Goal: Task Accomplishment & Management: Manage account settings

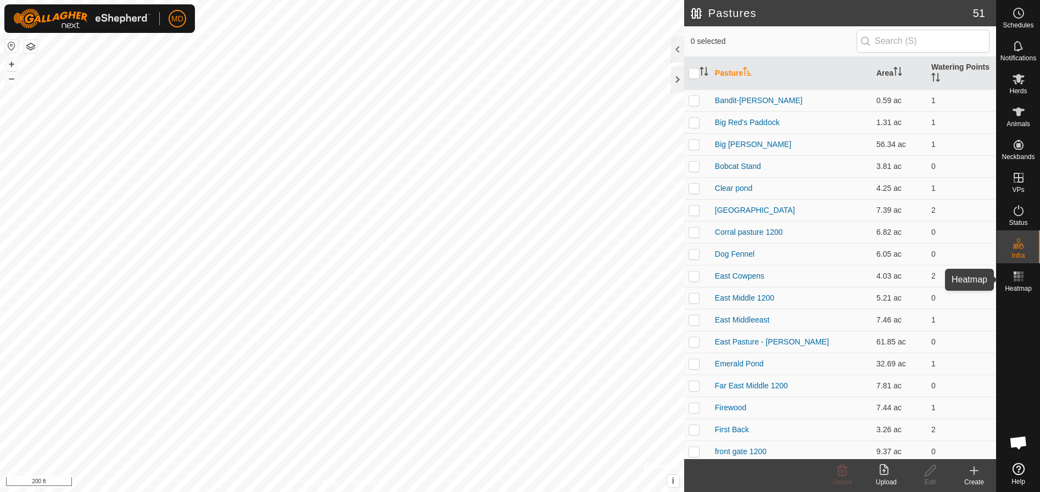
click at [1021, 282] on icon at bounding box center [1018, 276] width 13 height 13
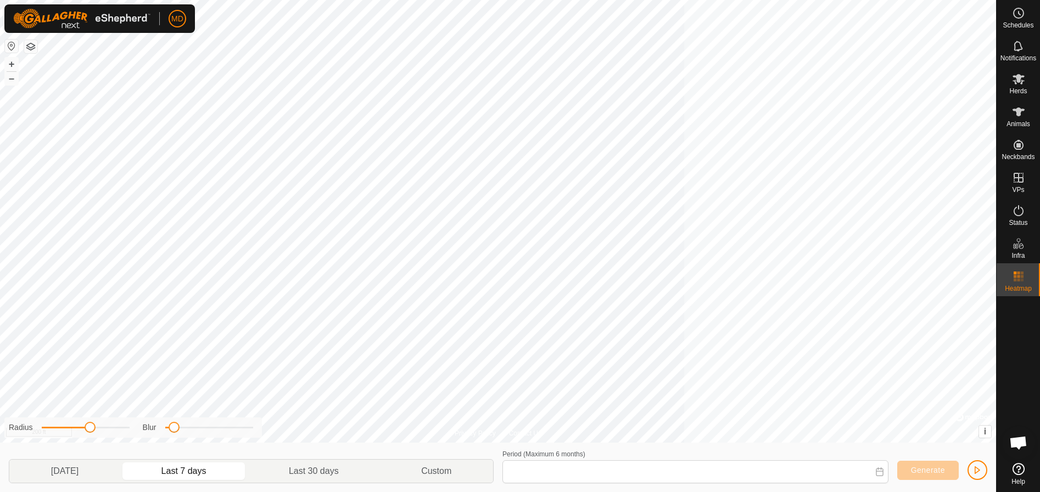
type input "[DATE] - [DATE]"
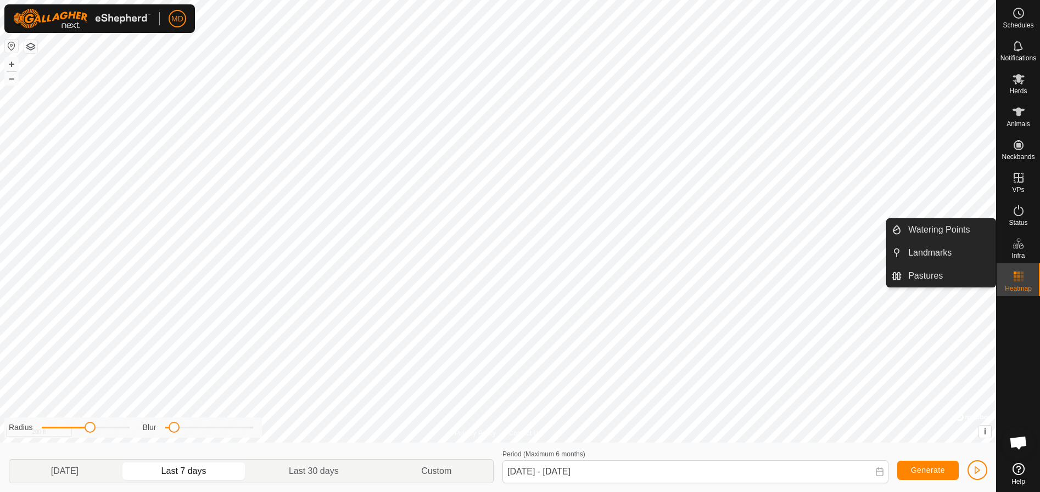
click at [1022, 239] on icon at bounding box center [1018, 243] width 13 height 13
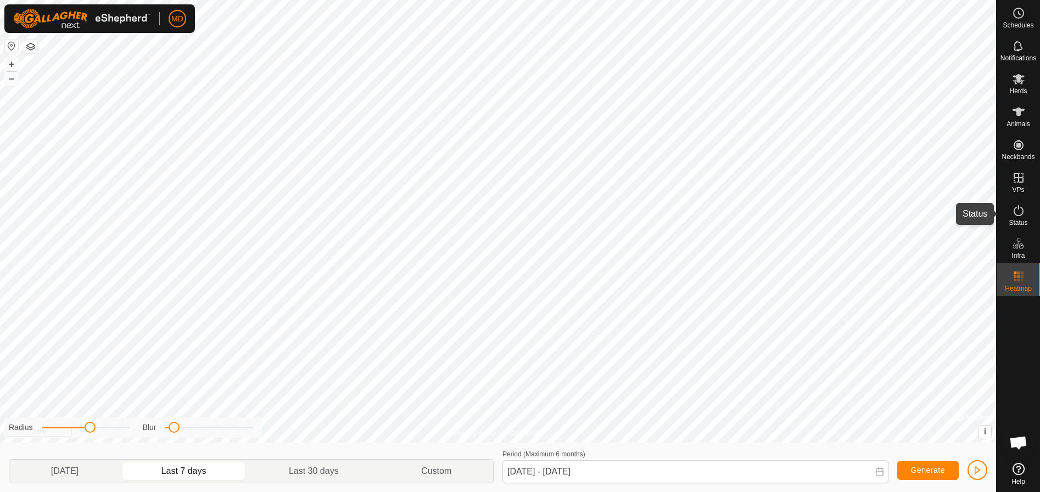
click at [1018, 215] on icon at bounding box center [1018, 210] width 13 height 13
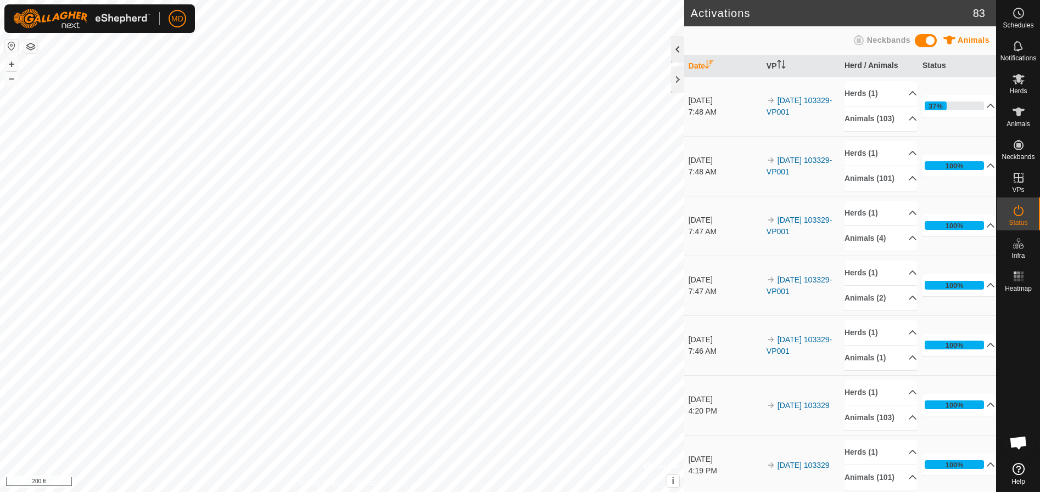
click at [675, 46] on div at bounding box center [677, 49] width 13 height 26
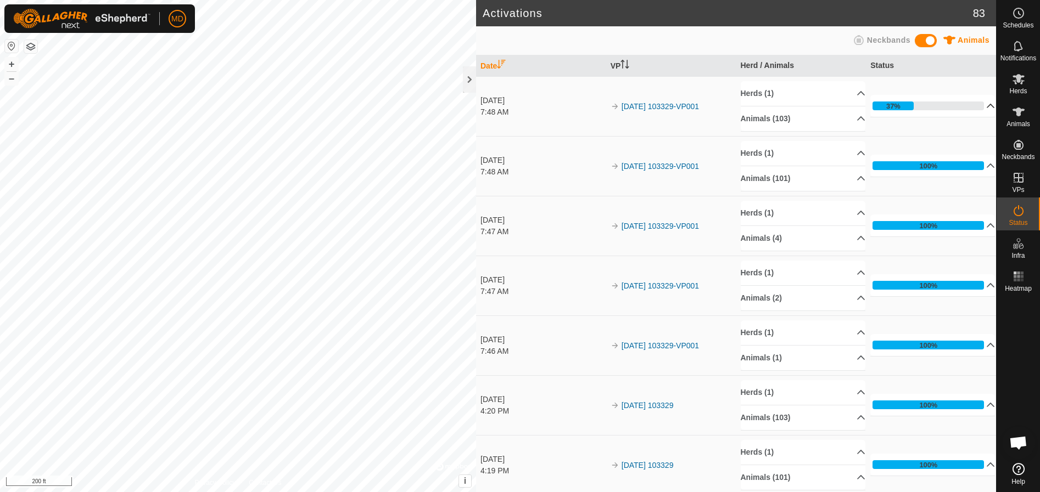
click at [889, 102] on p-accordion-header "37%" at bounding box center [932, 106] width 125 height 22
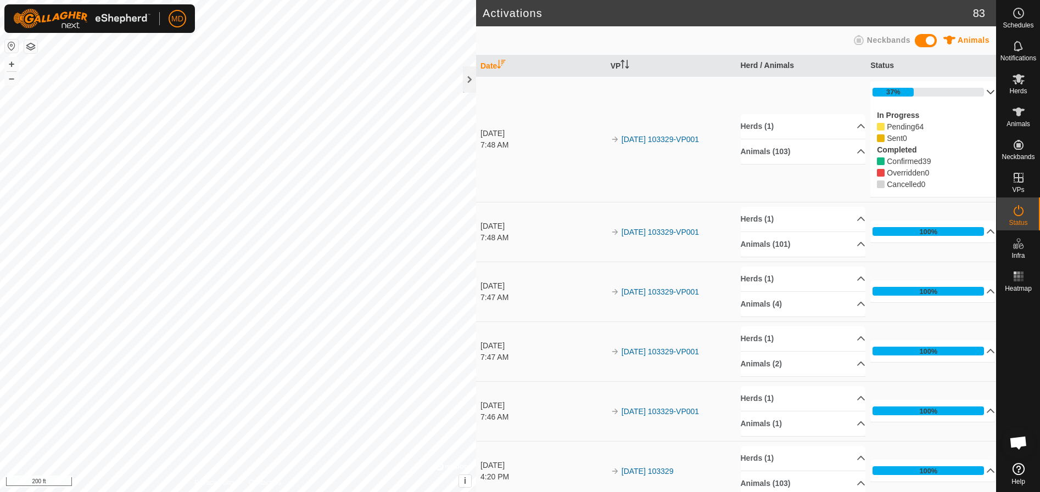
click at [865, 41] on icon at bounding box center [858, 39] width 13 height 13
click at [933, 40] on span at bounding box center [926, 40] width 22 height 13
click at [862, 38] on icon at bounding box center [859, 40] width 10 height 10
click at [471, 73] on div at bounding box center [469, 79] width 13 height 26
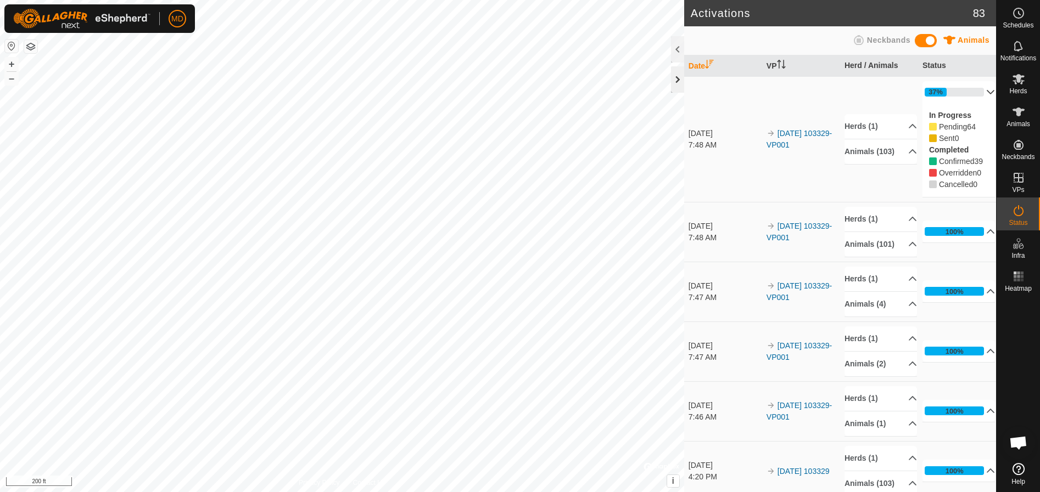
click at [673, 77] on div at bounding box center [677, 79] width 13 height 26
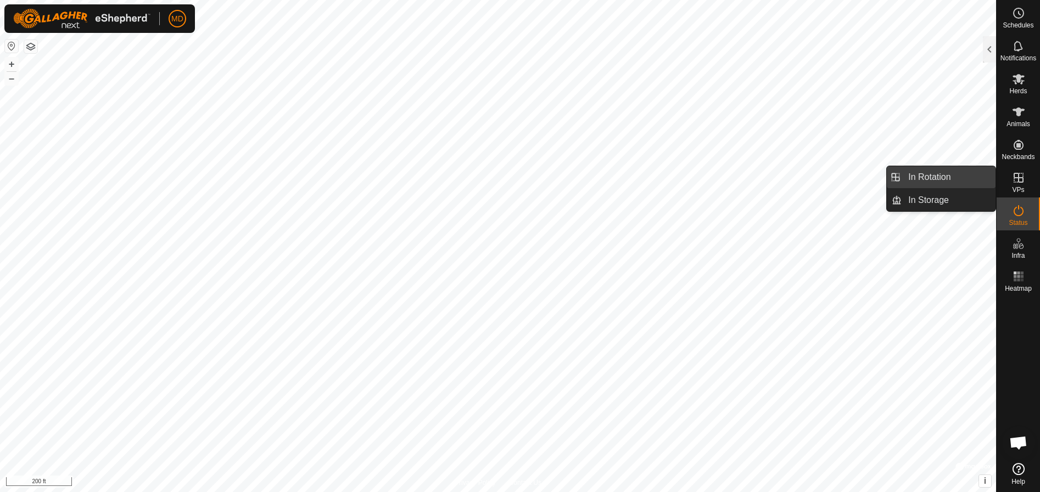
click at [948, 172] on link "In Rotation" at bounding box center [948, 177] width 94 height 22
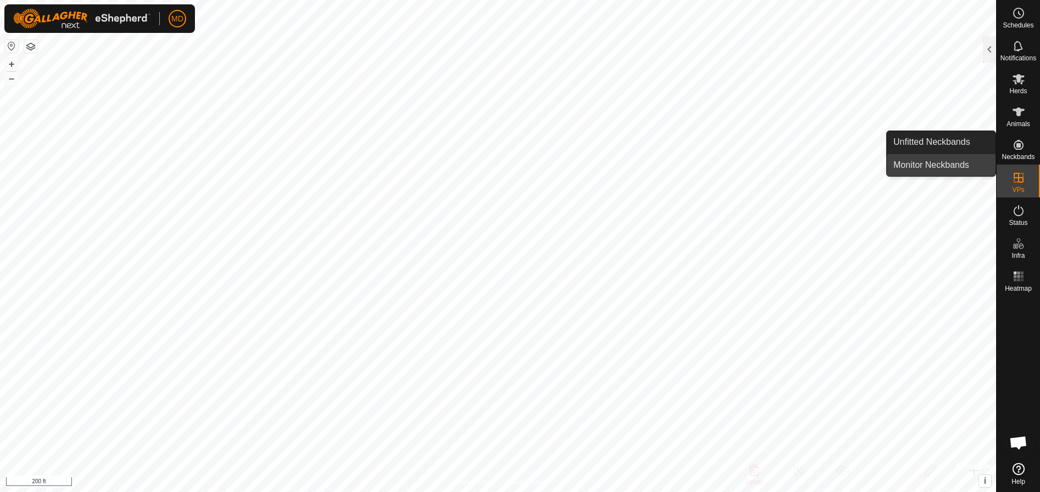
click at [956, 161] on link "Monitor Neckbands" at bounding box center [941, 165] width 109 height 22
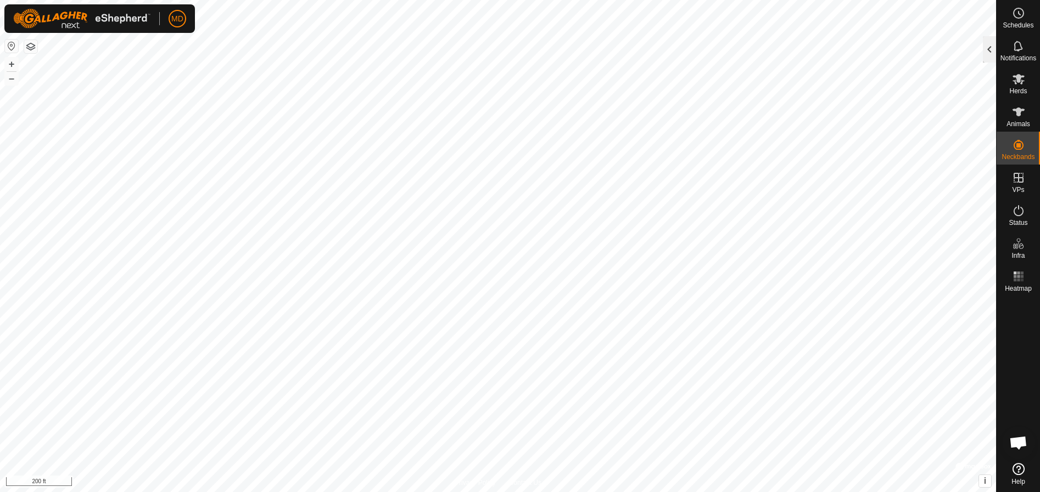
click at [990, 43] on div at bounding box center [989, 49] width 13 height 26
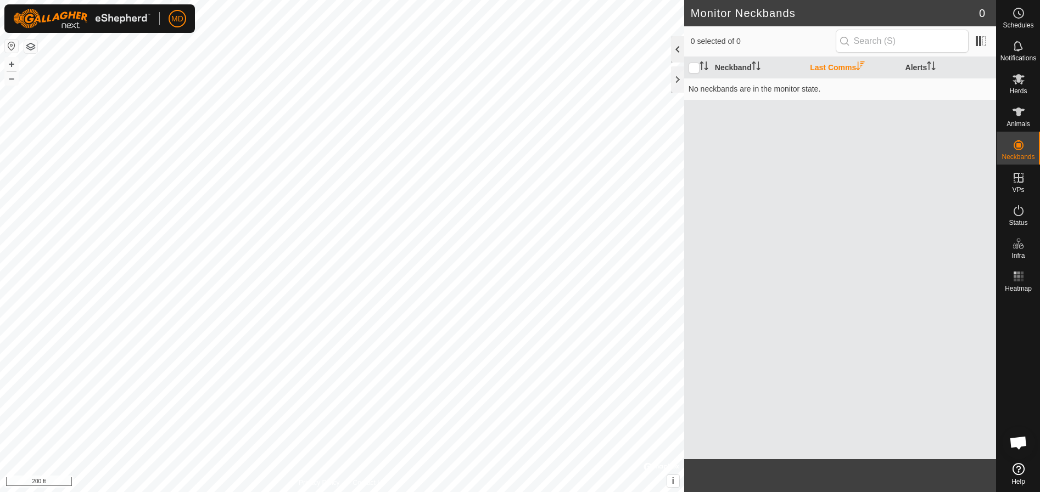
click at [679, 46] on div at bounding box center [677, 49] width 13 height 26
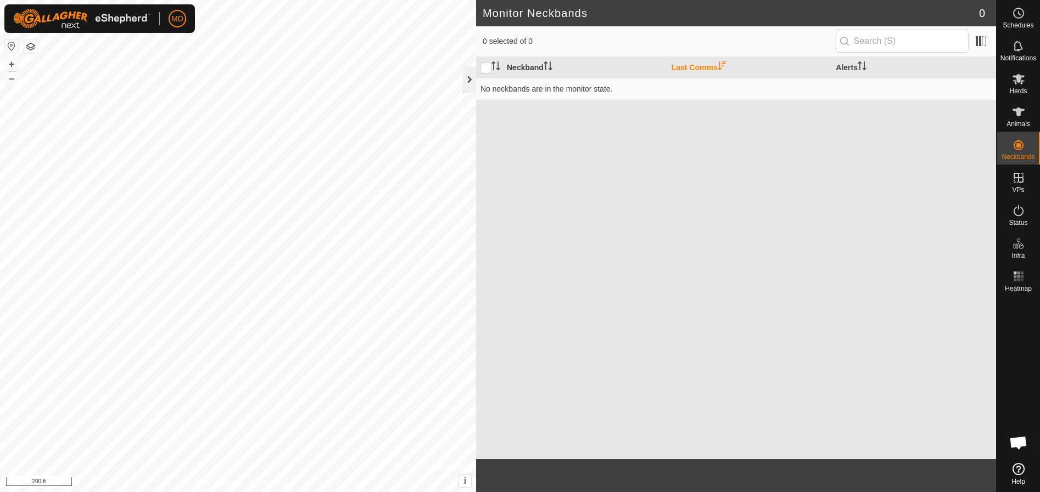
click at [468, 80] on div at bounding box center [469, 79] width 13 height 26
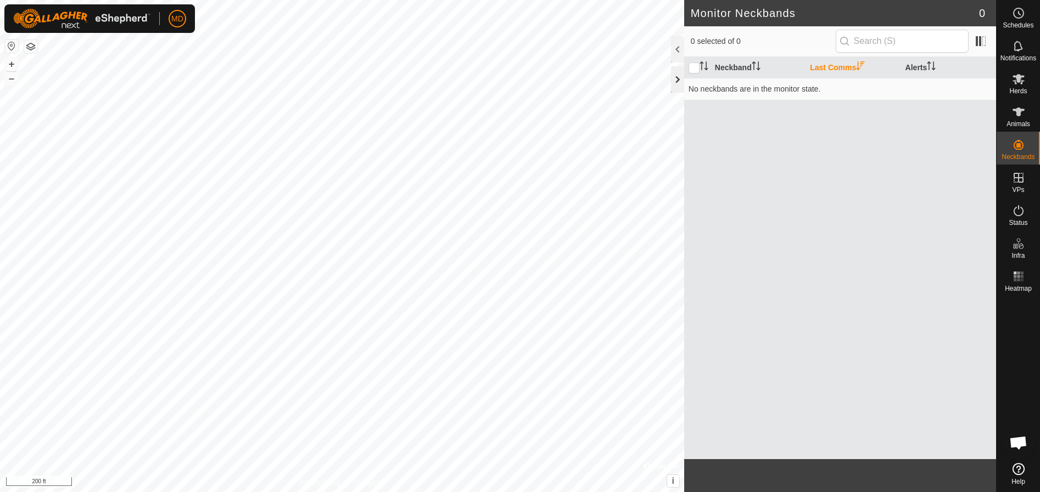
click at [679, 79] on div at bounding box center [677, 79] width 13 height 26
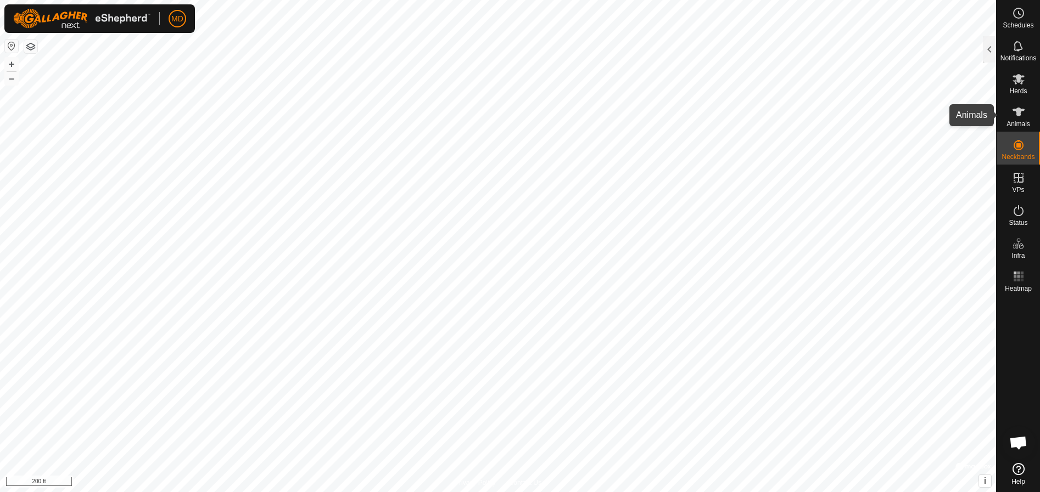
click at [1016, 111] on icon at bounding box center [1018, 112] width 12 height 9
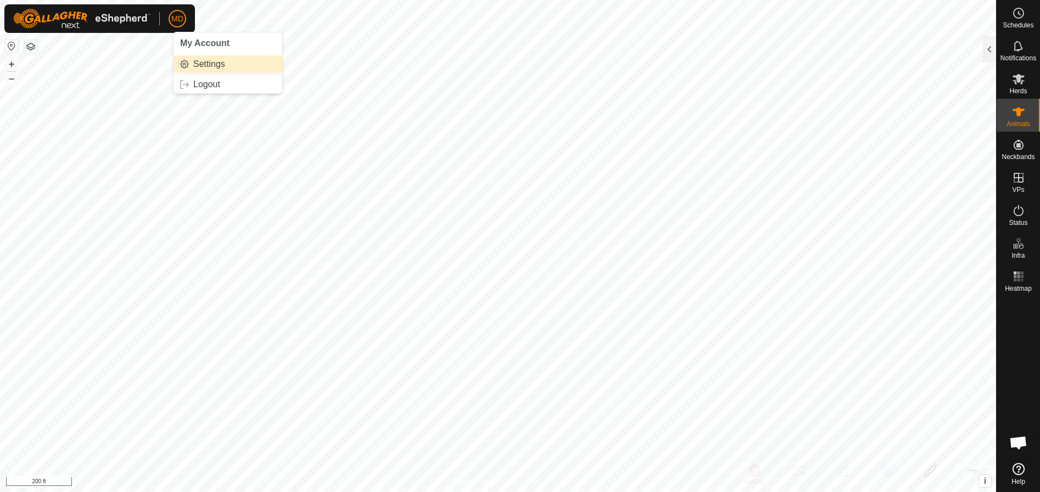
click at [195, 62] on link "Settings" at bounding box center [227, 64] width 109 height 18
click at [193, 63] on link "Settings" at bounding box center [227, 64] width 109 height 18
click at [1013, 108] on icon at bounding box center [1018, 111] width 13 height 13
click at [990, 46] on div at bounding box center [989, 49] width 13 height 26
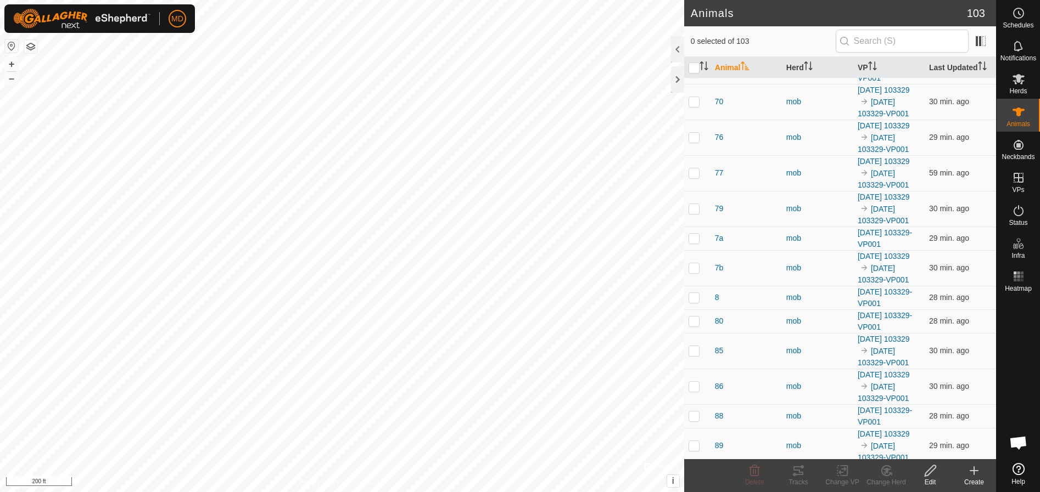
scroll to position [2471, 0]
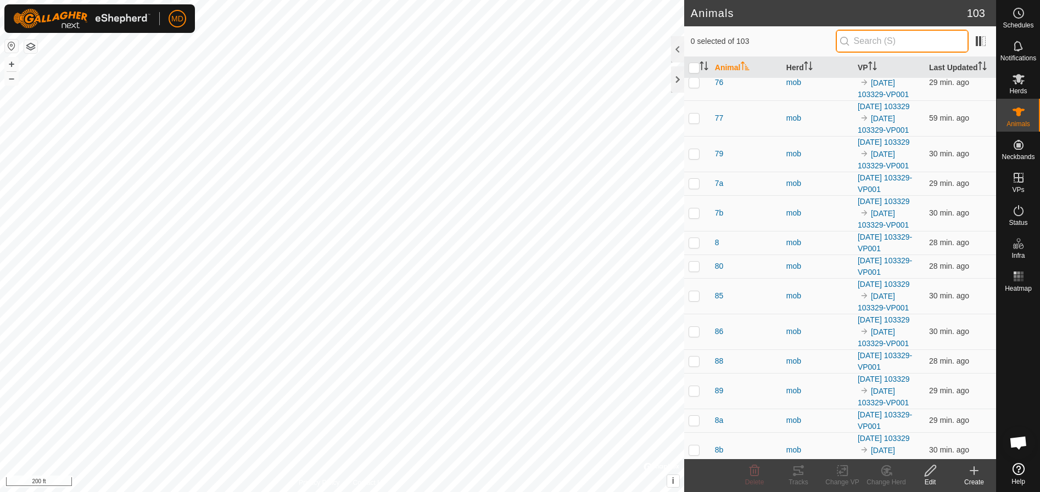
click at [873, 39] on input "text" at bounding box center [902, 41] width 133 height 23
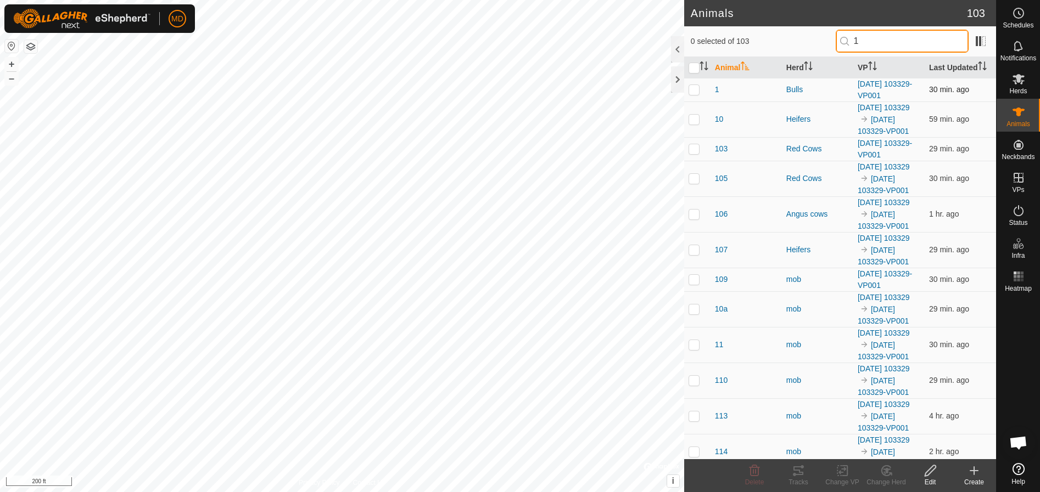
type input "1"
click at [692, 89] on p-checkbox at bounding box center [693, 89] width 11 height 9
click at [692, 90] on p-checkbox at bounding box center [693, 89] width 11 height 9
checkbox input "true"
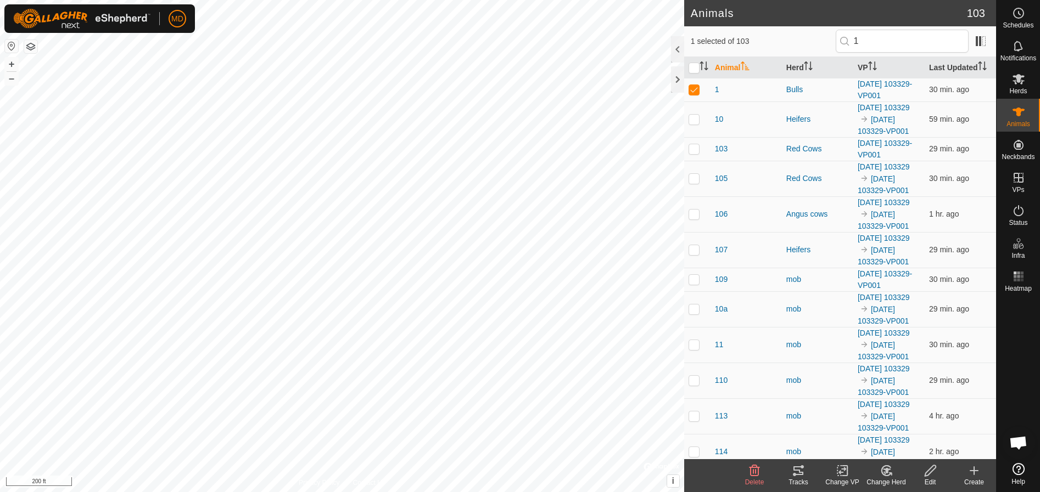
click at [932, 475] on icon at bounding box center [930, 470] width 14 height 13
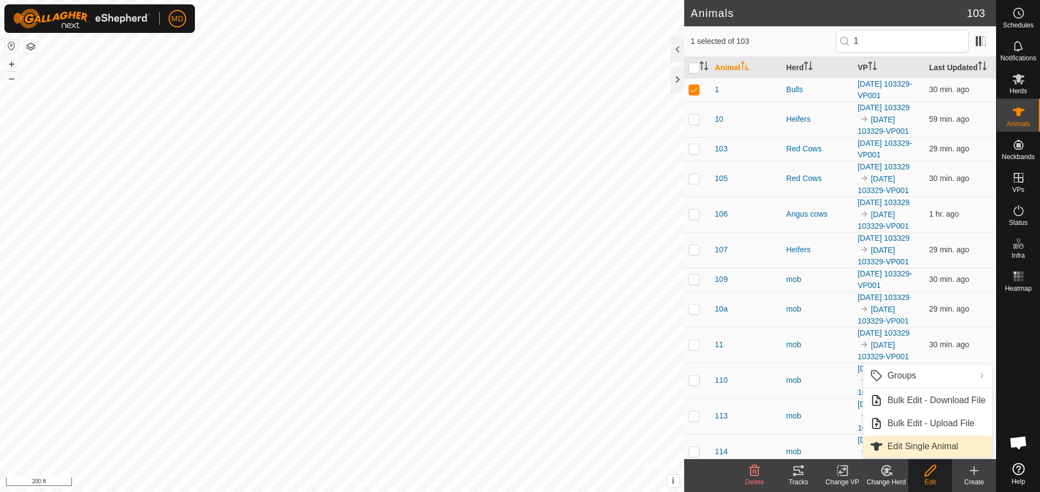
click at [909, 447] on link "Edit Single Animal" at bounding box center [927, 447] width 129 height 22
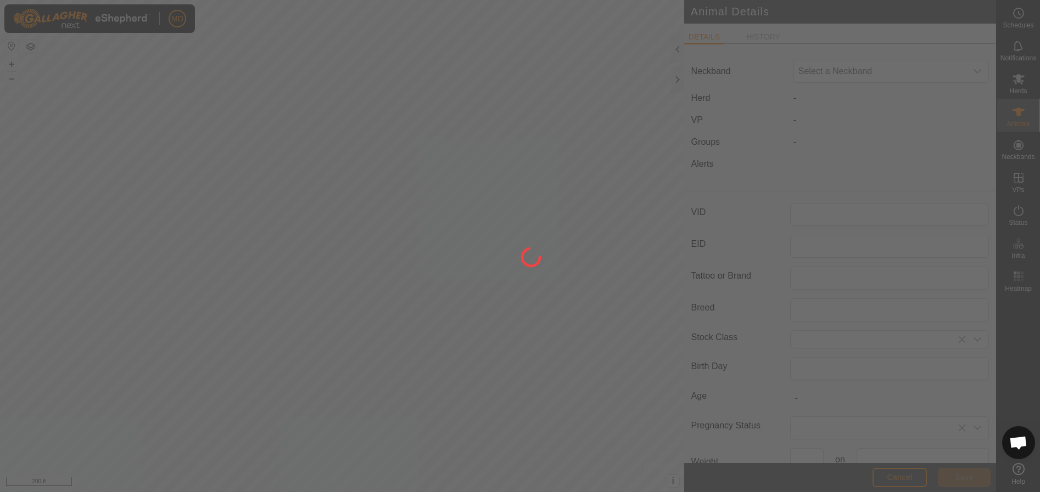
type input "1"
type input "PCC"
type input "Red Angus"
type input "Bull"
type input "0"
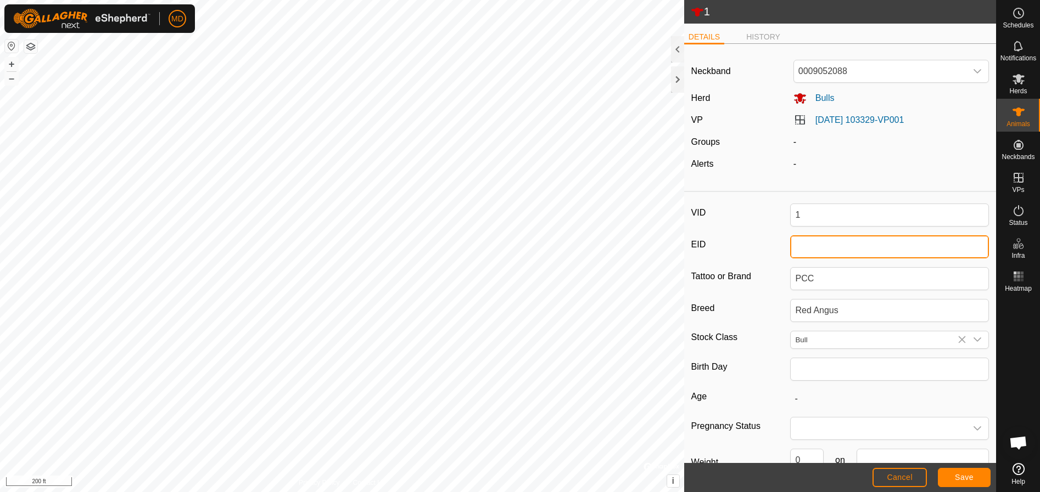
click at [798, 249] on input "EID" at bounding box center [889, 247] width 199 height 23
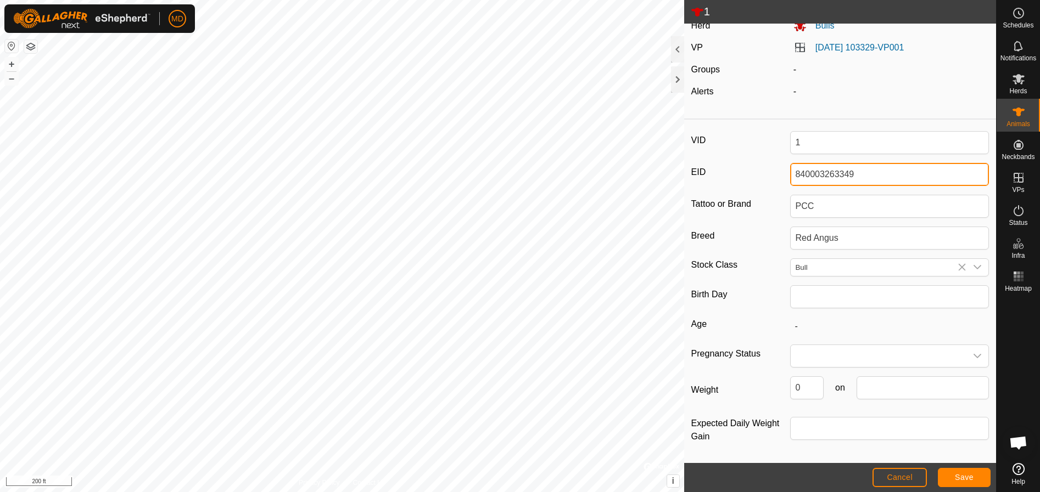
scroll to position [73, 0]
type input "840003263349"
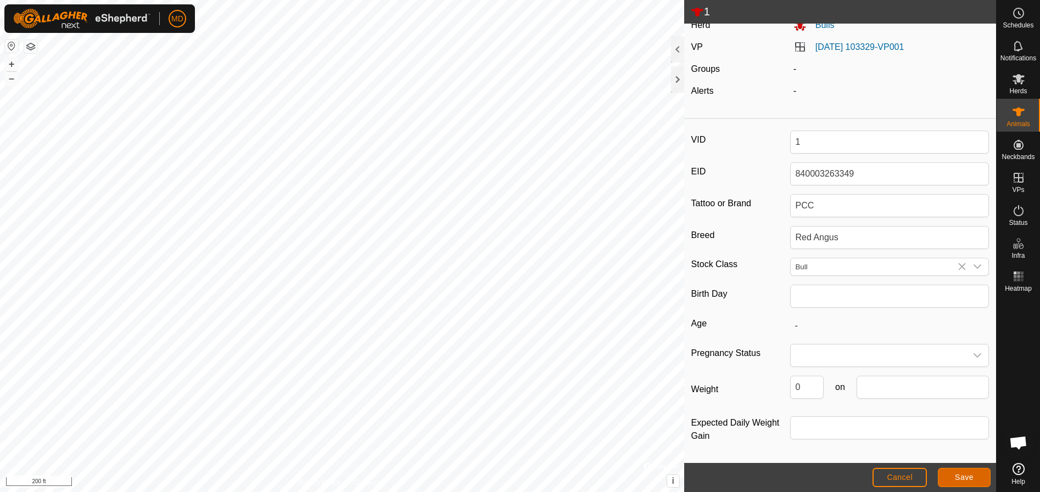
click at [965, 475] on span "Save" at bounding box center [964, 477] width 19 height 9
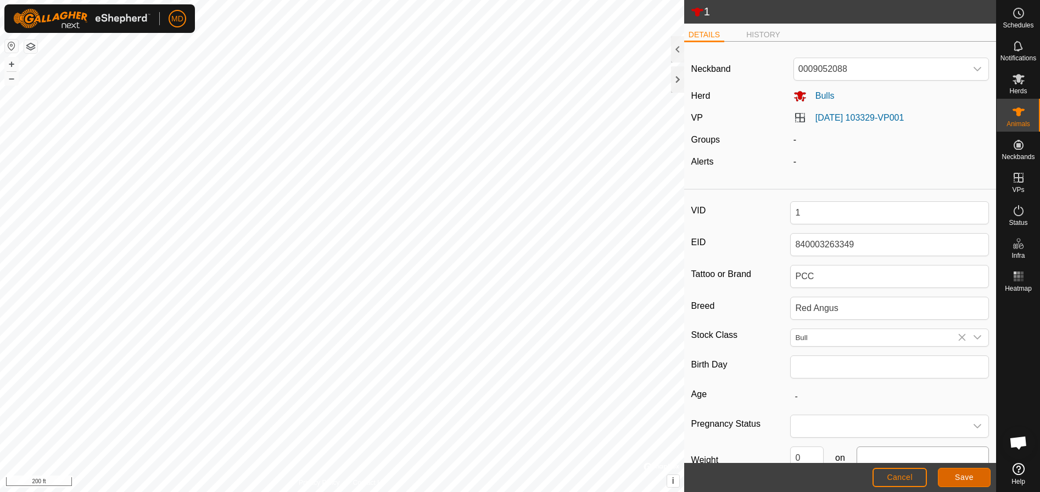
scroll to position [0, 0]
click at [758, 36] on li "HISTORY" at bounding box center [763, 37] width 43 height 13
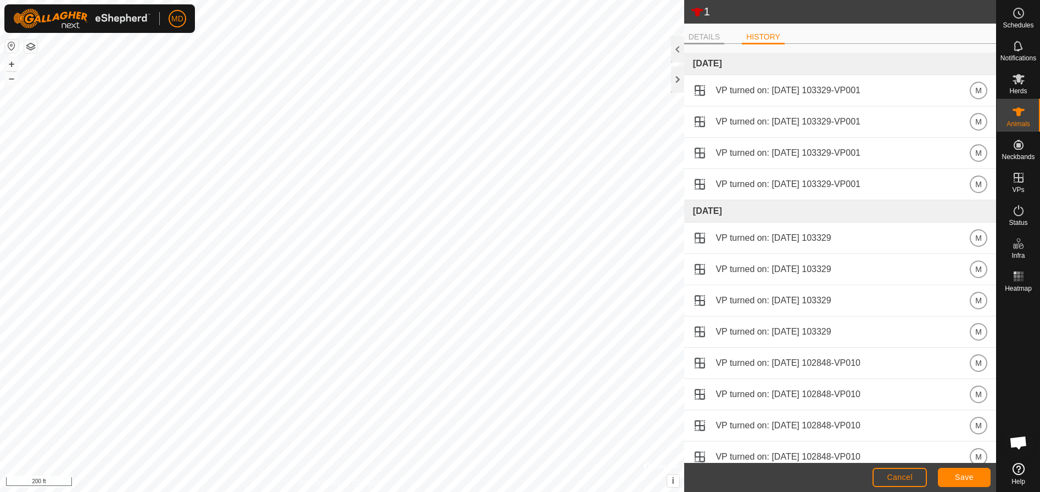
click at [696, 36] on li "DETAILS" at bounding box center [704, 37] width 40 height 13
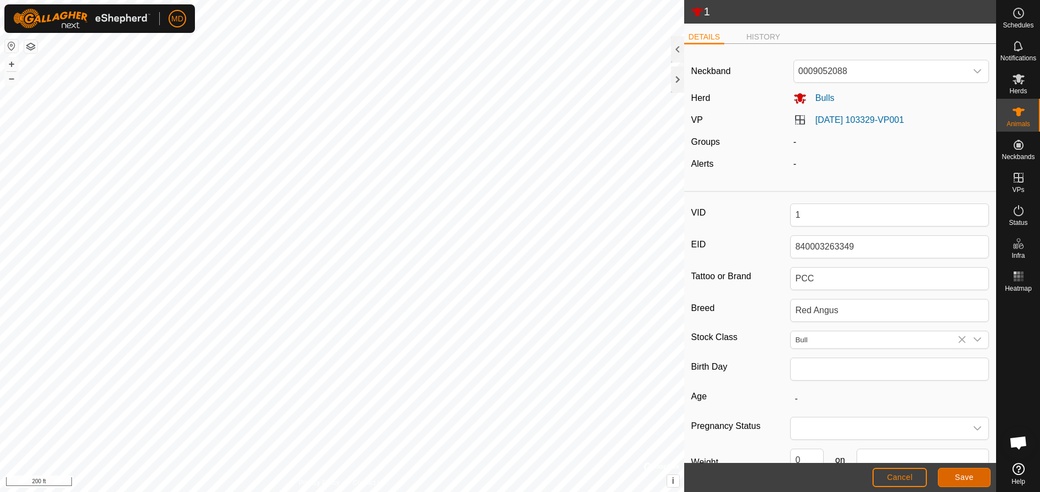
click at [960, 475] on span "Save" at bounding box center [964, 477] width 19 height 9
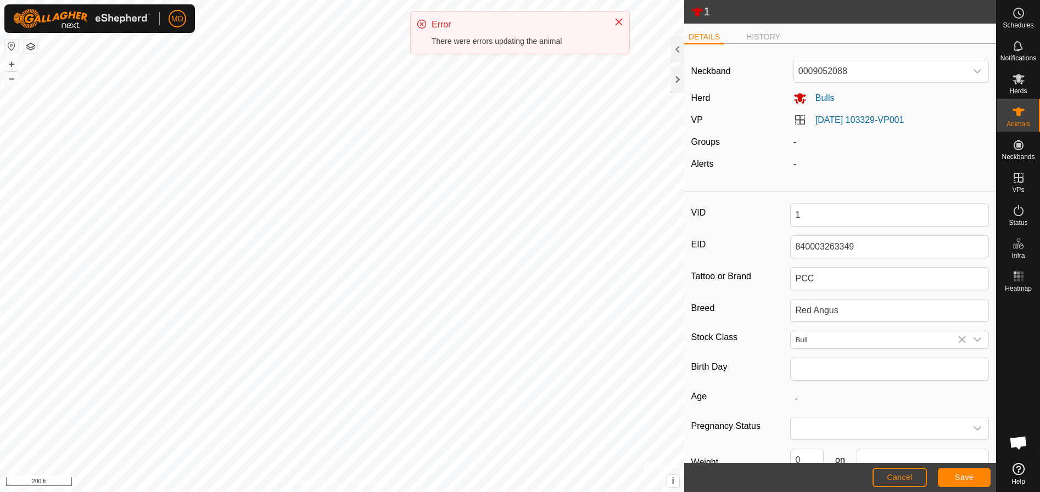
click at [435, 25] on div "Error" at bounding box center [517, 24] width 171 height 13
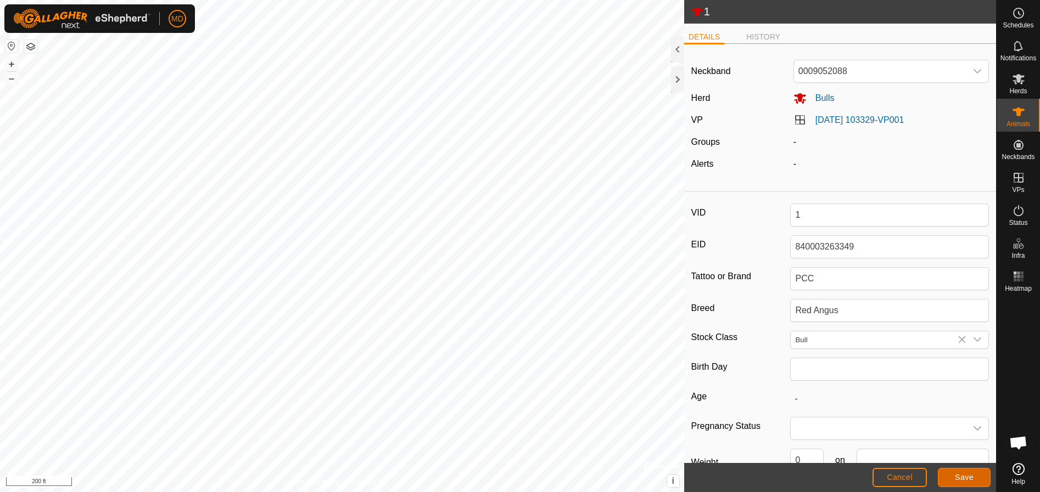
click at [960, 476] on span "Save" at bounding box center [964, 477] width 19 height 9
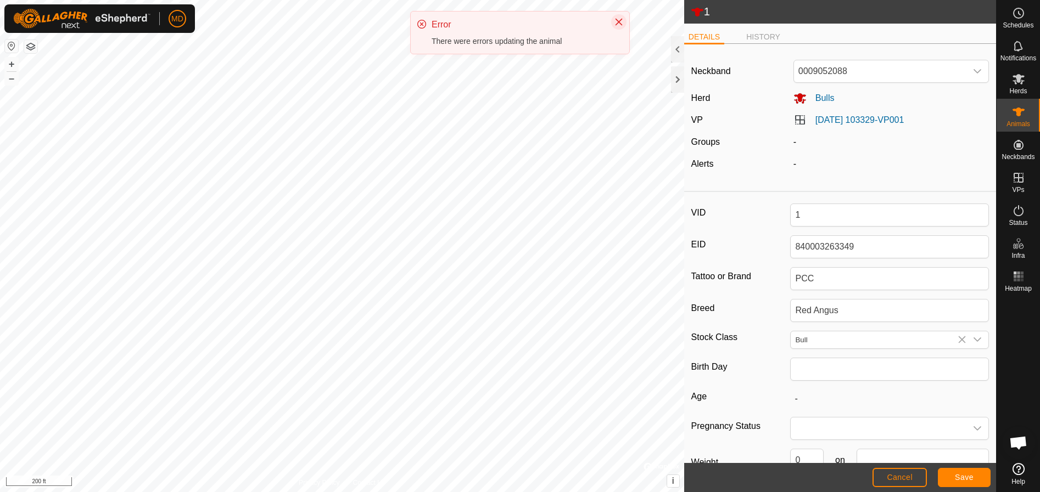
click at [619, 16] on button "Close" at bounding box center [618, 21] width 15 height 15
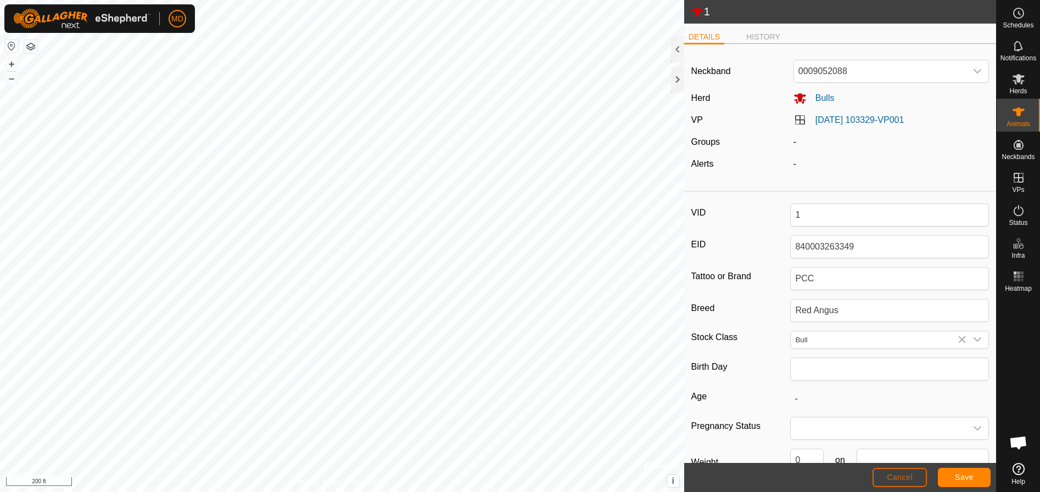
click at [889, 473] on span "Cancel" at bounding box center [900, 477] width 26 height 9
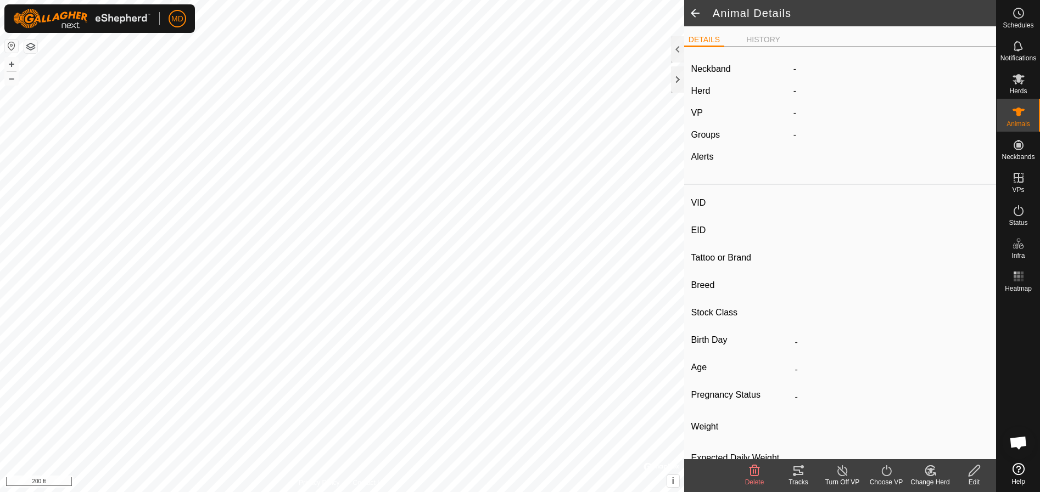
type input "1"
type input "-"
type input "PCC"
type input "Red Angus"
type input "Bull"
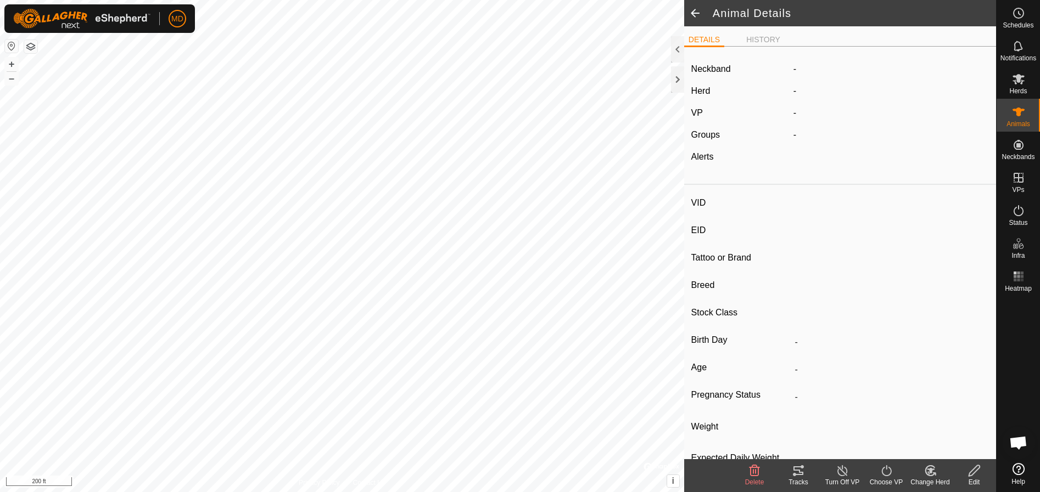
type input "0 kg"
type input "-"
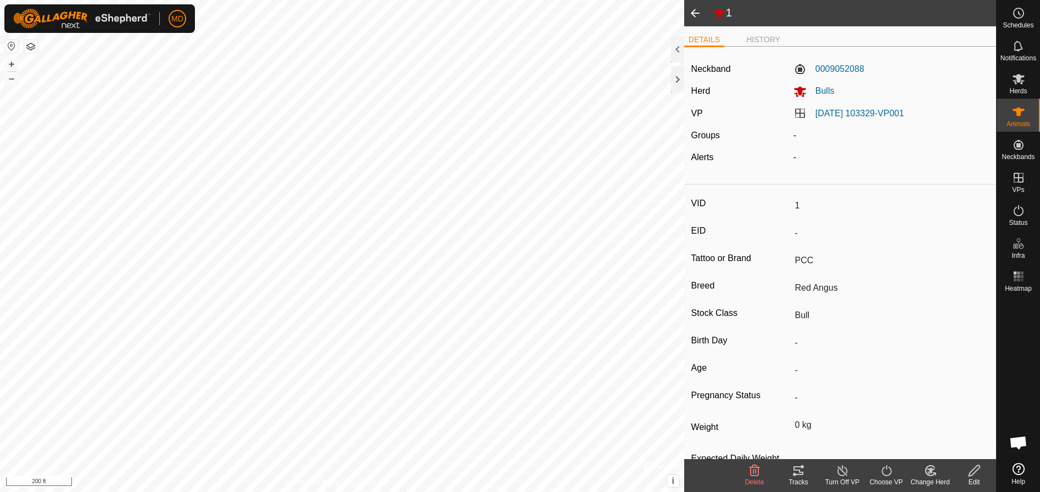
click at [697, 10] on span at bounding box center [695, 13] width 22 height 26
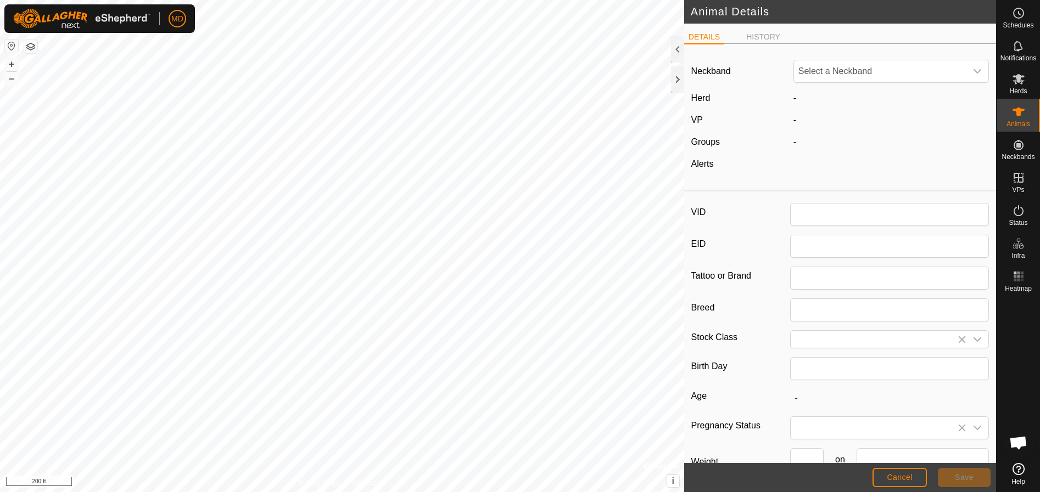
type input "1"
type input "PCC"
type input "Red Angus"
type input "Bull"
type input "0"
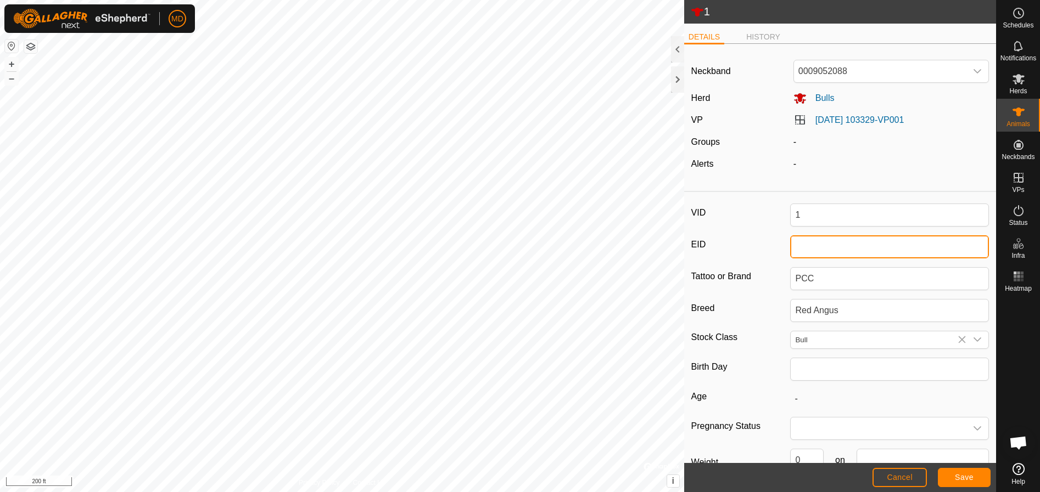
click at [795, 250] on input "EID" at bounding box center [889, 247] width 199 height 23
type input "349"
click at [964, 477] on span "Save" at bounding box center [964, 477] width 19 height 9
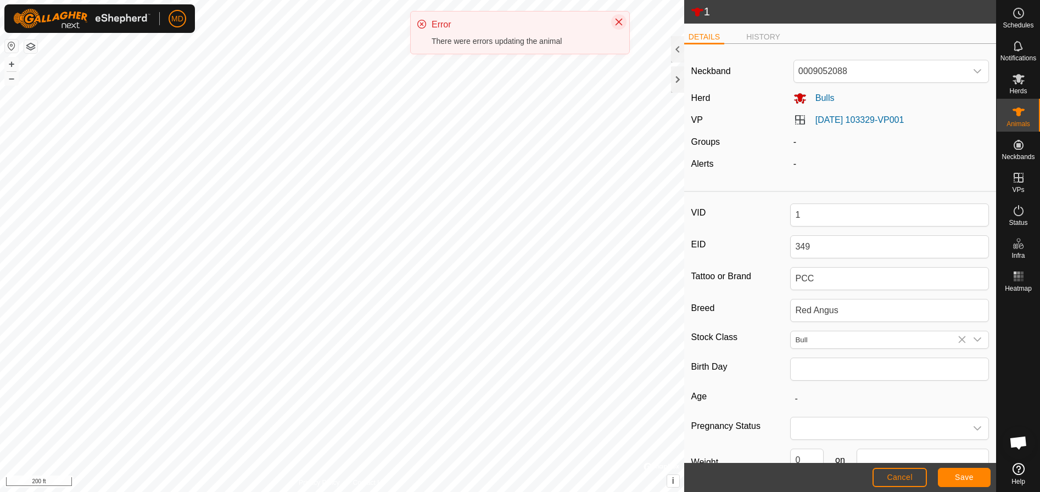
click at [620, 19] on icon "Close" at bounding box center [618, 22] width 9 height 9
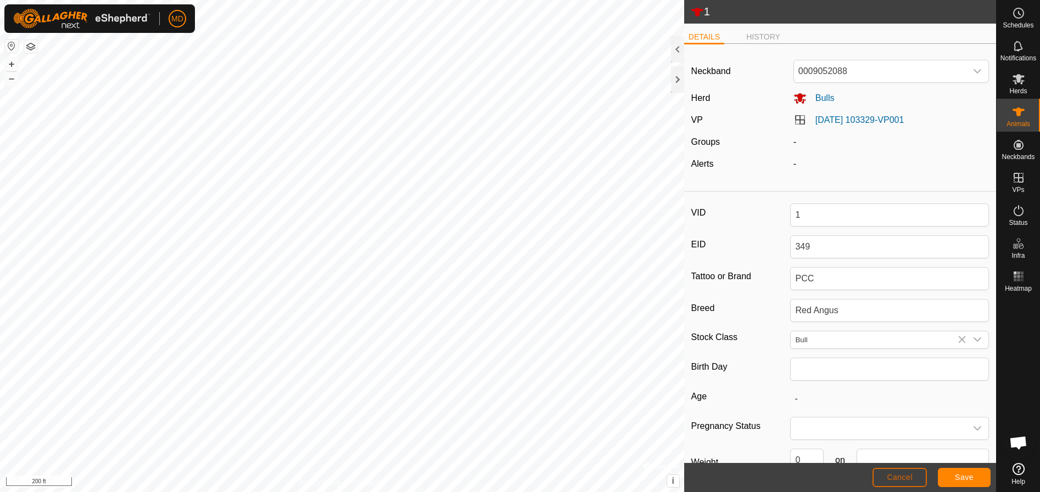
click at [903, 479] on span "Cancel" at bounding box center [900, 477] width 26 height 9
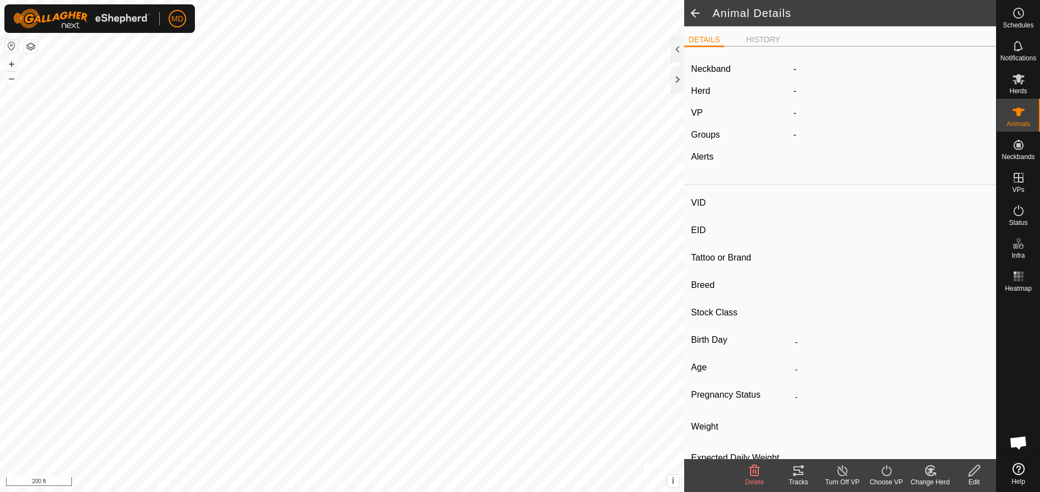
type input "1"
type input "-"
type input "PCC"
type input "Red Angus"
type input "Bull"
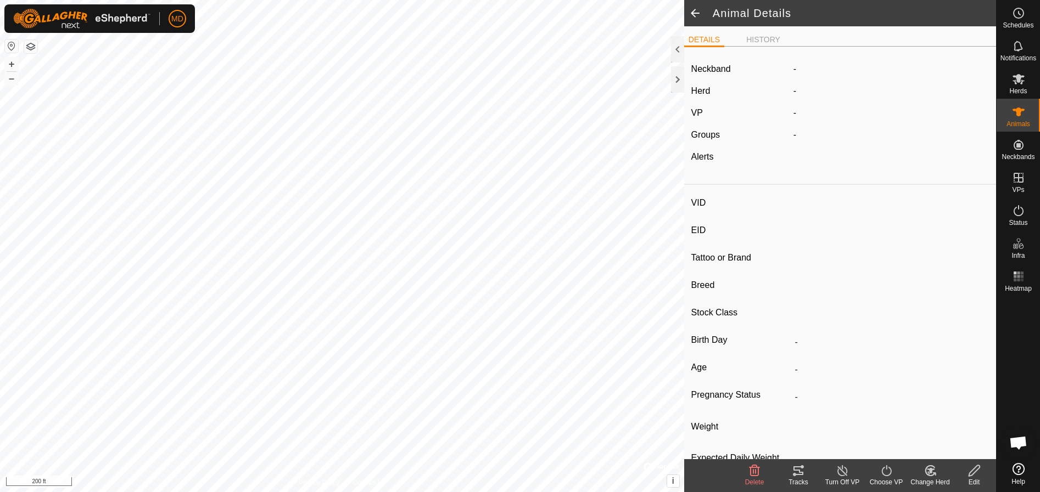
type input "0 kg"
type input "-"
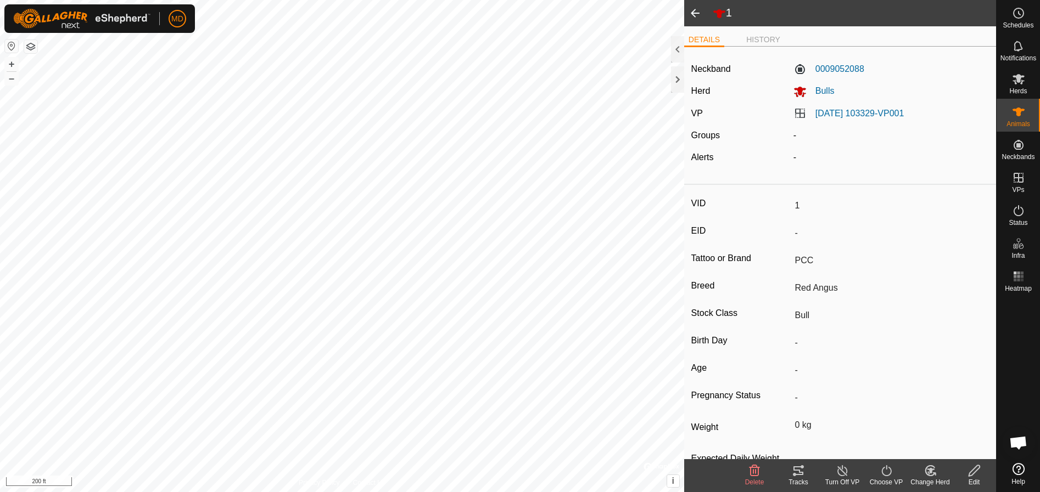
click at [697, 10] on span at bounding box center [695, 13] width 22 height 26
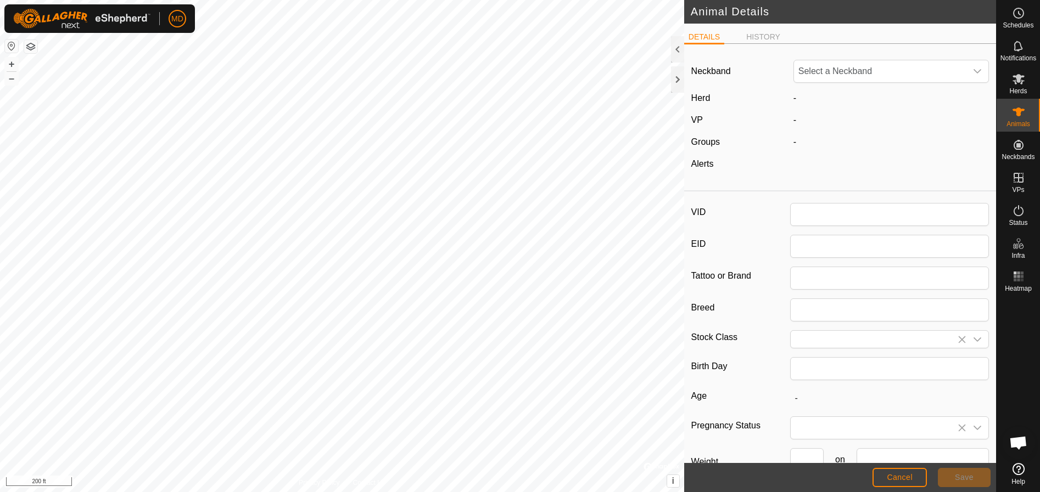
type input "1"
type input "PCC"
type input "Red Angus"
type input "Bull"
type input "0"
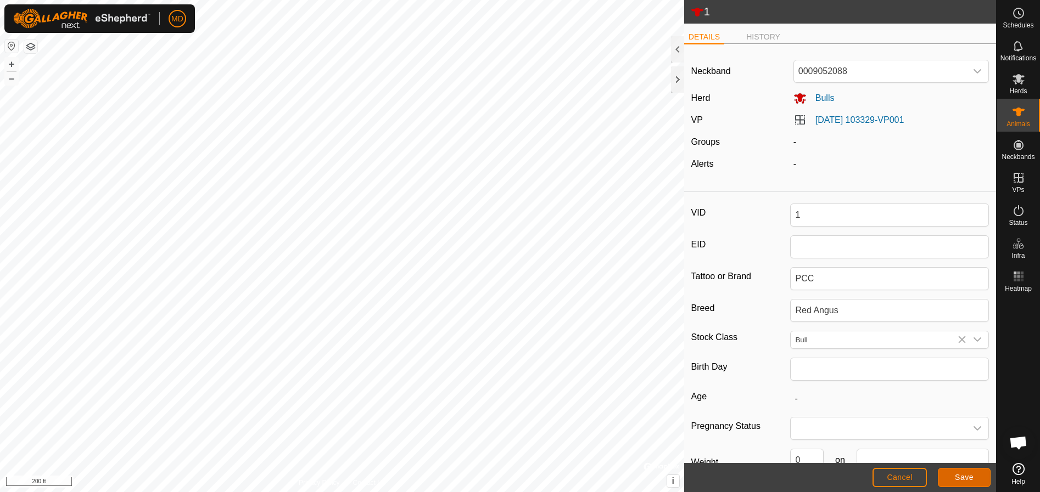
click at [957, 477] on span "Save" at bounding box center [964, 477] width 19 height 9
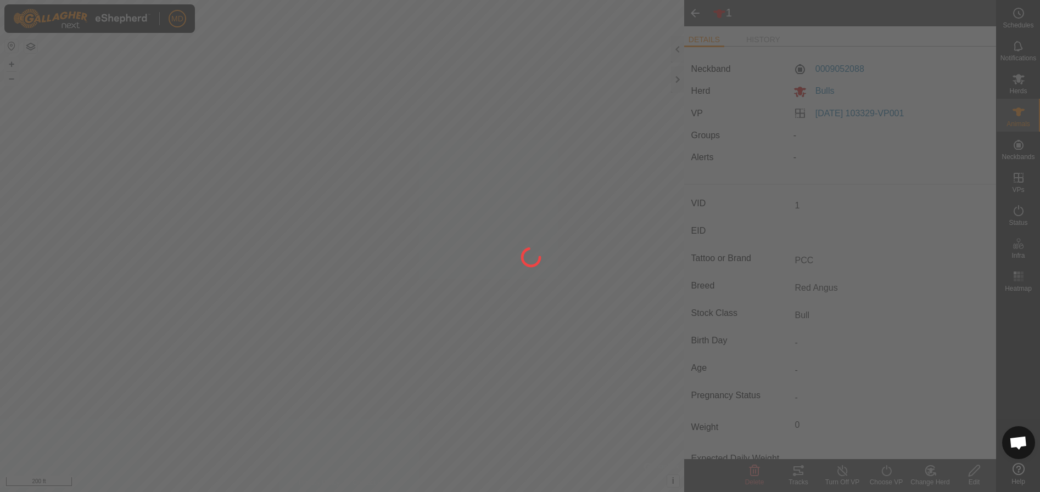
type input "-"
type input "0 kg"
type input "-"
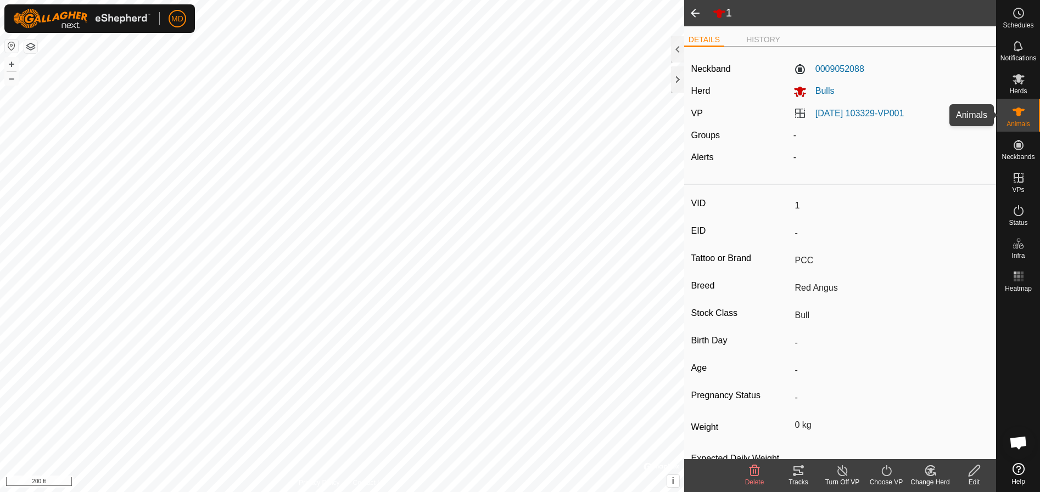
click at [1018, 113] on icon at bounding box center [1018, 112] width 12 height 9
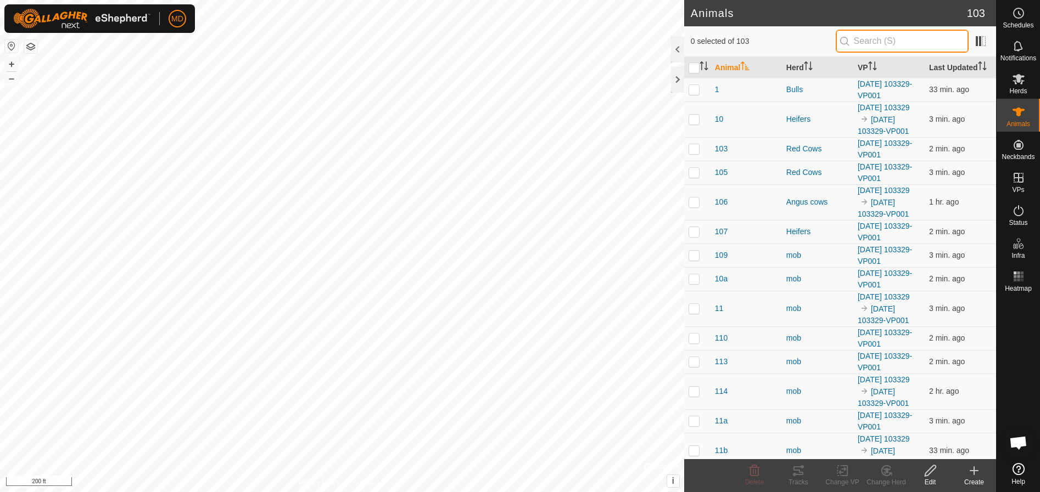
click at [871, 42] on input "text" at bounding box center [902, 41] width 133 height 23
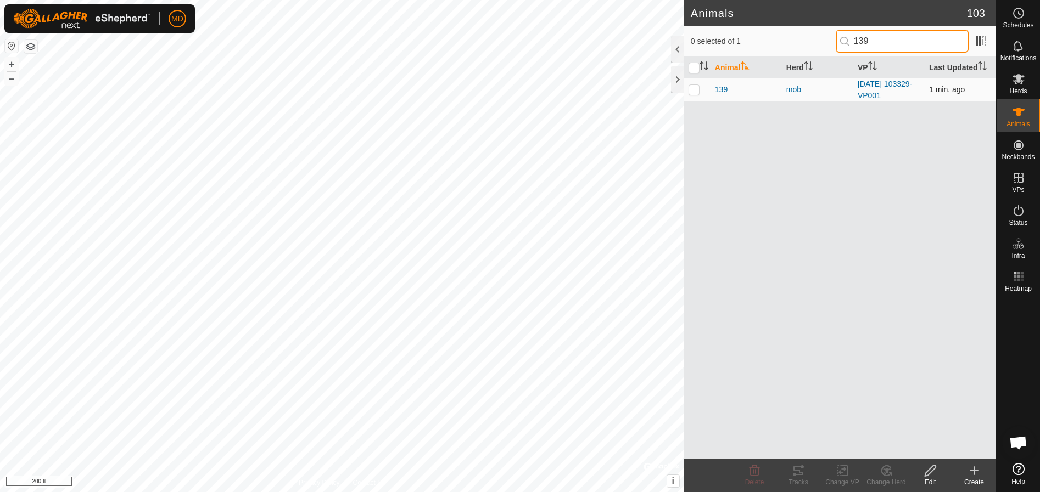
type input "139"
click at [693, 89] on p-checkbox at bounding box center [693, 89] width 11 height 9
checkbox input "true"
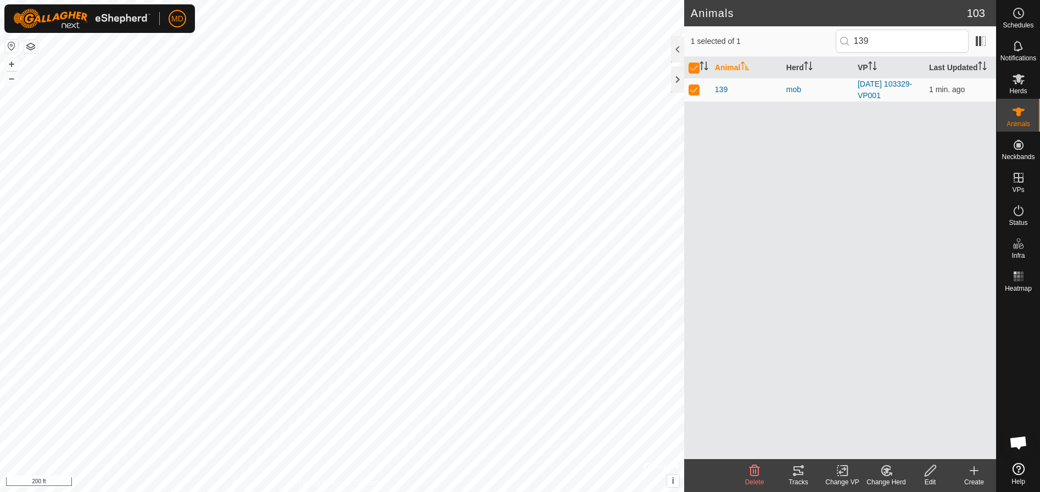
click at [927, 472] on icon at bounding box center [930, 471] width 11 height 11
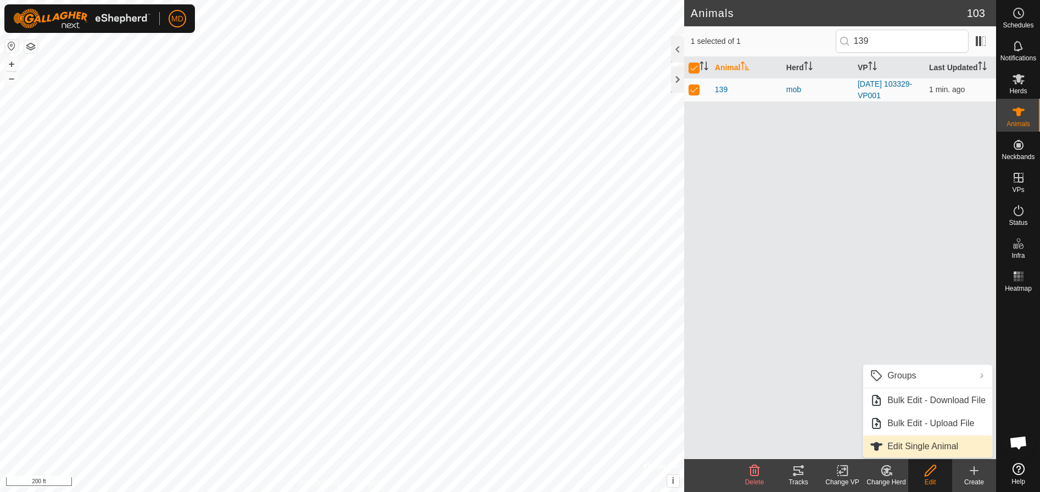
click at [914, 446] on link "Edit Single Animal" at bounding box center [927, 447] width 129 height 22
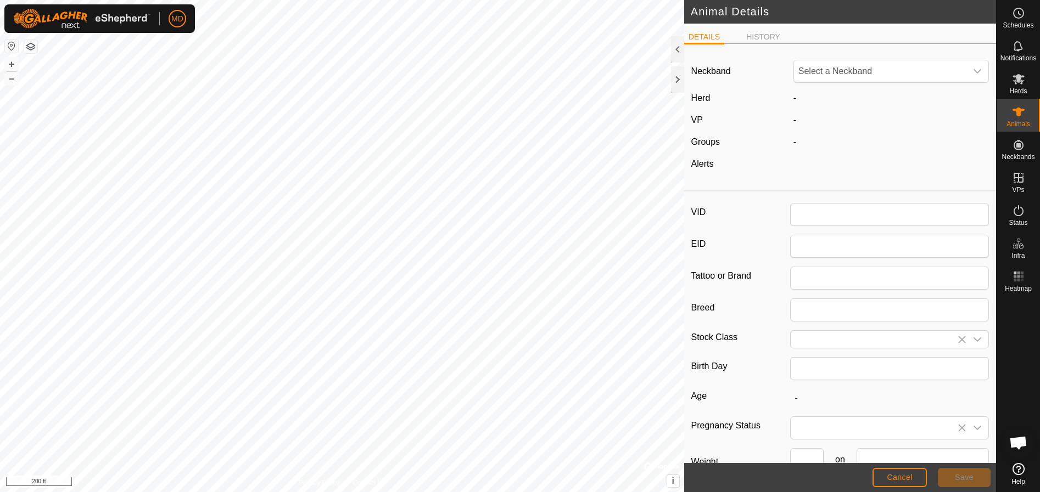
type input "139"
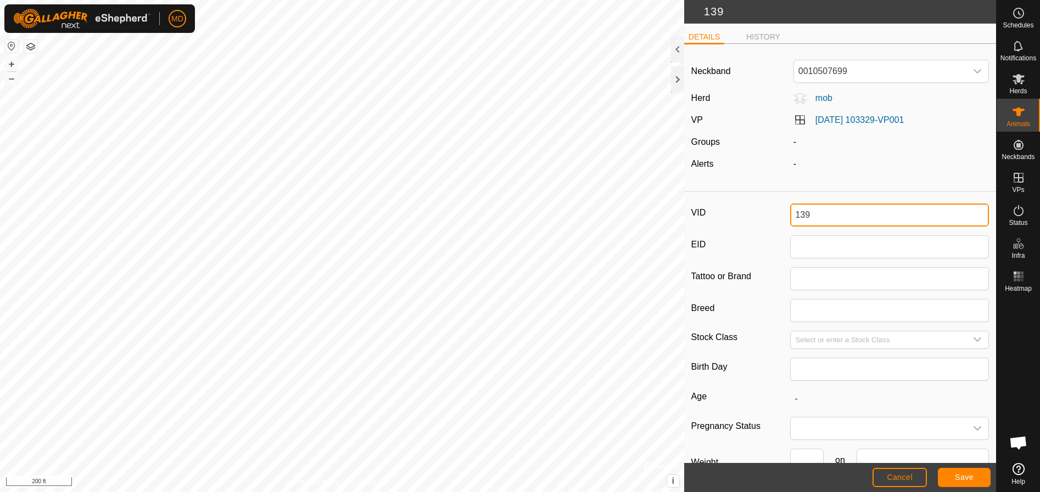
click at [810, 215] on input "139" at bounding box center [889, 215] width 199 height 23
click at [793, 214] on input "139" at bounding box center [889, 215] width 199 height 23
type input "139"
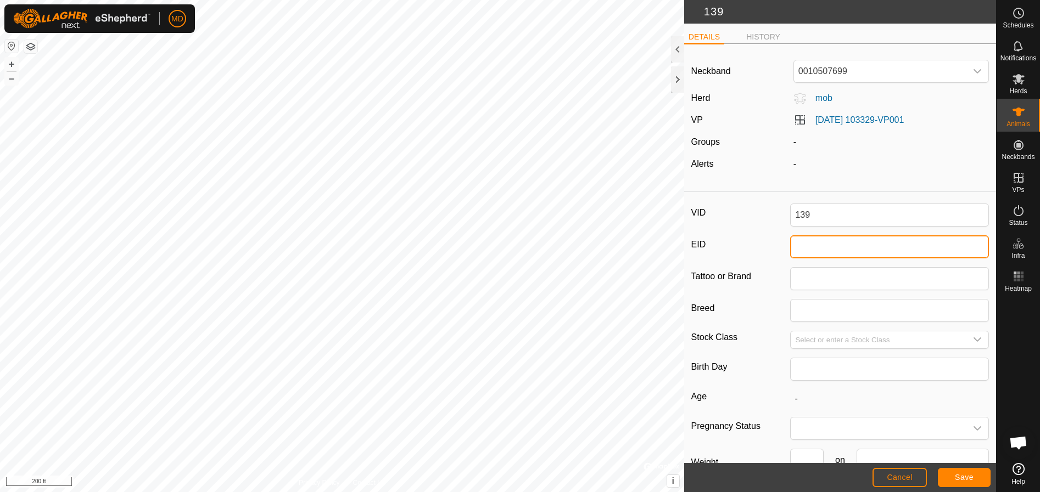
click at [803, 250] on input "EID" at bounding box center [889, 247] width 199 height 23
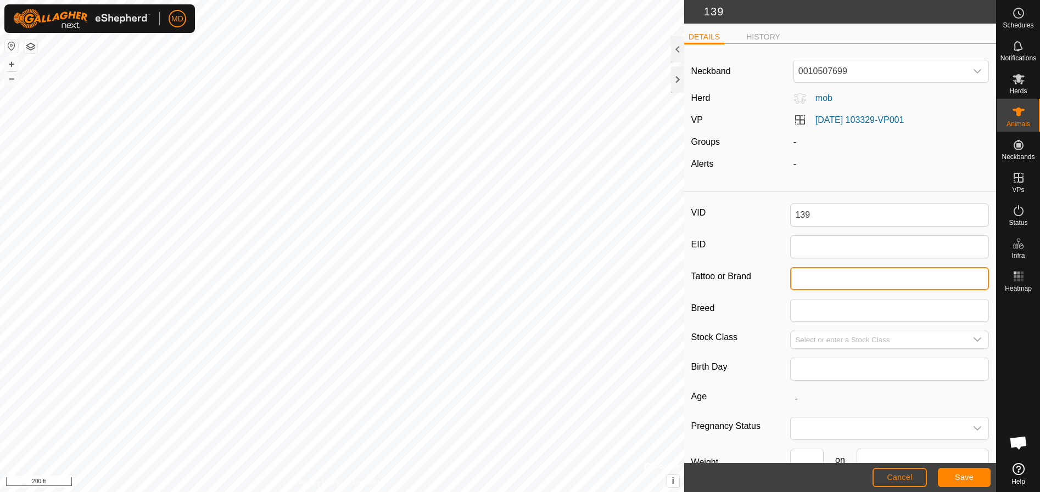
click at [803, 281] on input "Tattoo or Brand" at bounding box center [889, 278] width 199 height 23
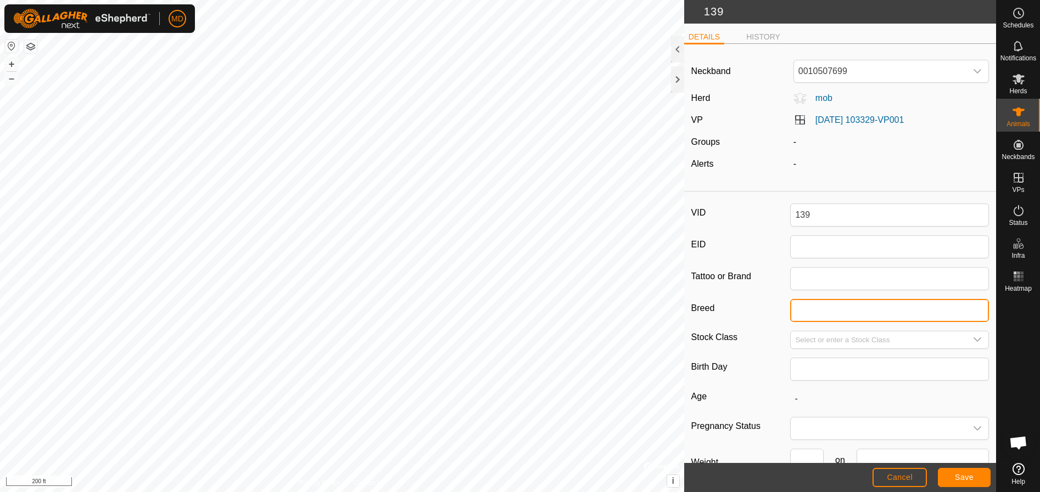
click at [809, 309] on input "Breed" at bounding box center [889, 310] width 199 height 23
click at [804, 342] on input "Select or enter a Stock Class" at bounding box center [879, 340] width 176 height 17
type input "Yearling"
click at [804, 311] on input "Breed" at bounding box center [889, 310] width 199 height 23
type input "Red Angus X"
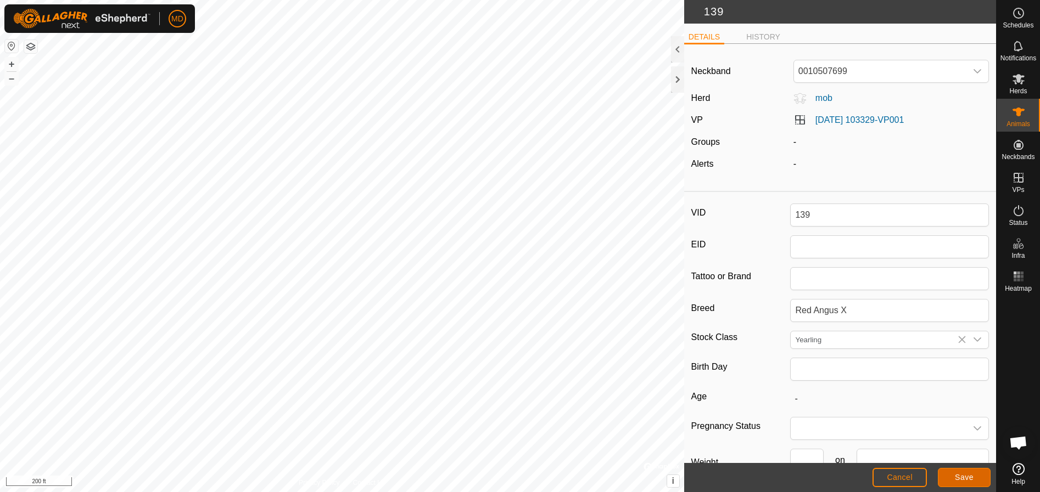
click at [961, 478] on span "Save" at bounding box center [964, 477] width 19 height 9
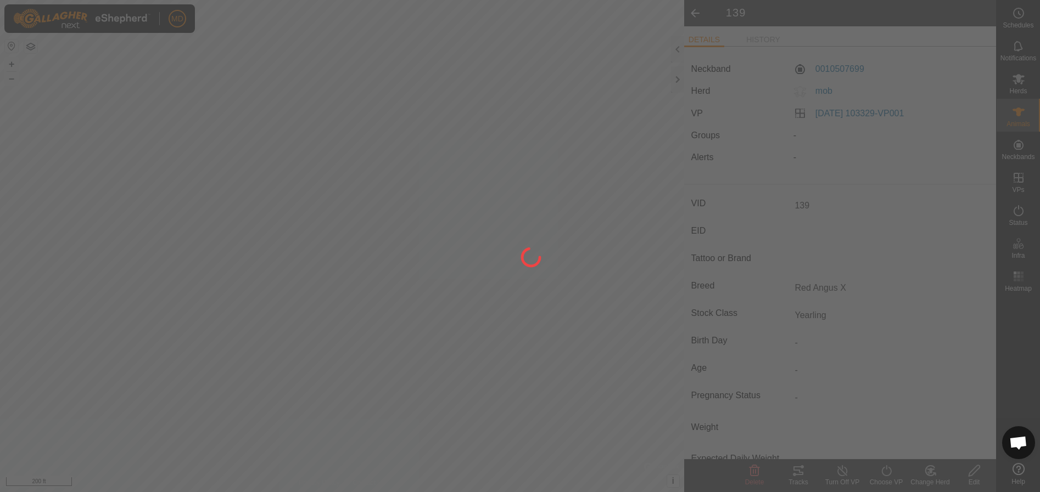
type input "-"
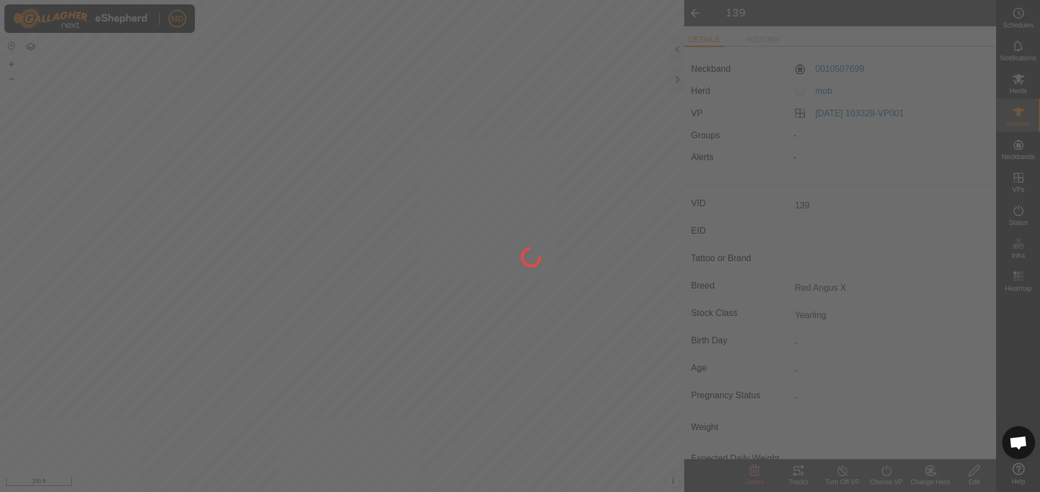
type input "-"
type input "Red Angus X"
type input "0 kg"
type input "Yearling"
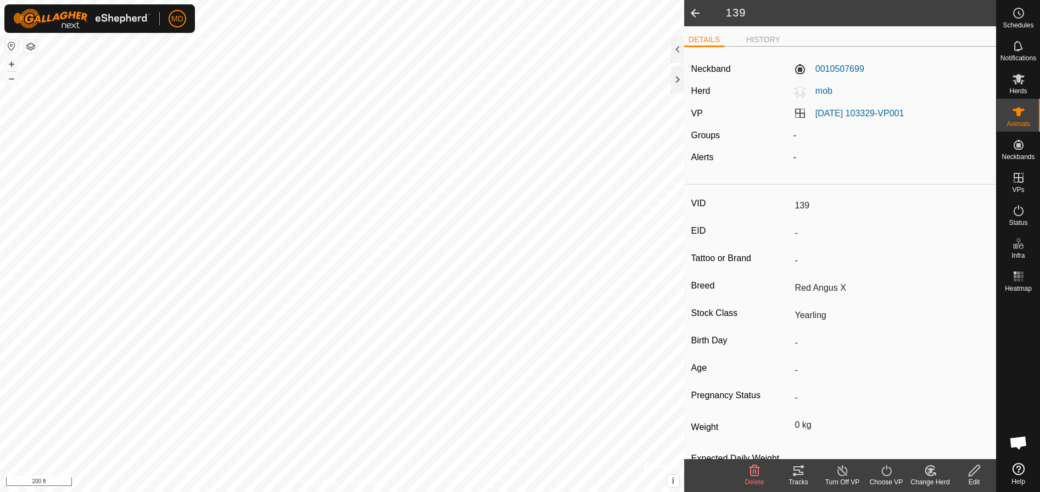
click at [694, 11] on span at bounding box center [695, 13] width 22 height 26
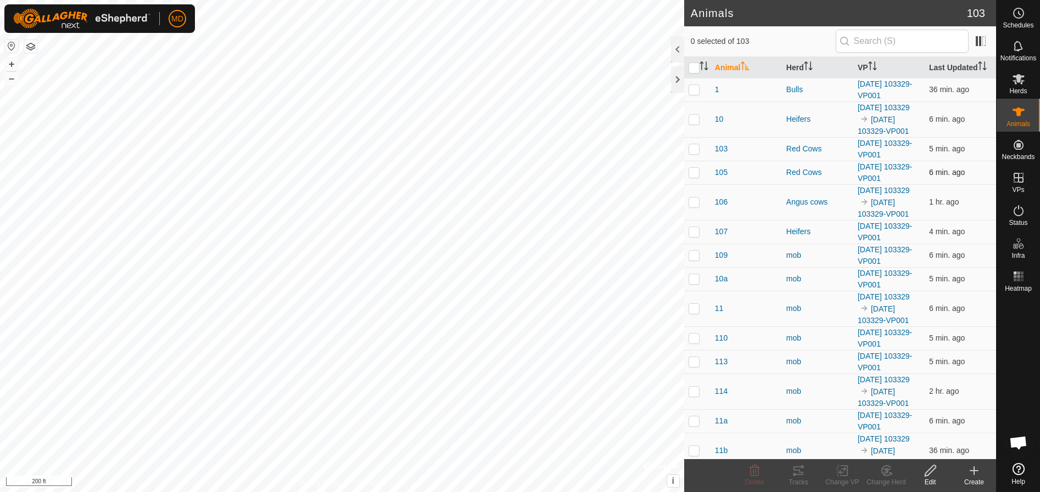
click at [697, 177] on p-checkbox at bounding box center [693, 172] width 11 height 9
checkbox input "true"
click at [931, 474] on icon at bounding box center [930, 470] width 14 height 13
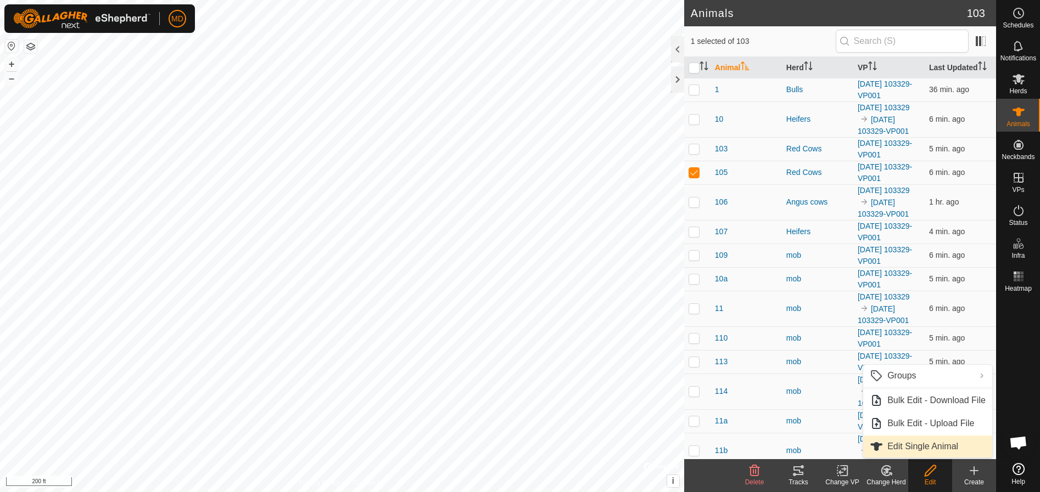
click at [908, 444] on link "Edit Single Animal" at bounding box center [927, 447] width 129 height 22
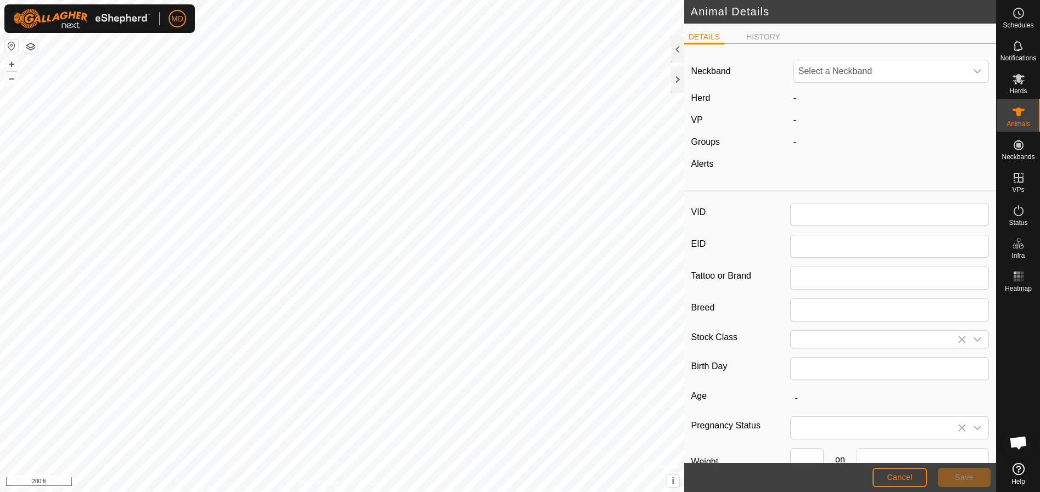
type input "105"
type input "cow"
type input "0"
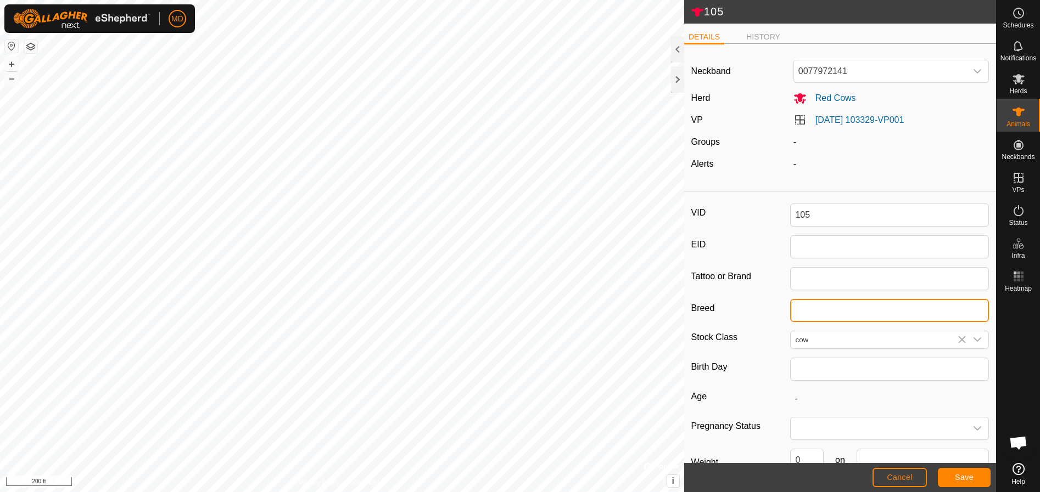
click at [801, 312] on input "Breed" at bounding box center [889, 310] width 199 height 23
type input "Red Angus X"
click at [965, 479] on span "Save" at bounding box center [964, 477] width 19 height 9
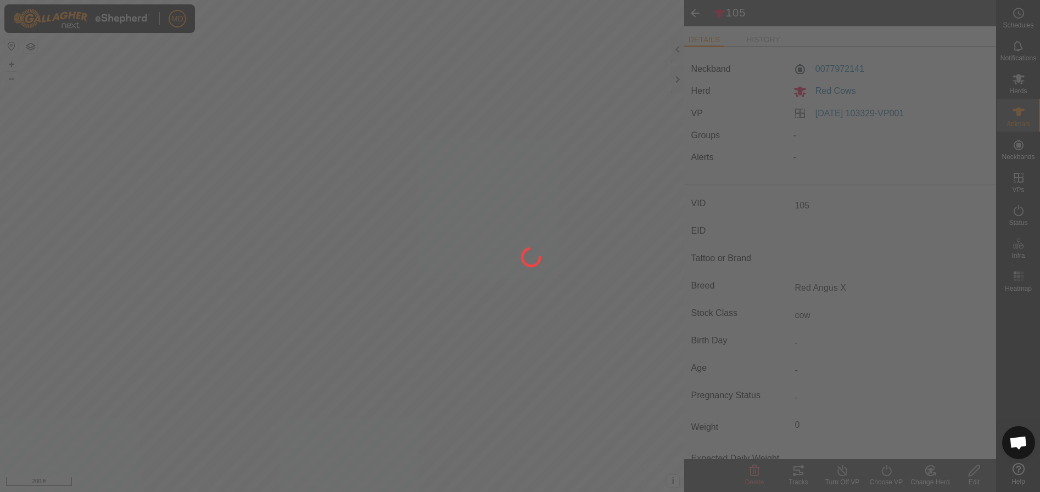
type input "-"
type input "0 kg"
type input "-"
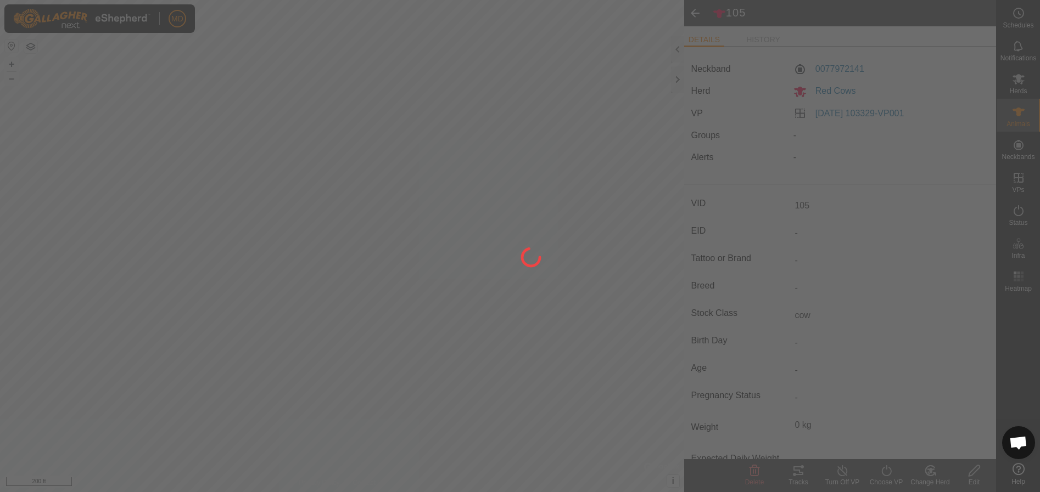
type input "Red Angus X"
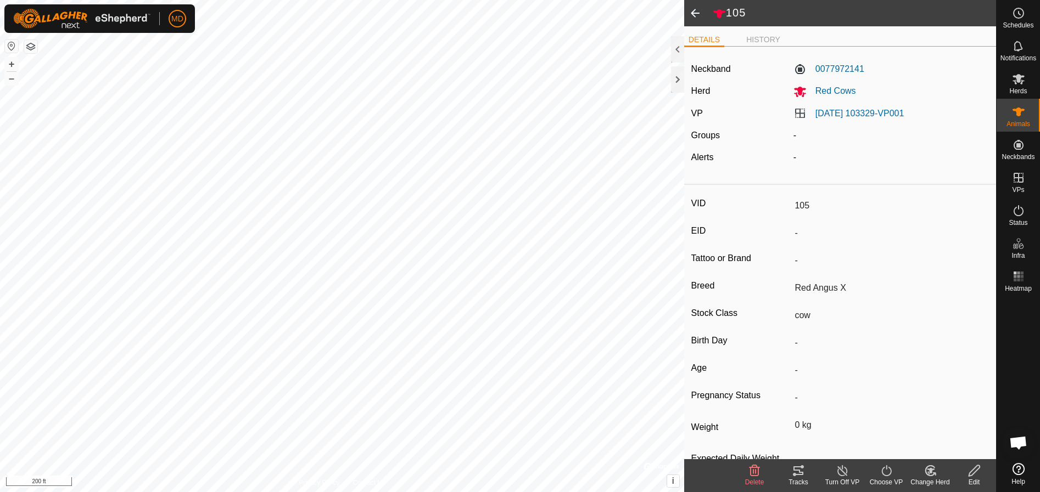
click at [691, 9] on span at bounding box center [695, 13] width 22 height 26
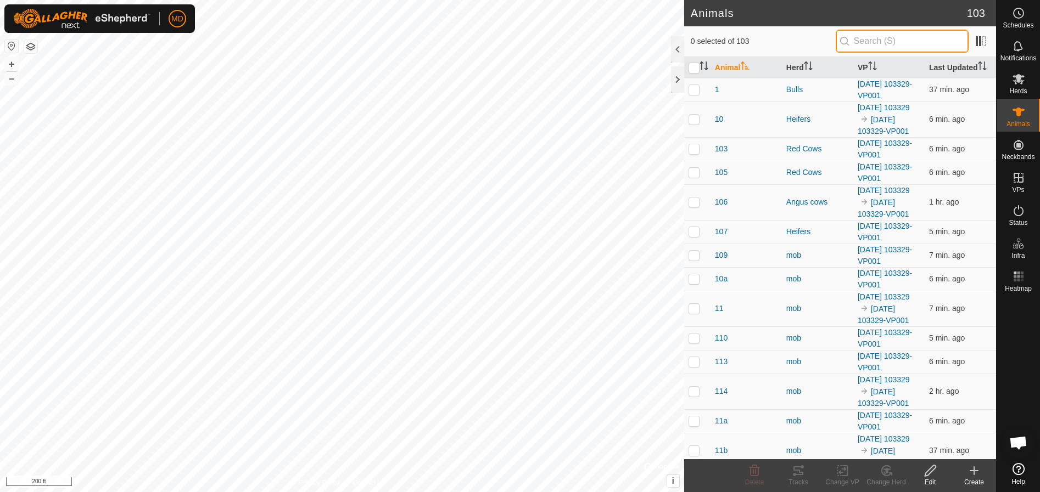
click at [867, 36] on input "text" at bounding box center [902, 41] width 133 height 23
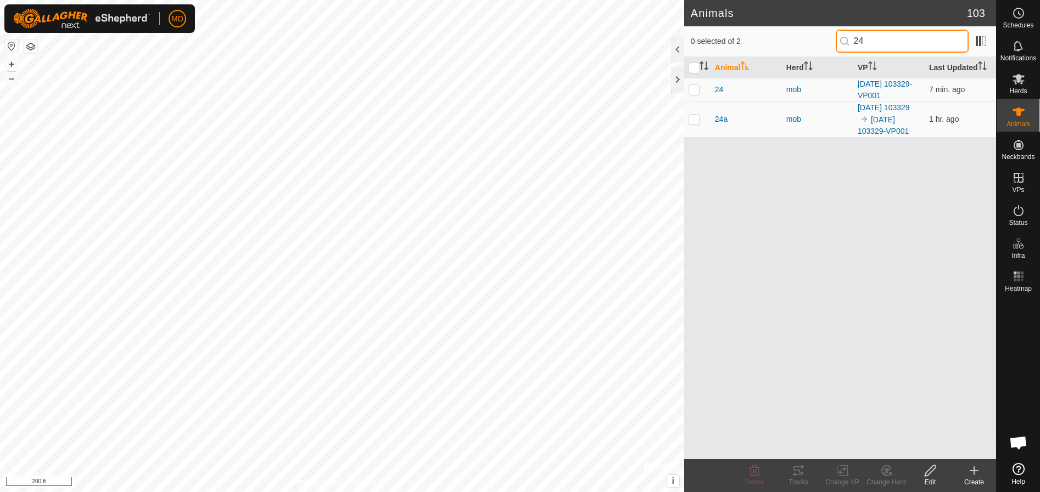
type input "24"
click at [696, 91] on p-checkbox at bounding box center [693, 89] width 11 height 9
checkbox input "true"
click at [931, 474] on icon at bounding box center [930, 470] width 14 height 13
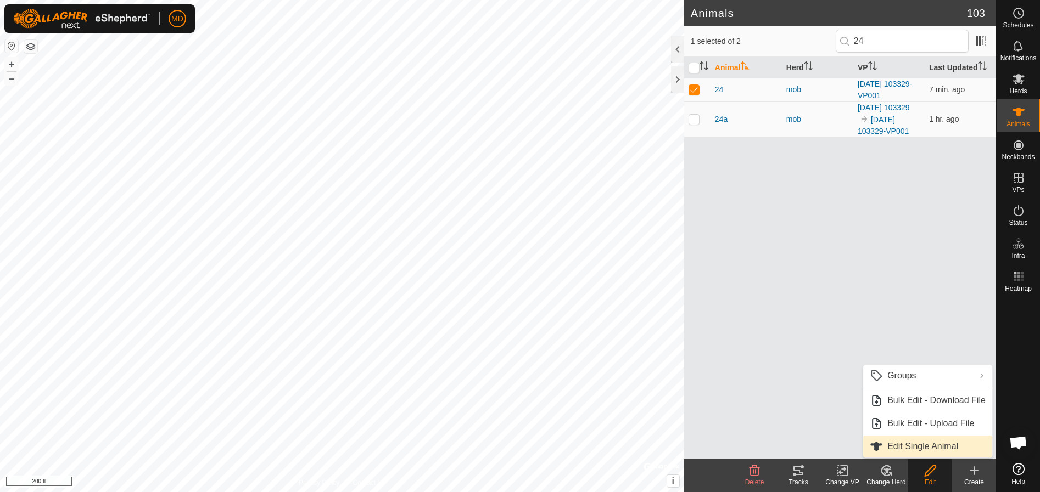
click at [916, 446] on link "Edit Single Animal" at bounding box center [927, 447] width 129 height 22
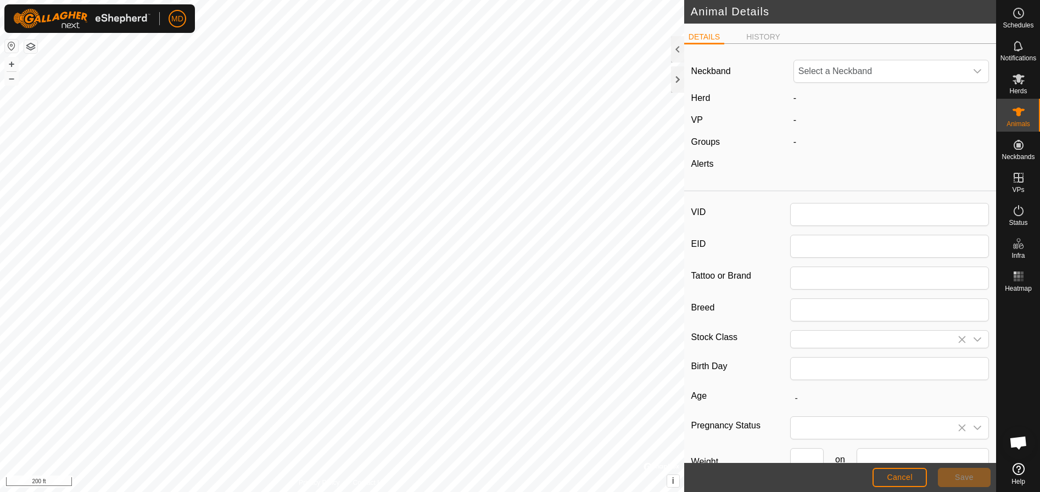
type input "24"
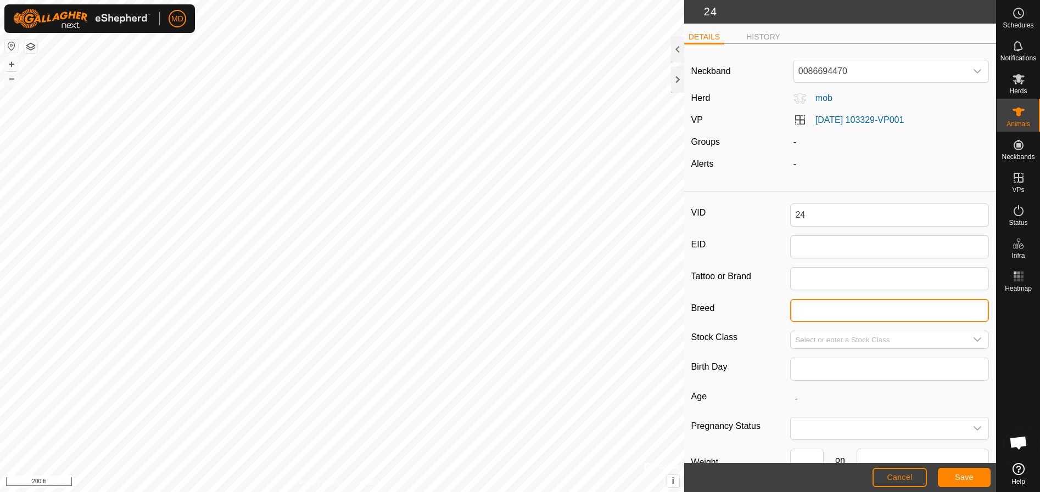
click at [793, 313] on input "Breed" at bounding box center [889, 310] width 199 height 23
type input "Red Angus X"
type input "Yearling"
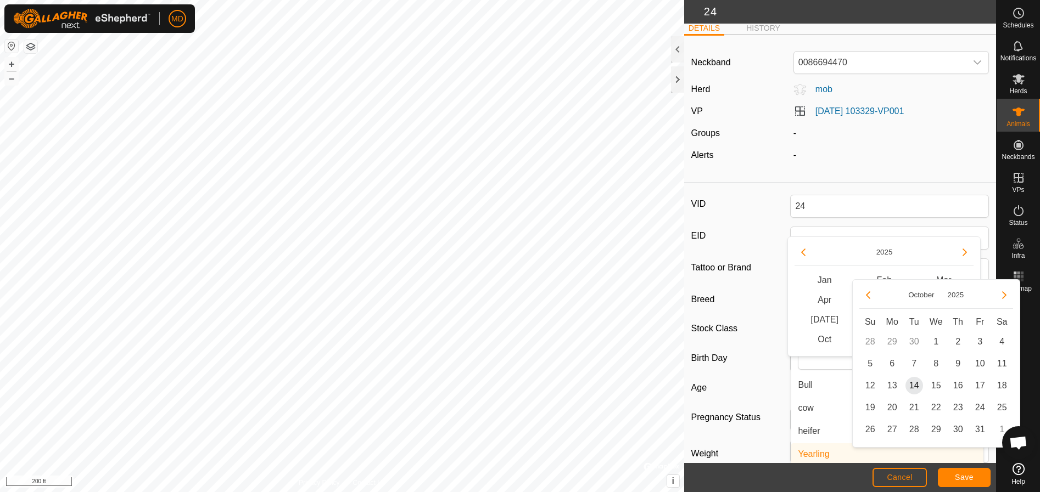
click at [833, 195] on article "Neckband 0086694470 Herd mob VP [DATE] 103329-VP001 Groups - Alerts - VID 24 EI…" at bounding box center [840, 286] width 312 height 484
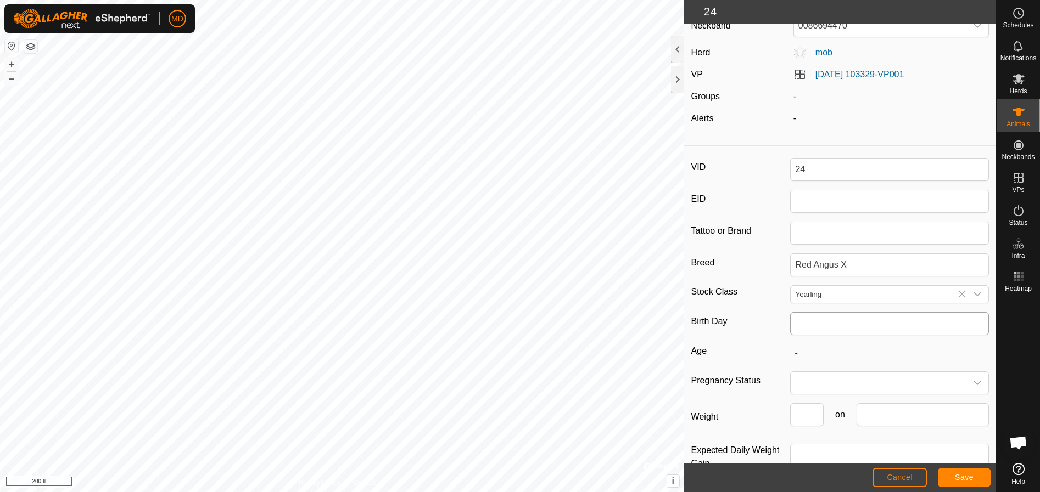
scroll to position [64, 0]
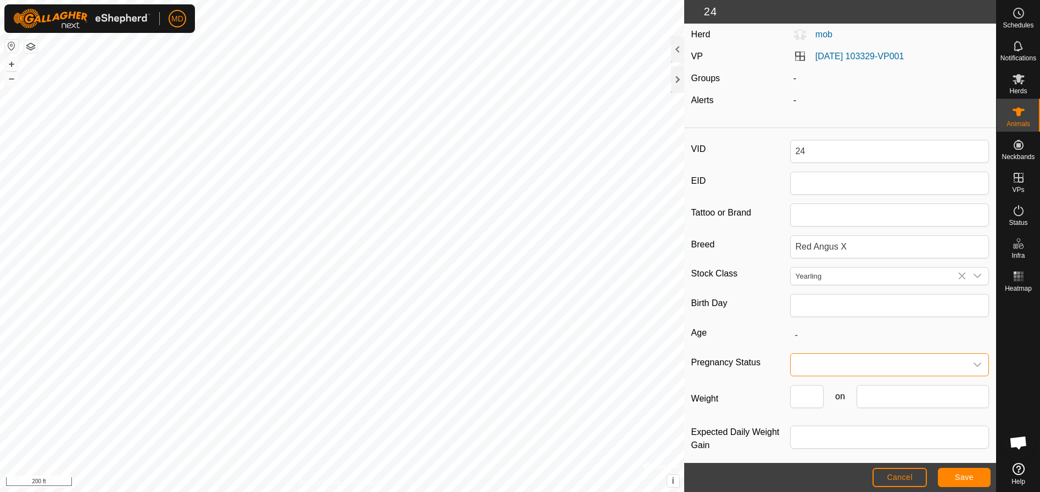
click at [810, 368] on span at bounding box center [879, 365] width 176 height 22
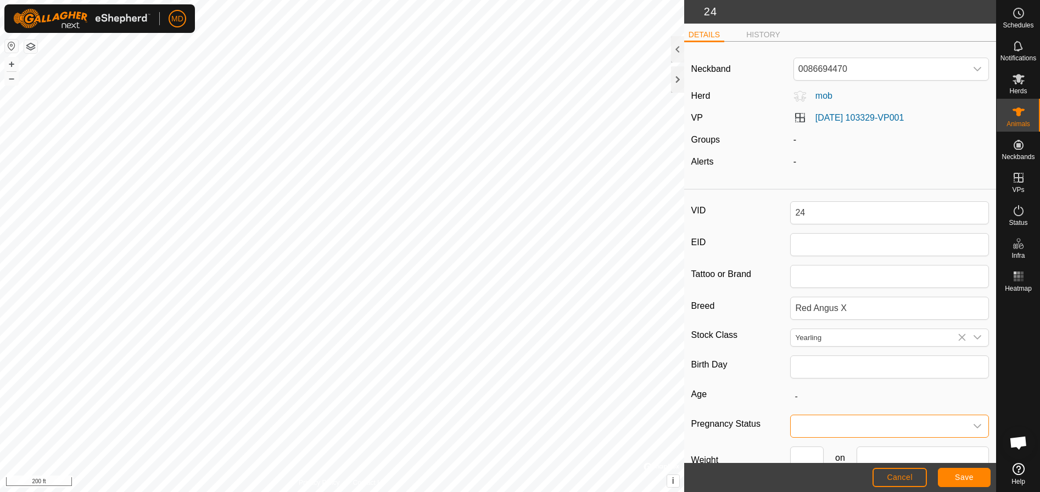
scroll to position [0, 0]
click at [961, 477] on span "Save" at bounding box center [964, 477] width 19 height 9
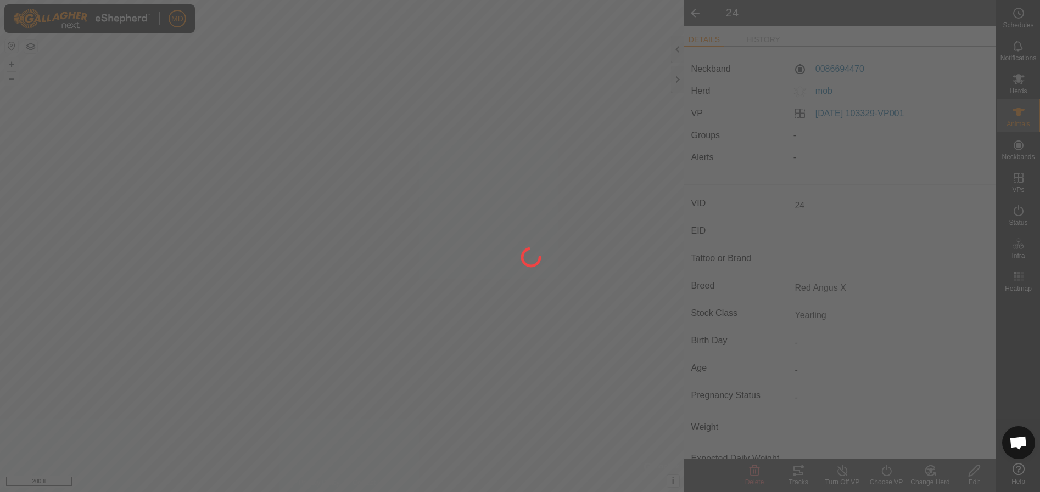
type input "-"
type input "Red Angus X"
type input "0 kg"
type input "-"
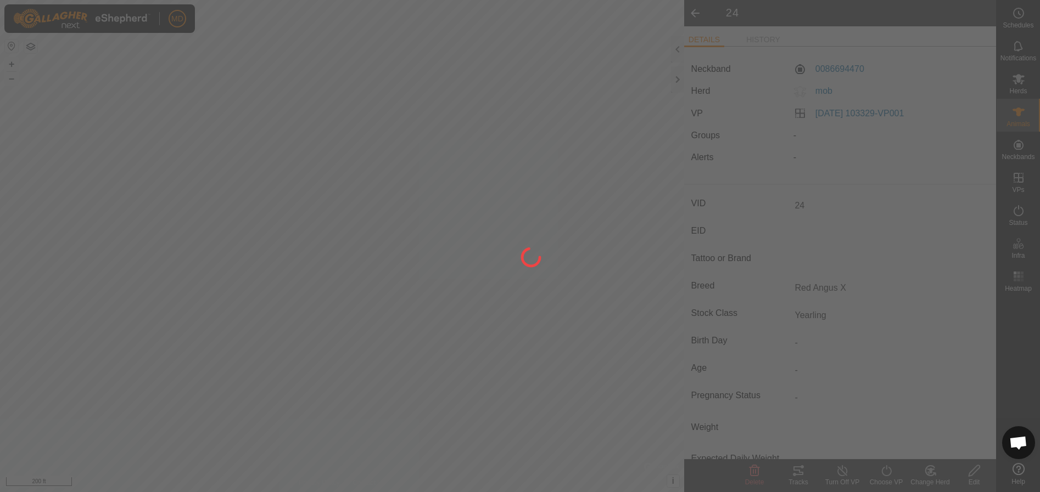
type input "Yearling"
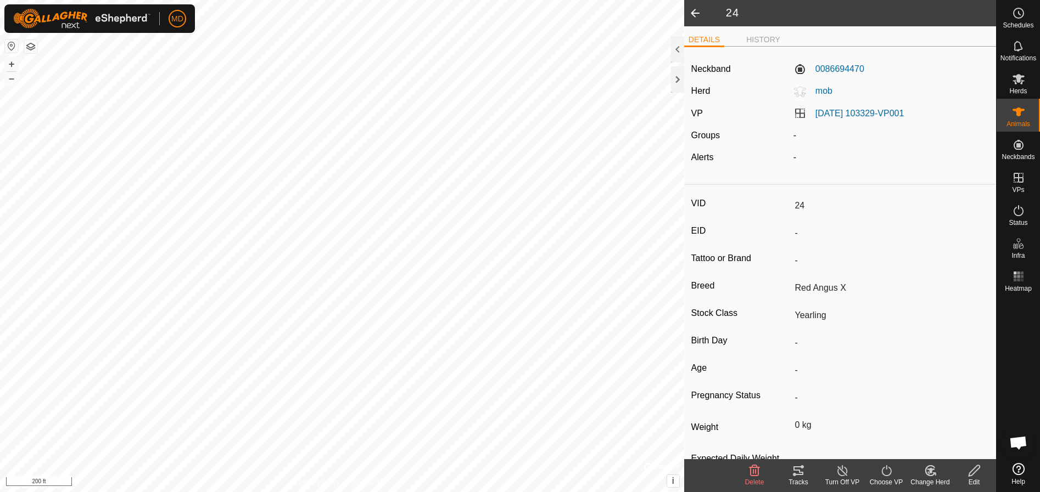
click at [693, 10] on span at bounding box center [695, 13] width 22 height 26
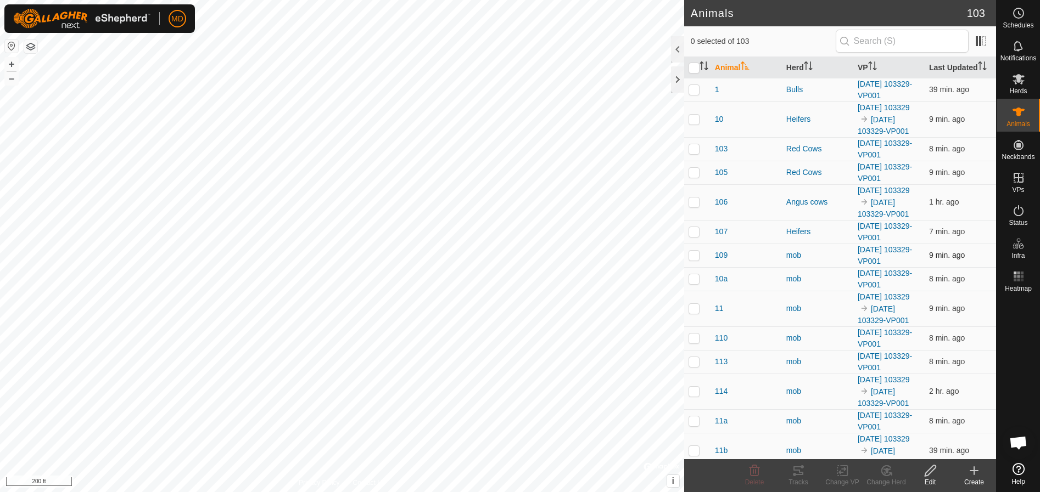
click at [694, 260] on p-checkbox at bounding box center [693, 255] width 11 height 9
checkbox input "true"
click at [931, 475] on icon at bounding box center [930, 470] width 14 height 13
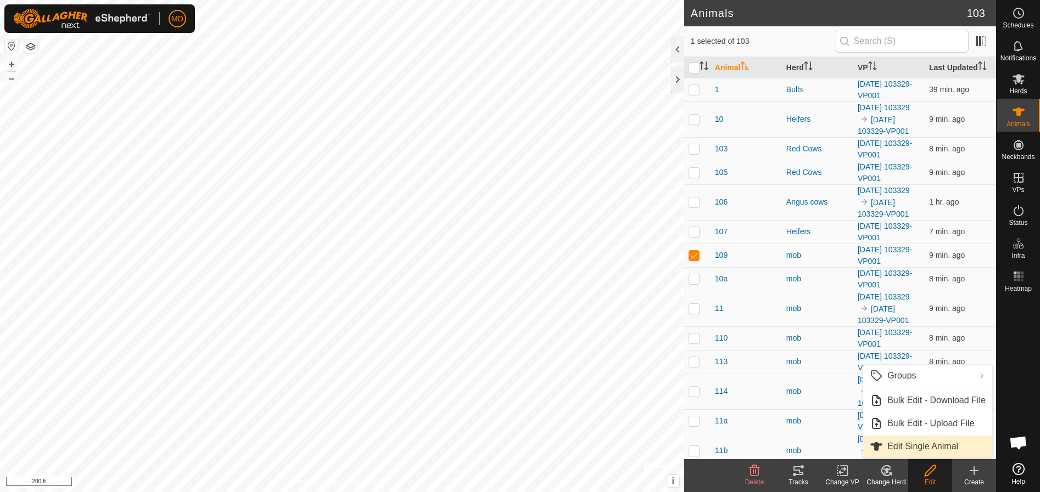
click at [904, 444] on link "Edit Single Animal" at bounding box center [927, 447] width 129 height 22
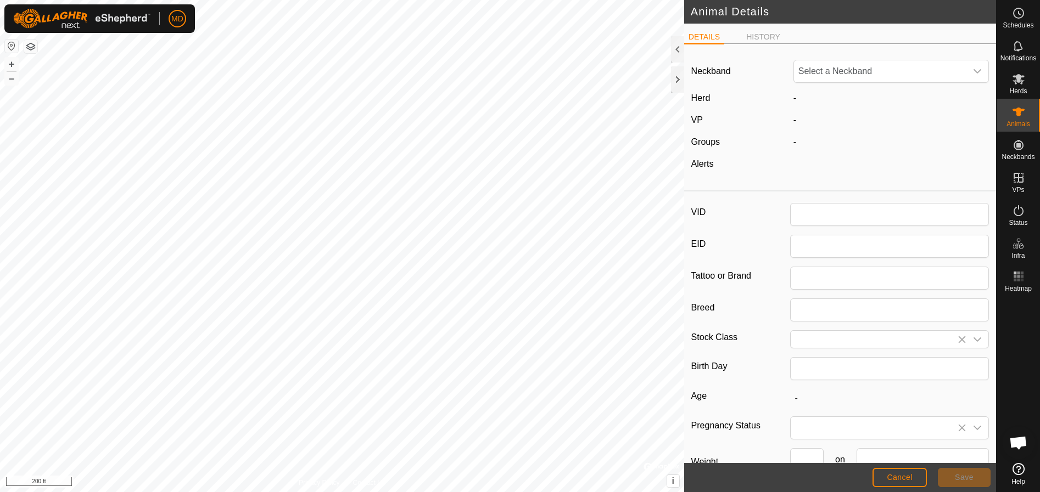
type input "109"
click at [973, 341] on icon "dropdown trigger" at bounding box center [977, 339] width 9 height 9
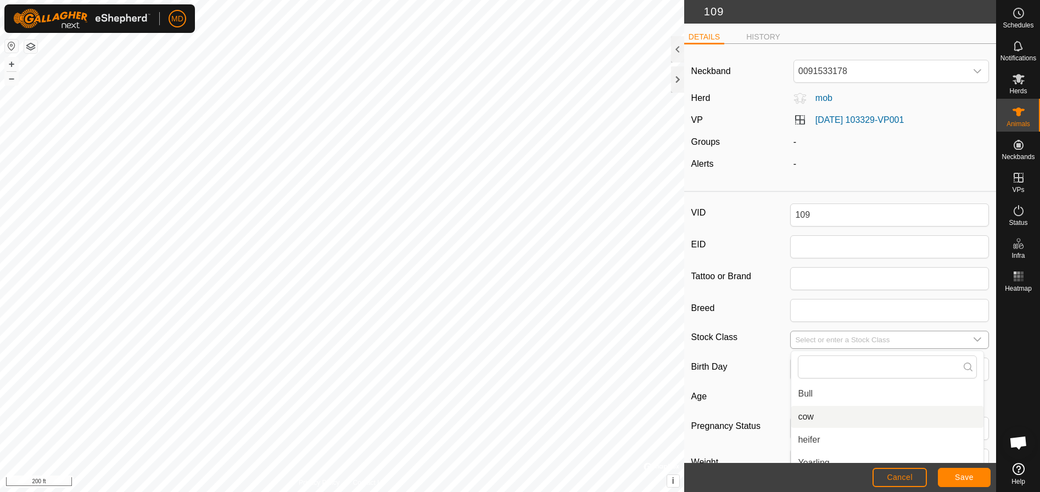
click at [802, 413] on li "cow" at bounding box center [887, 417] width 192 height 22
type input "cow"
click at [819, 96] on span "mob" at bounding box center [819, 97] width 26 height 9
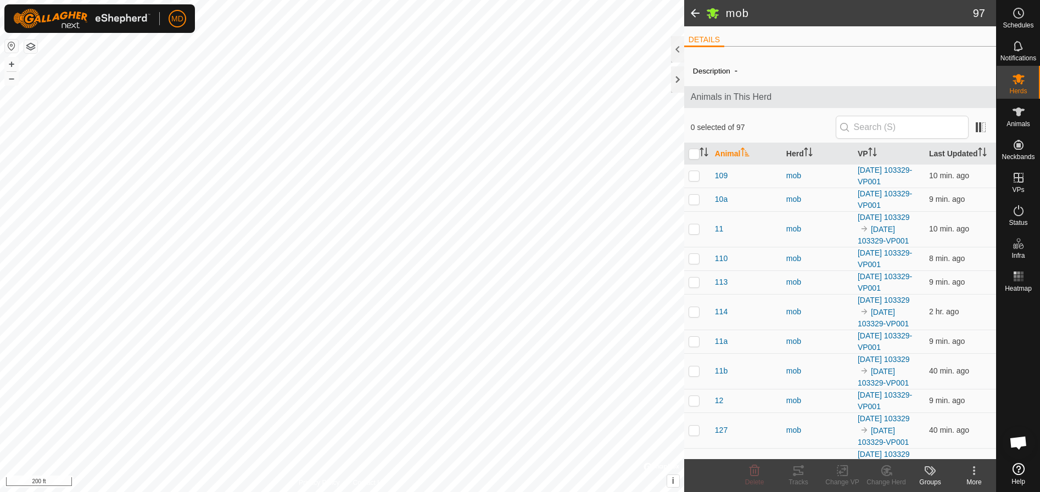
click at [691, 12] on span at bounding box center [695, 13] width 22 height 26
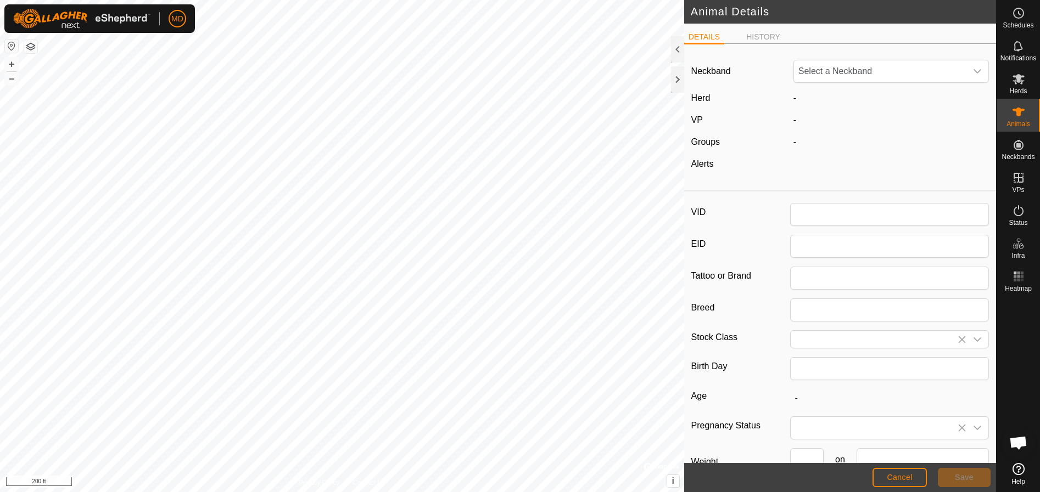
type input "109"
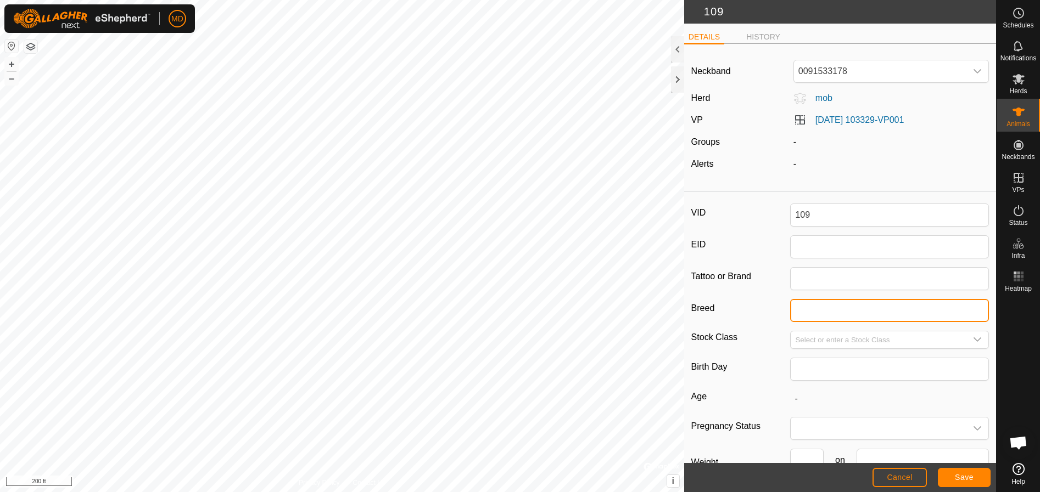
click at [798, 313] on input "Breed" at bounding box center [889, 310] width 199 height 23
type input "Red Angus X"
type input "Yearling"
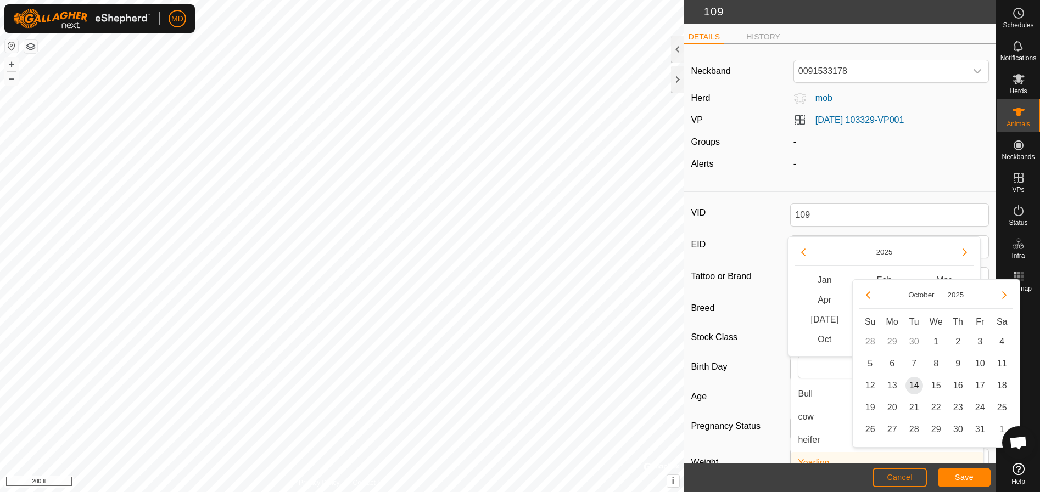
scroll to position [9, 0]
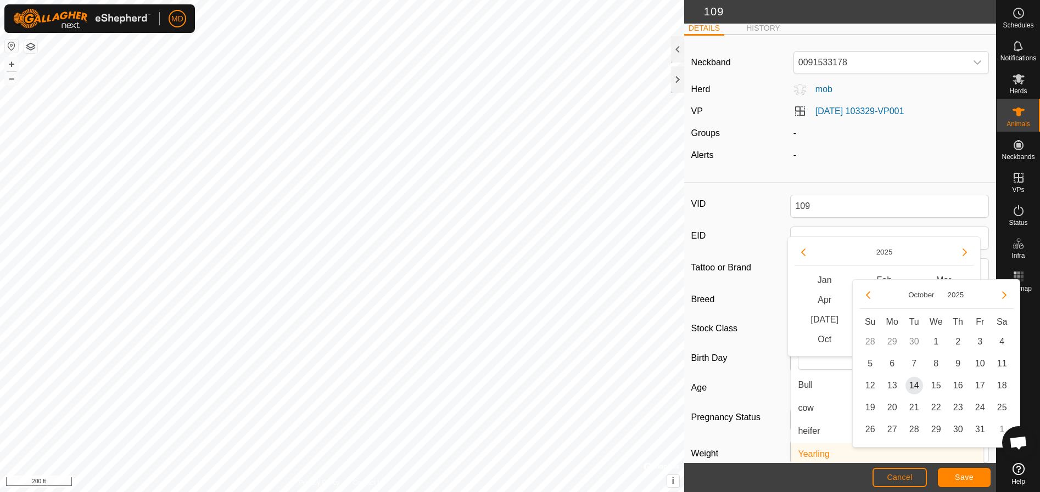
click at [729, 181] on article "Neckband 0091533178 Herd mob VP [DATE] 103329-VP001 Groups - Alerts - VID 109 E…" at bounding box center [840, 286] width 312 height 484
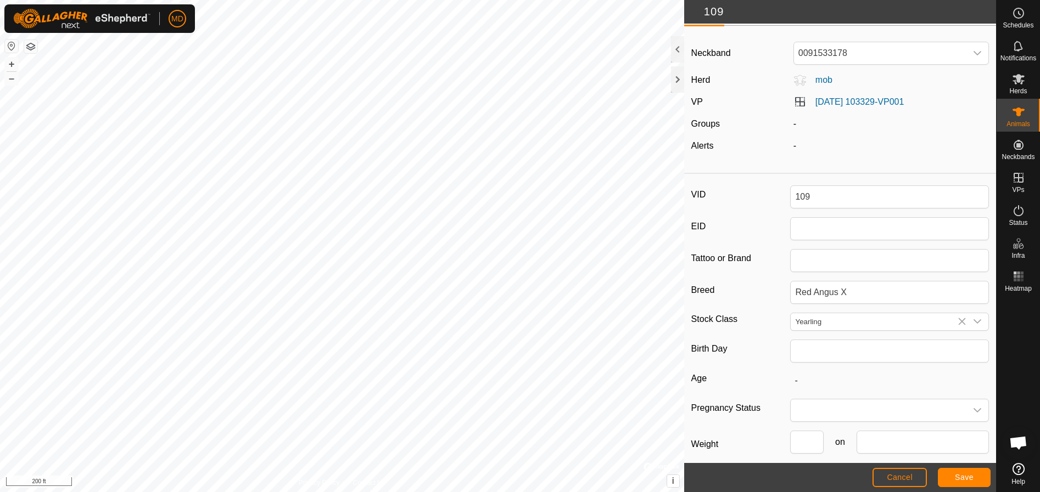
scroll to position [0, 0]
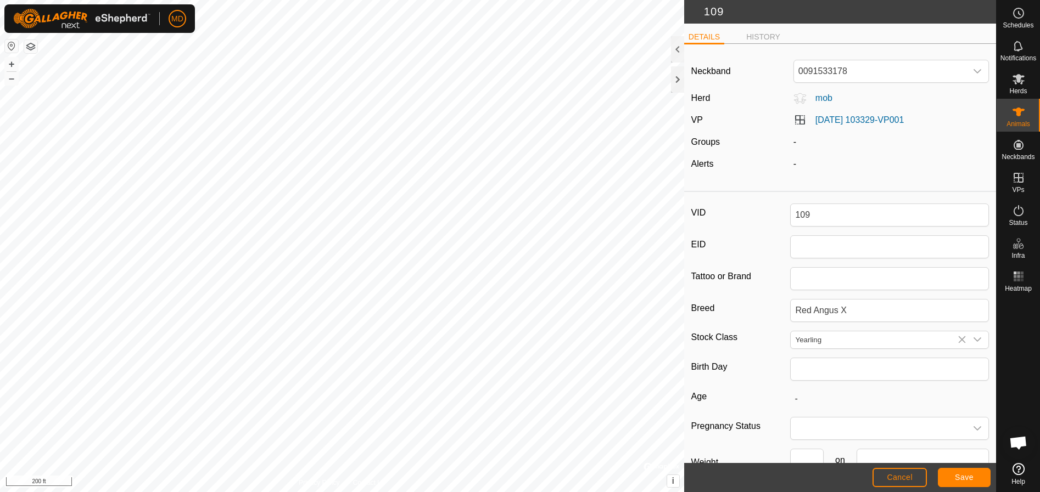
click at [719, 143] on div "Groups" at bounding box center [738, 142] width 102 height 13
click at [799, 144] on div "-" at bounding box center [891, 142] width 204 height 13
click at [715, 142] on label "Groups" at bounding box center [705, 141] width 29 height 9
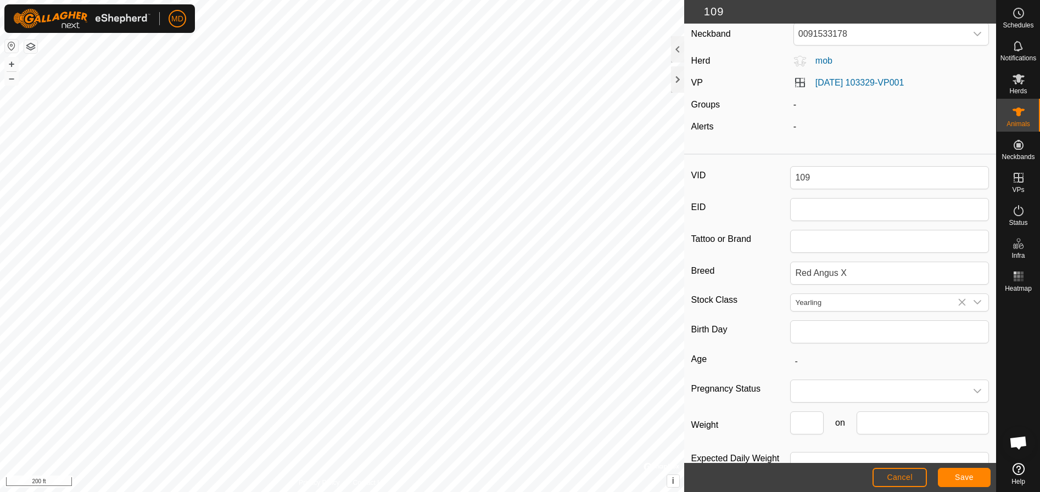
scroll to position [18, 0]
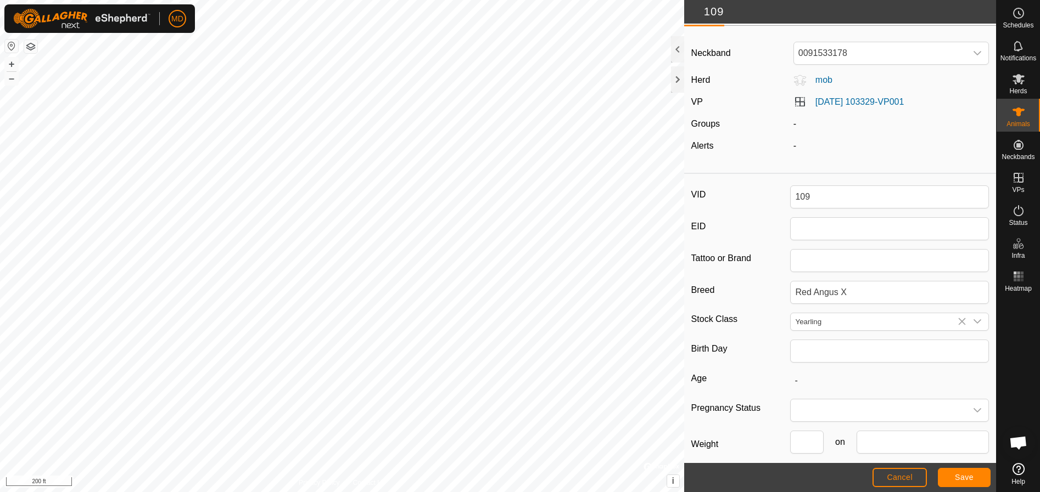
click at [709, 128] on label "Groups" at bounding box center [705, 123] width 29 height 9
click at [789, 124] on div "-" at bounding box center [891, 123] width 204 height 13
drag, startPoint x: 789, startPoint y: 124, endPoint x: 799, endPoint y: 142, distance: 20.6
click at [798, 142] on div "-" at bounding box center [891, 145] width 204 height 13
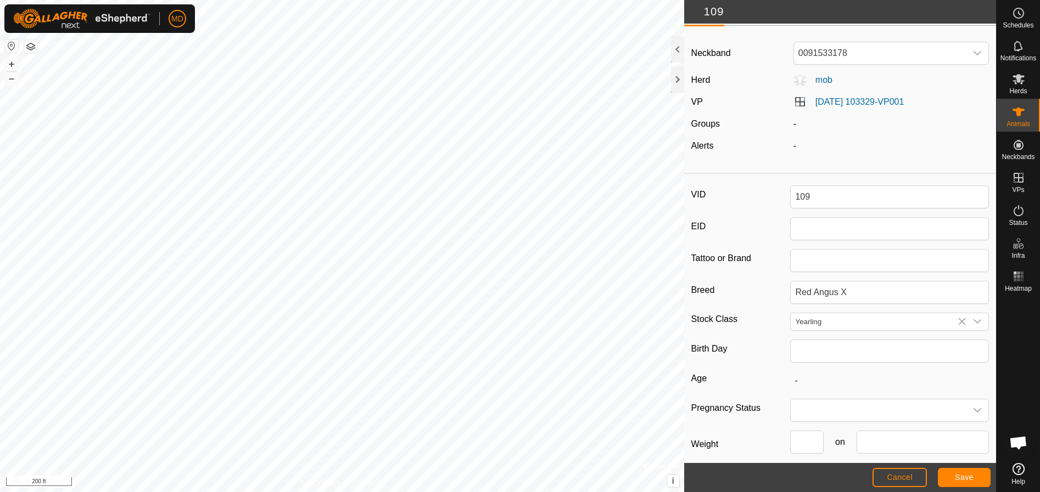
click at [712, 123] on label "Groups" at bounding box center [705, 123] width 29 height 9
click at [798, 124] on div "-" at bounding box center [891, 123] width 204 height 13
click at [820, 82] on span "mob" at bounding box center [819, 79] width 26 height 9
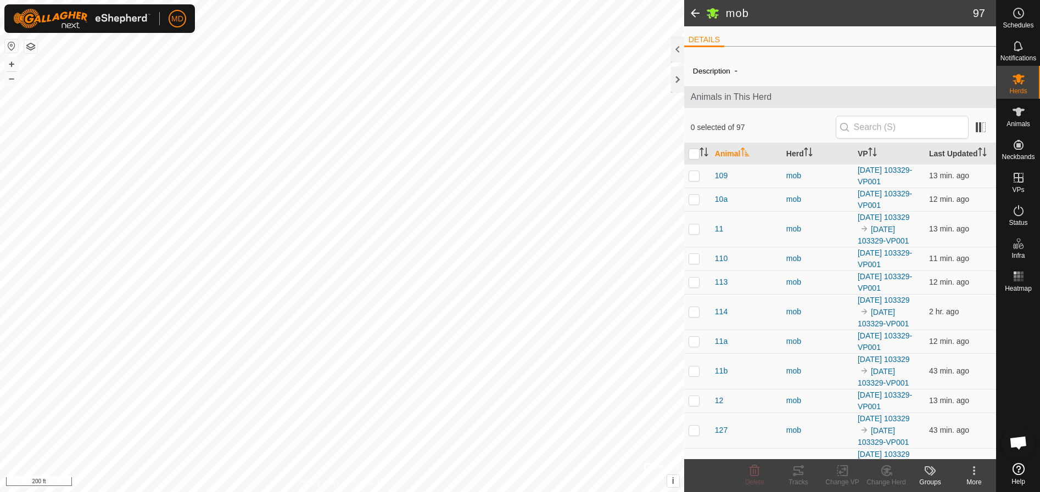
click at [696, 13] on span at bounding box center [695, 13] width 22 height 26
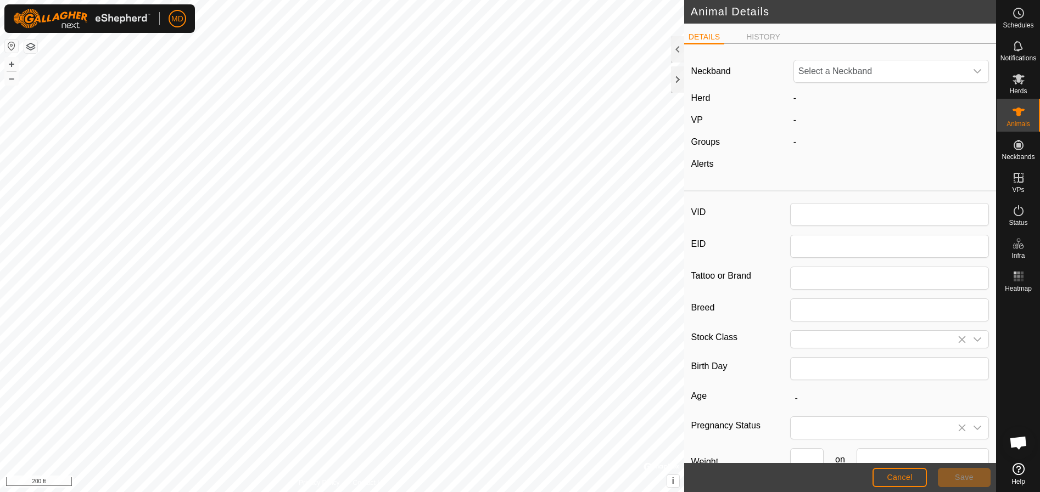
type input "109"
click at [965, 480] on span "Save" at bounding box center [964, 477] width 19 height 9
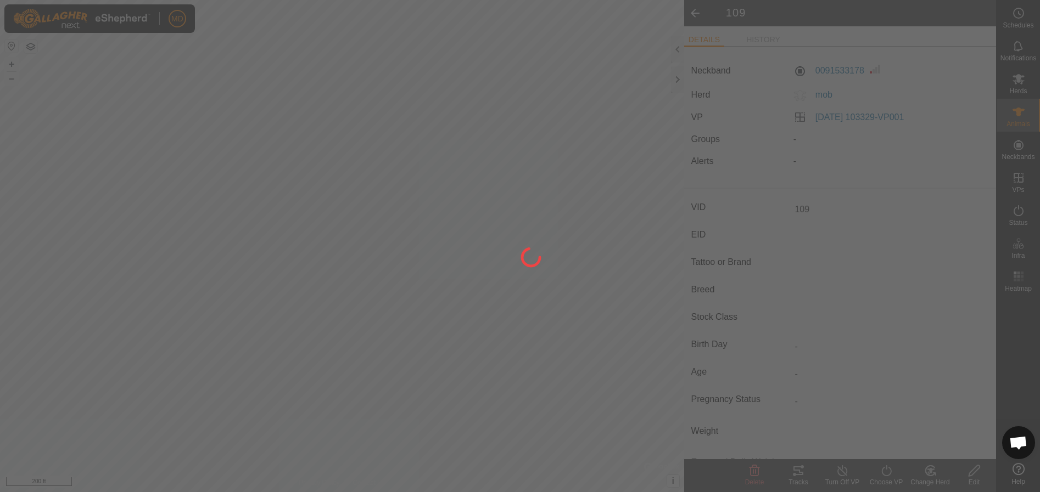
type input "-"
type input "0 kg"
type input "-"
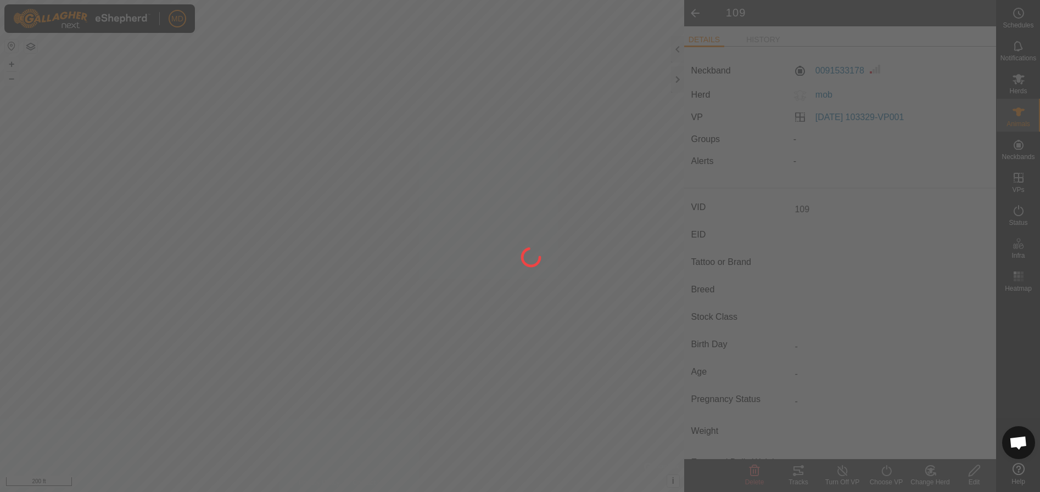
type input "-"
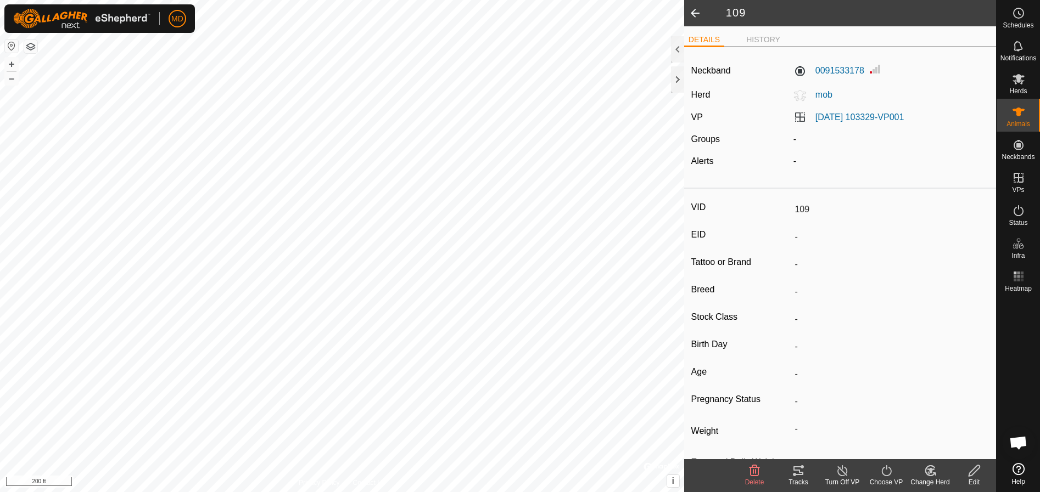
click at [932, 474] on icon at bounding box center [930, 470] width 14 height 13
click at [942, 423] on link "Choose Herd..." at bounding box center [963, 424] width 109 height 22
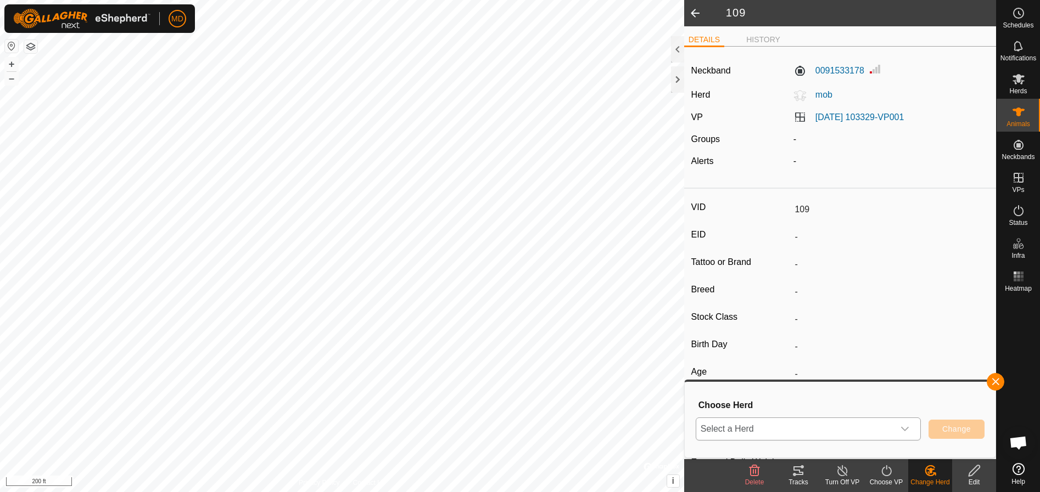
click at [716, 425] on span "Select a Herd" at bounding box center [795, 429] width 198 height 22
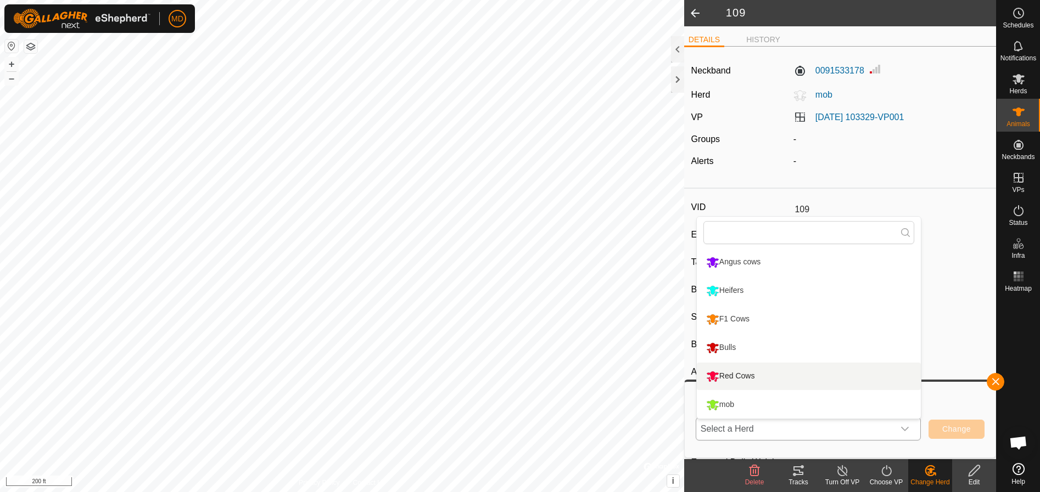
click at [726, 372] on li "Red Cows" at bounding box center [809, 376] width 224 height 27
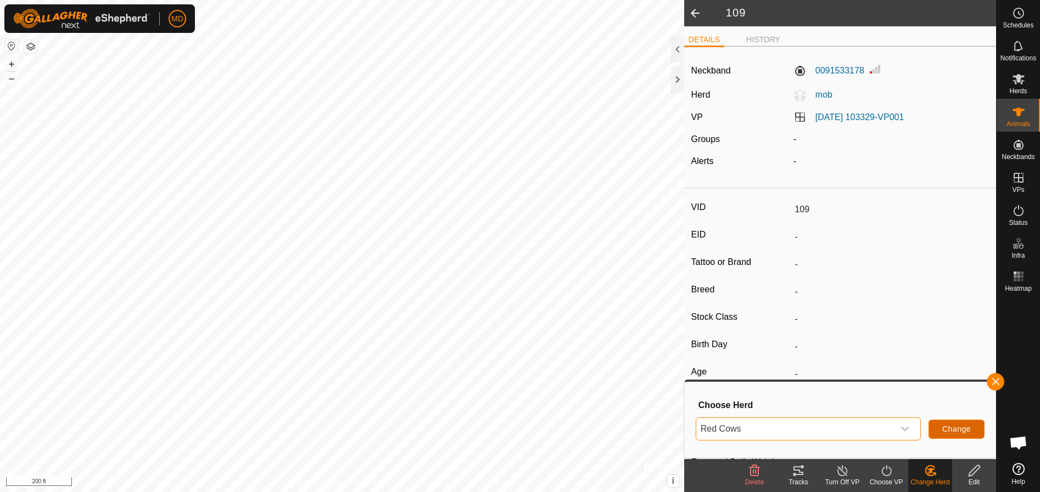
click at [953, 426] on span "Change" at bounding box center [956, 429] width 29 height 9
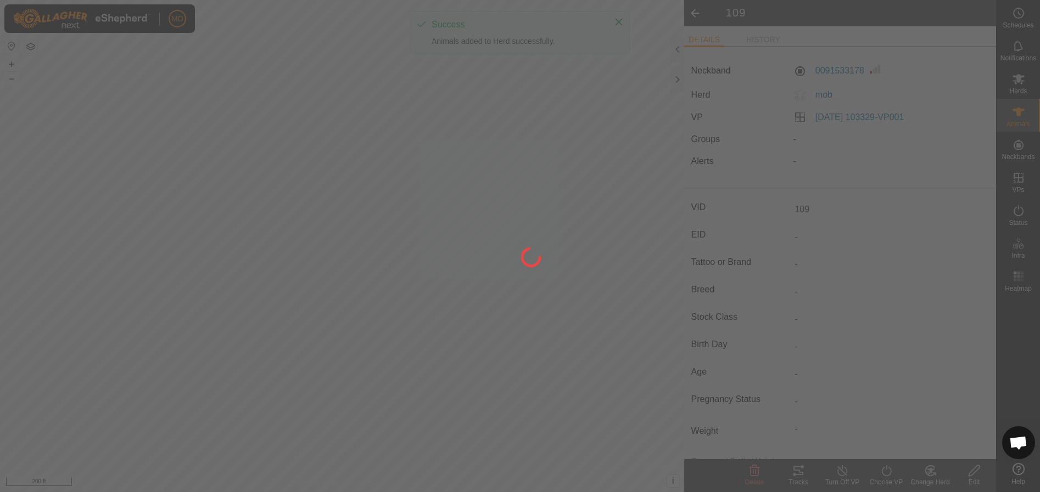
type input "0 kg"
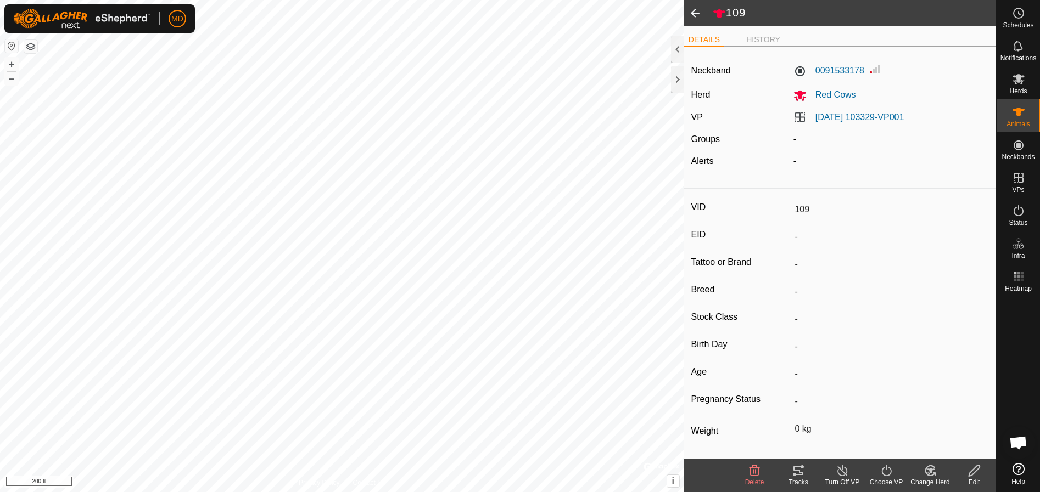
click at [692, 9] on span at bounding box center [695, 13] width 22 height 26
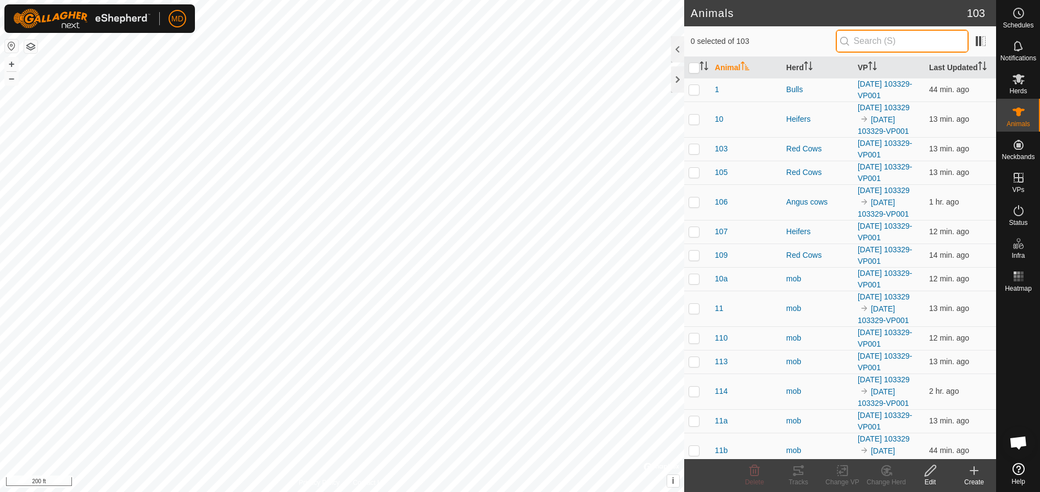
click at [861, 35] on input "text" at bounding box center [902, 41] width 133 height 23
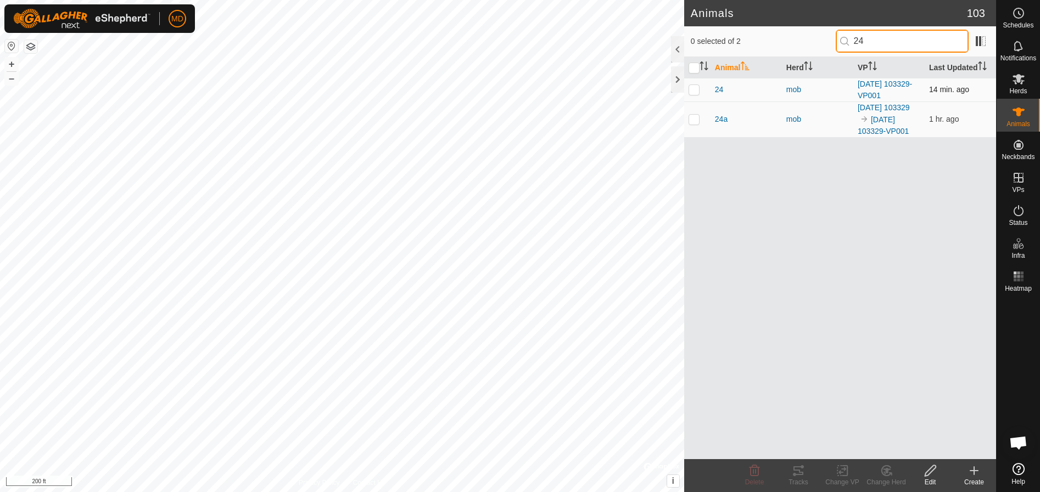
type input "24"
click at [695, 89] on p-checkbox at bounding box center [693, 89] width 11 height 9
click at [887, 477] on icon at bounding box center [886, 470] width 14 height 13
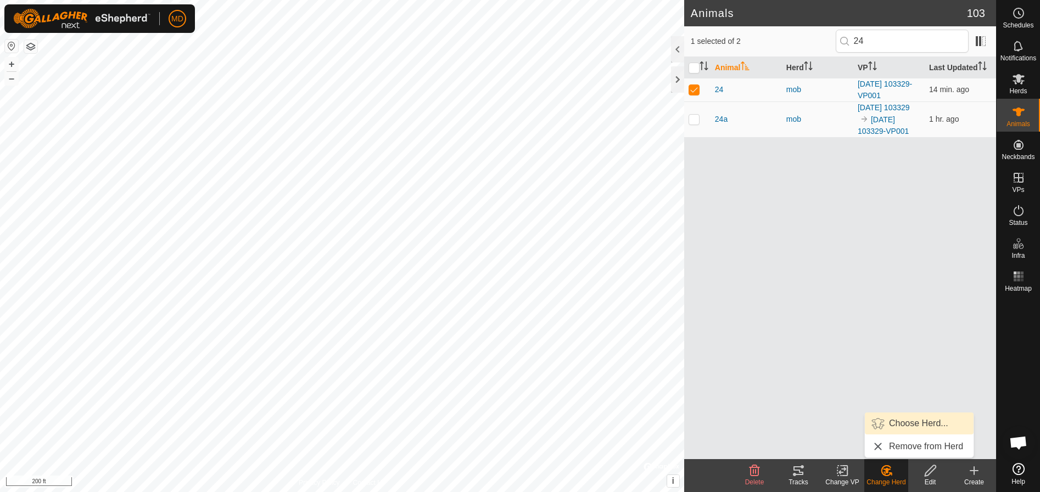
click at [889, 419] on link "Choose Herd..." at bounding box center [919, 424] width 109 height 22
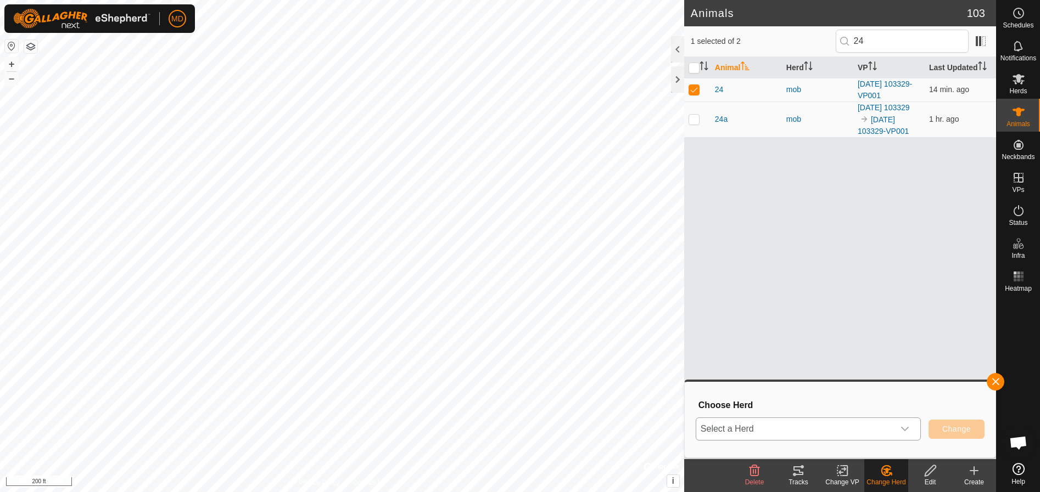
click at [906, 430] on icon "dropdown trigger" at bounding box center [905, 429] width 8 height 4
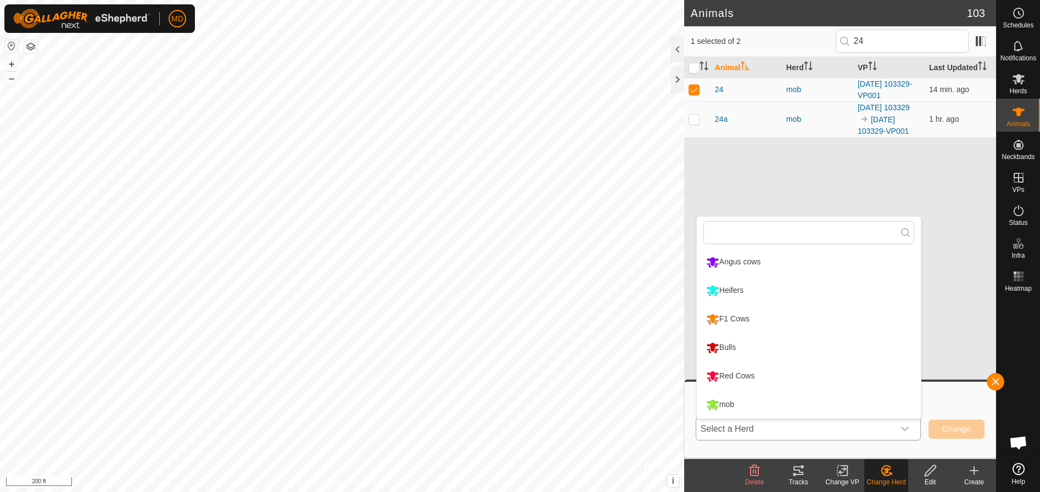
click at [719, 376] on li "Red Cows" at bounding box center [809, 376] width 224 height 27
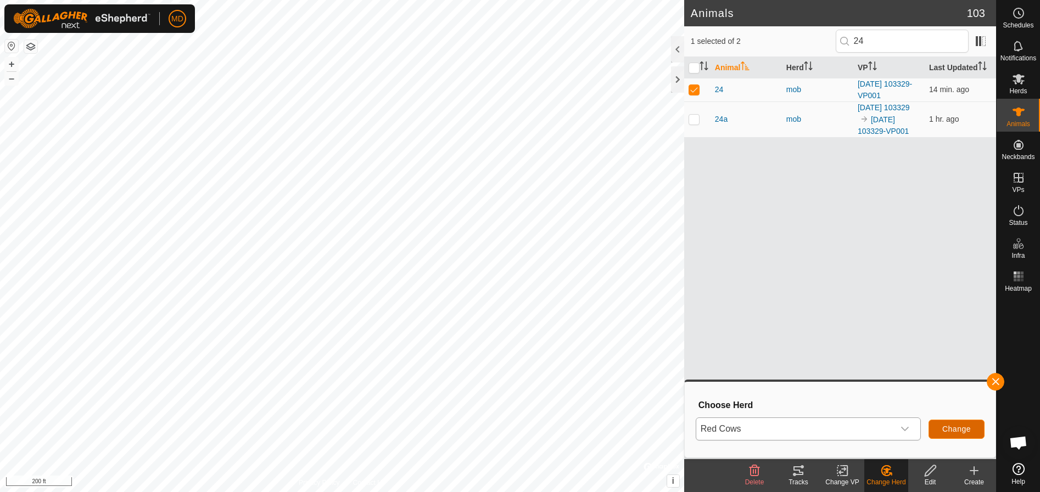
click at [955, 425] on span "Change" at bounding box center [956, 429] width 29 height 9
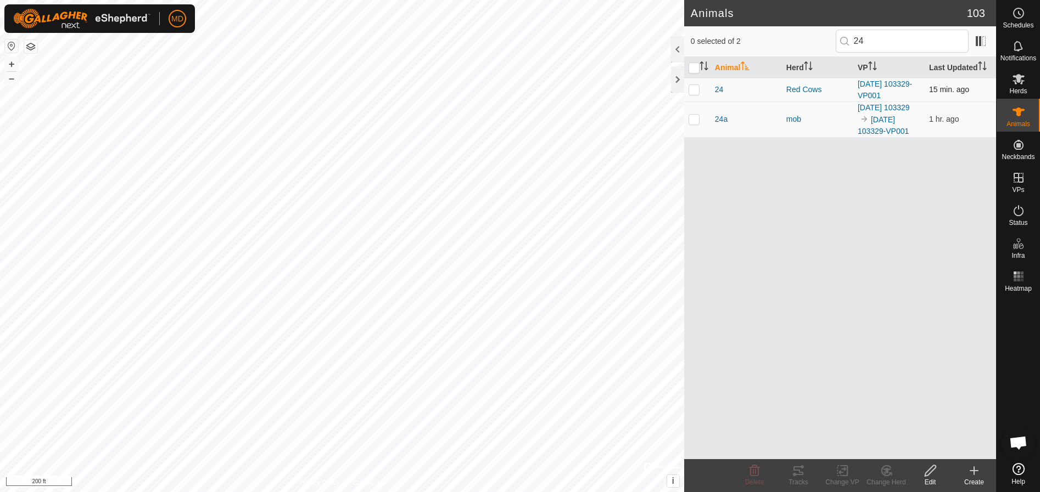
click at [692, 89] on p-checkbox at bounding box center [693, 89] width 11 height 9
checkbox input "true"
click at [929, 473] on icon at bounding box center [930, 471] width 11 height 11
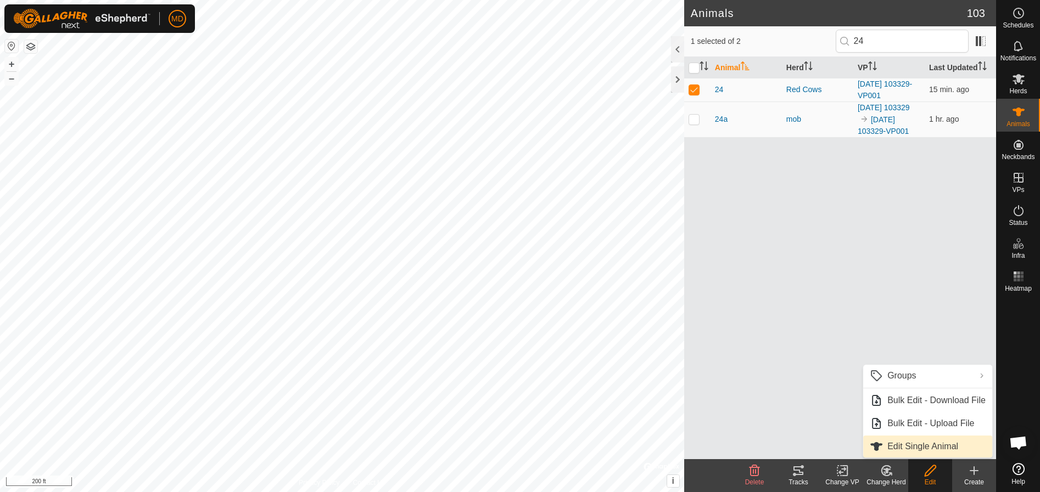
click at [918, 445] on link "Edit Single Animal" at bounding box center [927, 447] width 129 height 22
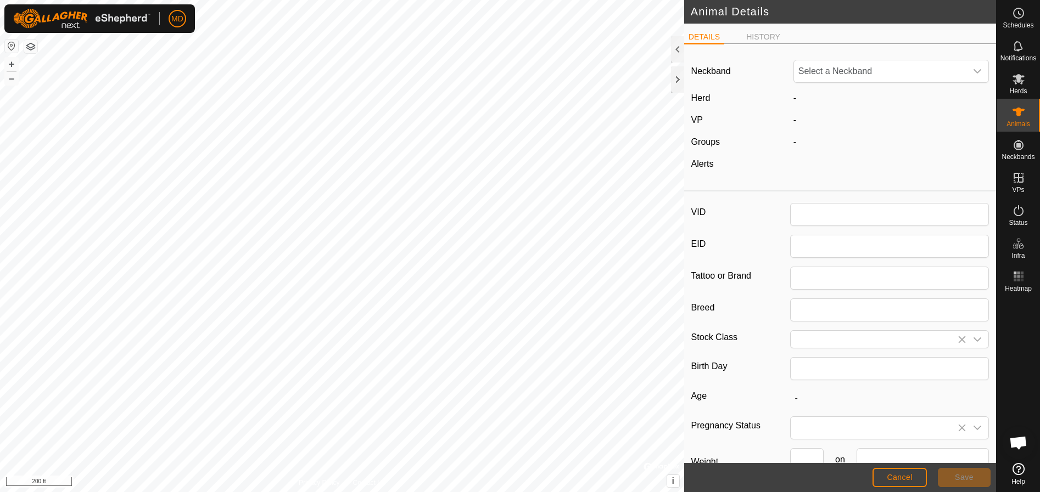
type input "24"
type input "Red Angus X"
type input "Yearling"
type input "0"
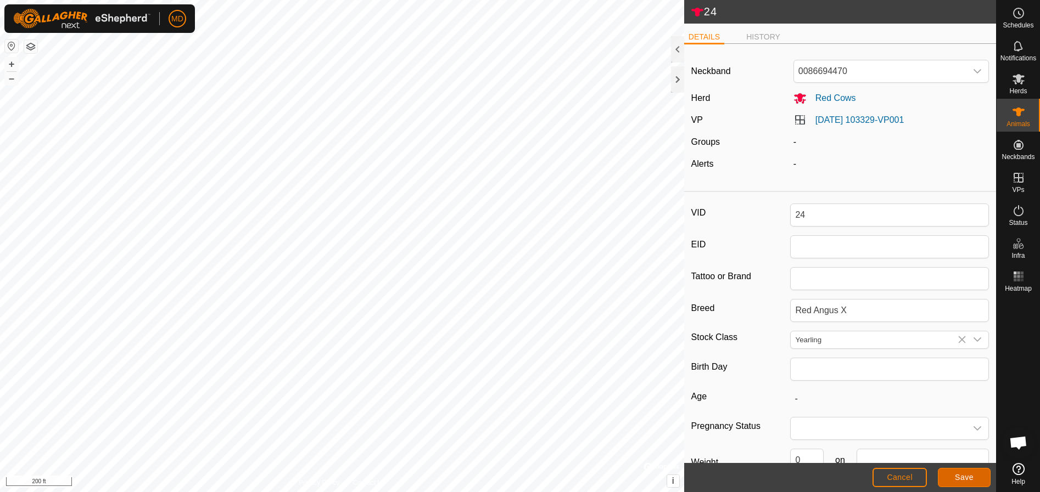
click at [964, 472] on button "Save" at bounding box center [964, 477] width 53 height 19
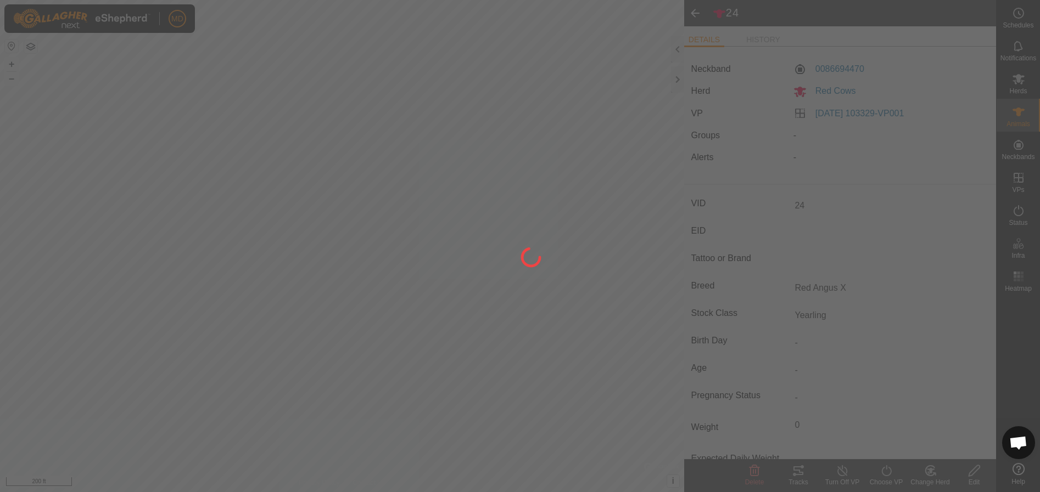
type input "-"
type input "0 kg"
type input "-"
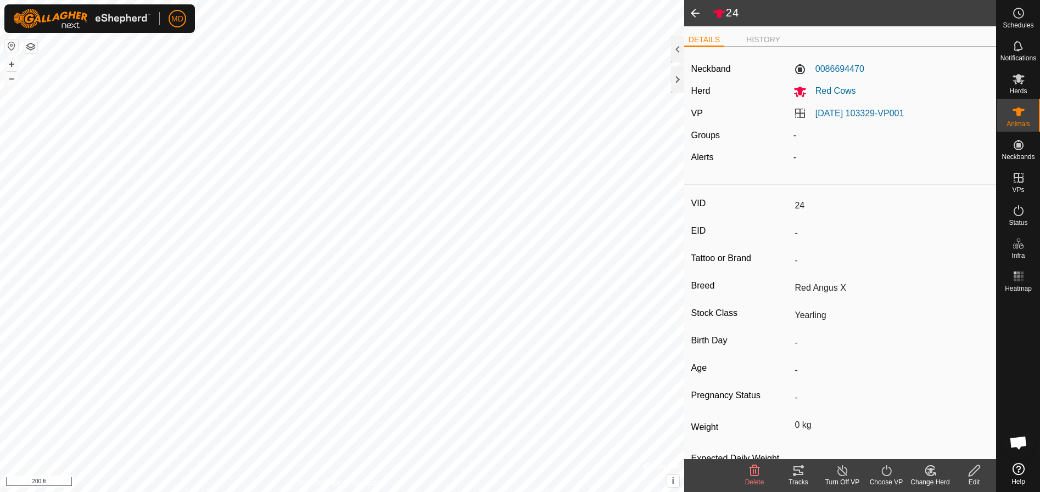
click at [693, 13] on span at bounding box center [695, 13] width 22 height 26
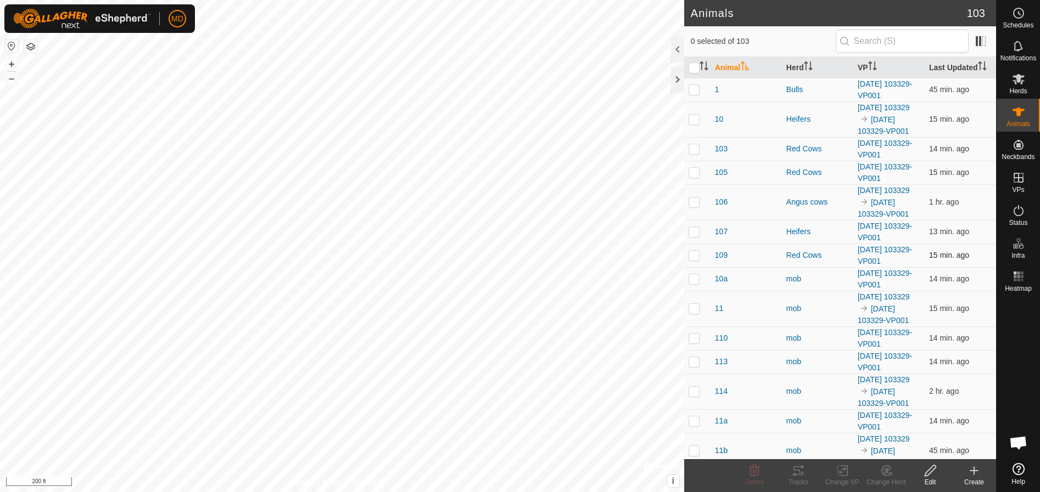
click at [693, 260] on p-checkbox at bounding box center [693, 255] width 11 height 9
checkbox input "true"
click at [933, 473] on icon at bounding box center [930, 470] width 14 height 13
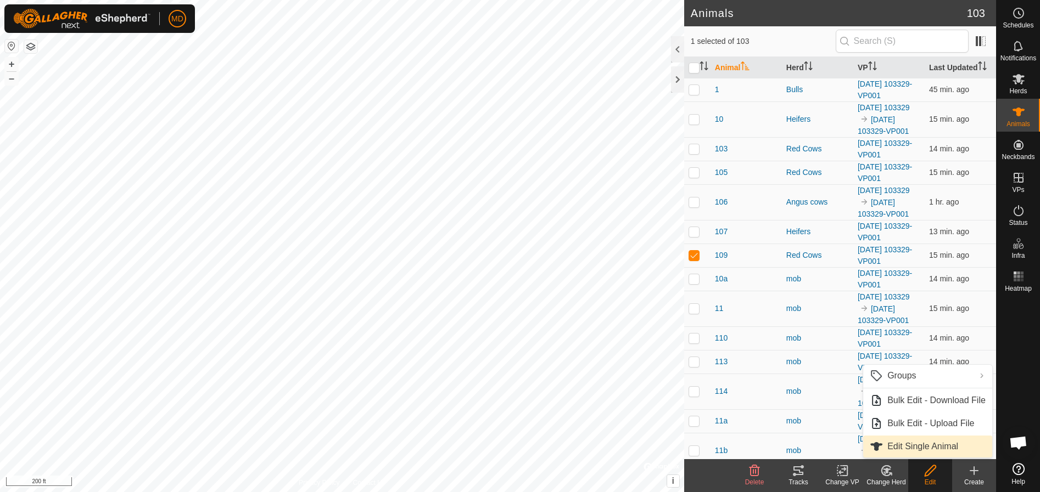
click at [916, 444] on link "Edit Single Animal" at bounding box center [927, 447] width 129 height 22
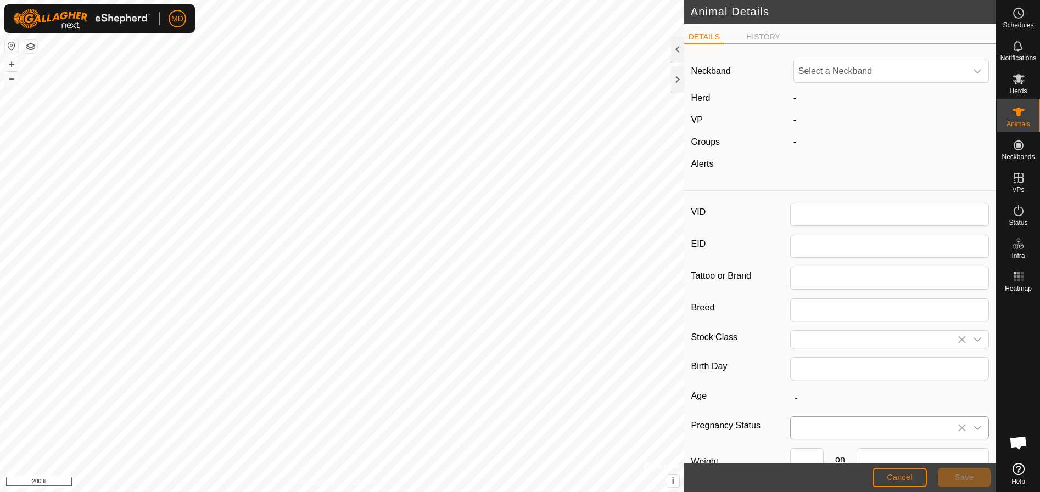
type input "109"
type input "0"
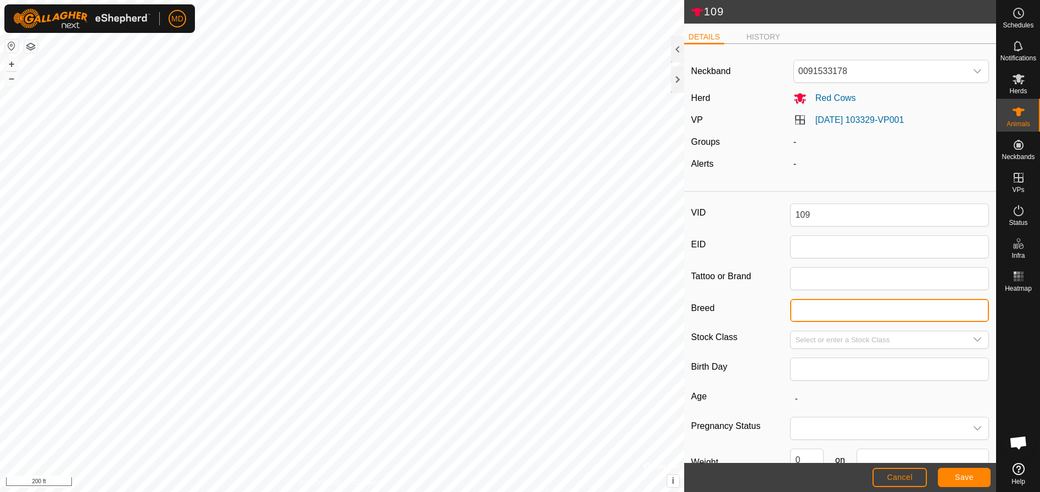
click at [797, 311] on input "Breed" at bounding box center [889, 310] width 199 height 23
type input "Red Angus X"
type input "Yearling"
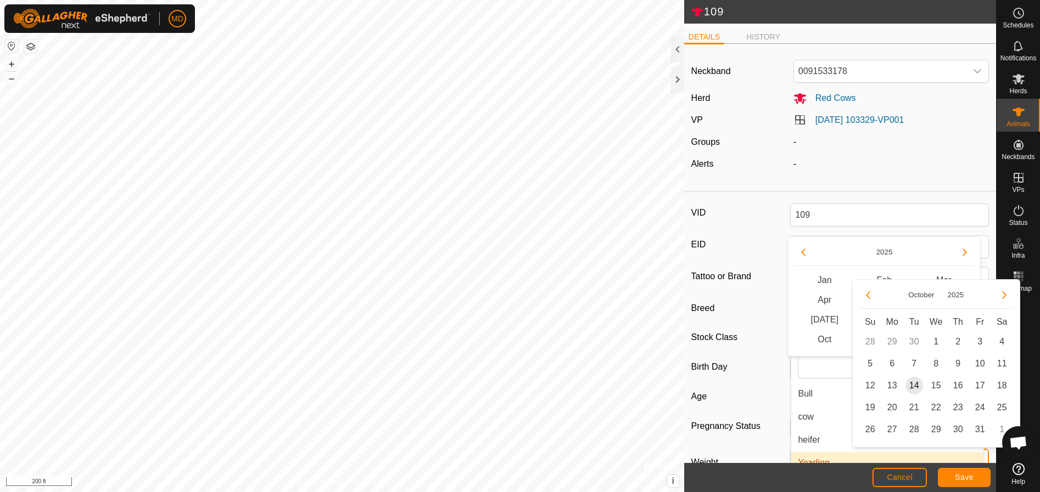
scroll to position [11, 0]
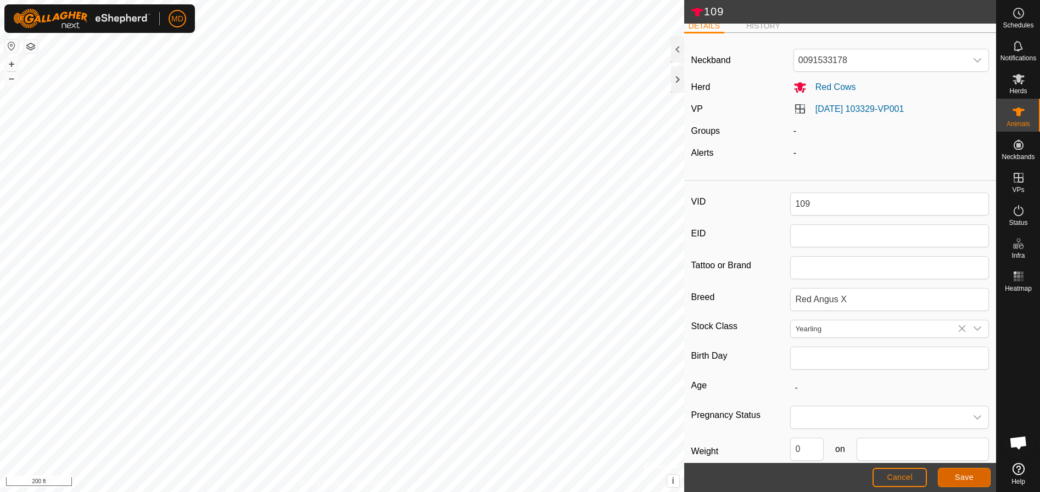
click at [956, 476] on span "Save" at bounding box center [964, 477] width 19 height 9
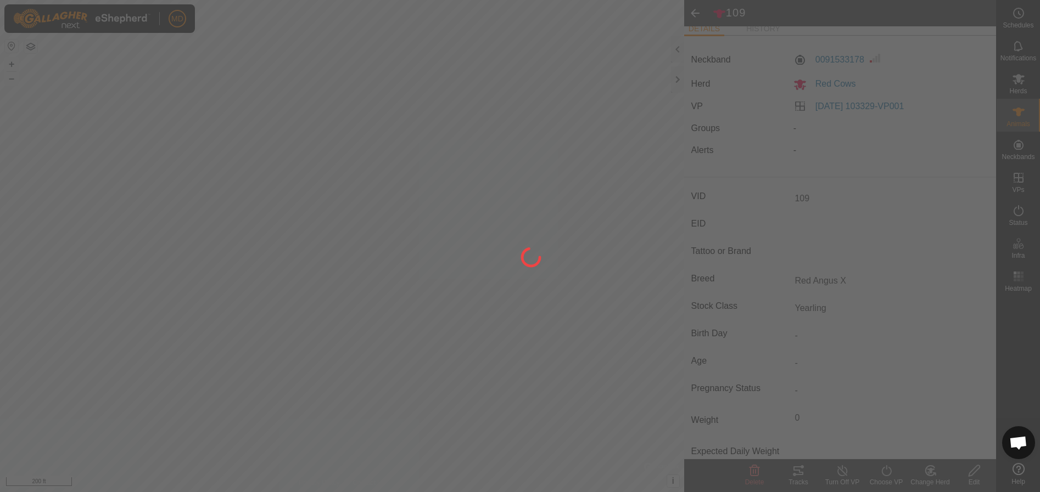
type input "-"
type input "0 kg"
type input "-"
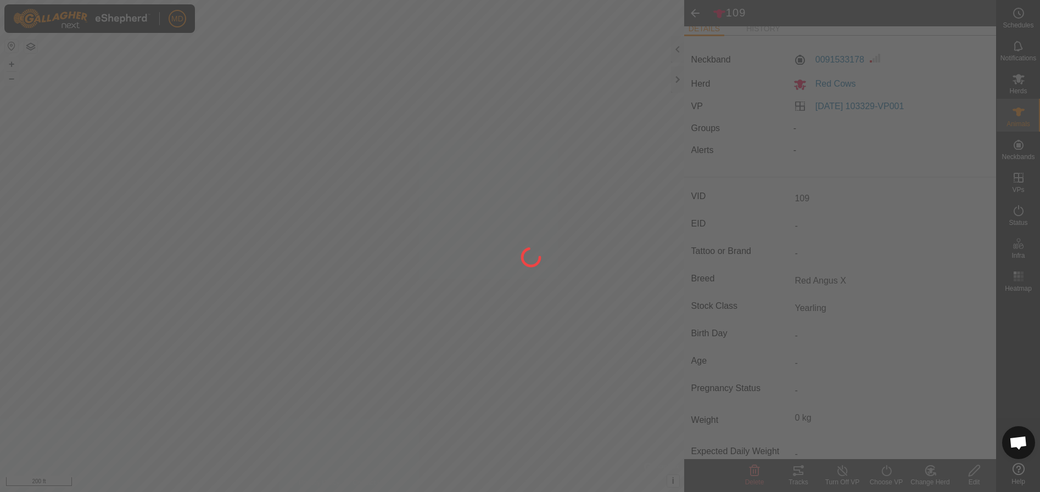
type input "-"
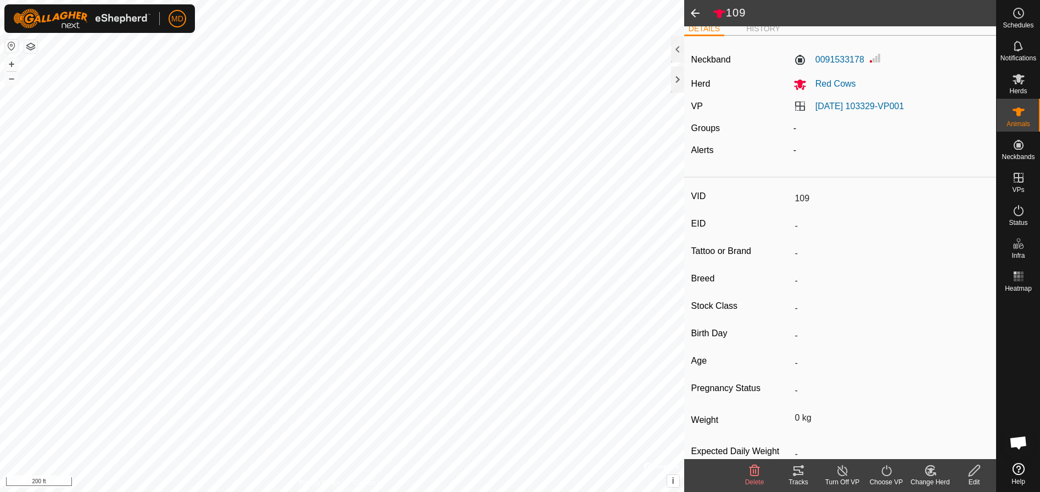
click at [709, 279] on label "Breed" at bounding box center [740, 279] width 99 height 14
click at [790, 279] on input "-" at bounding box center [889, 281] width 199 height 19
click at [800, 281] on input "-" at bounding box center [889, 281] width 199 height 19
click at [973, 475] on icon at bounding box center [974, 470] width 14 height 13
type input "0"
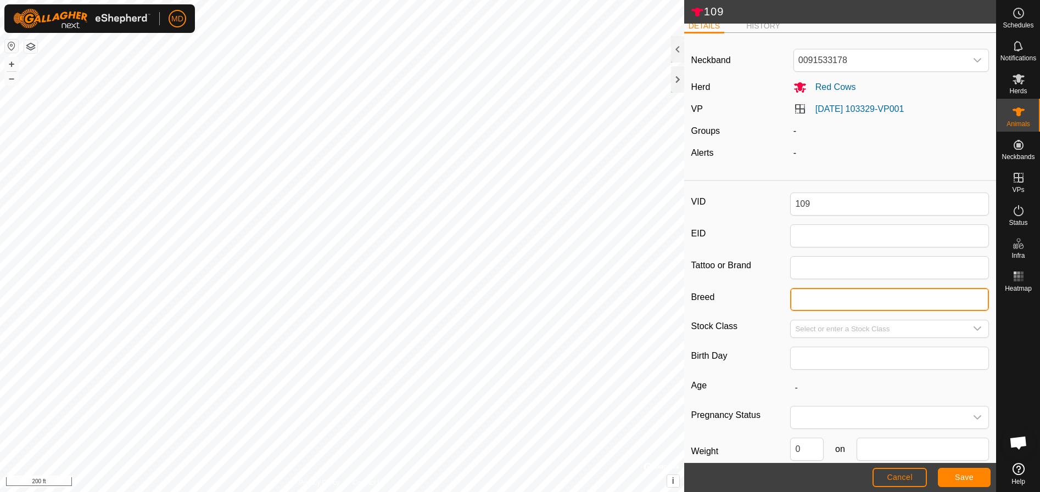
click at [793, 300] on input "Breed" at bounding box center [889, 299] width 199 height 23
type input "Red Angus X"
type input "Yearling"
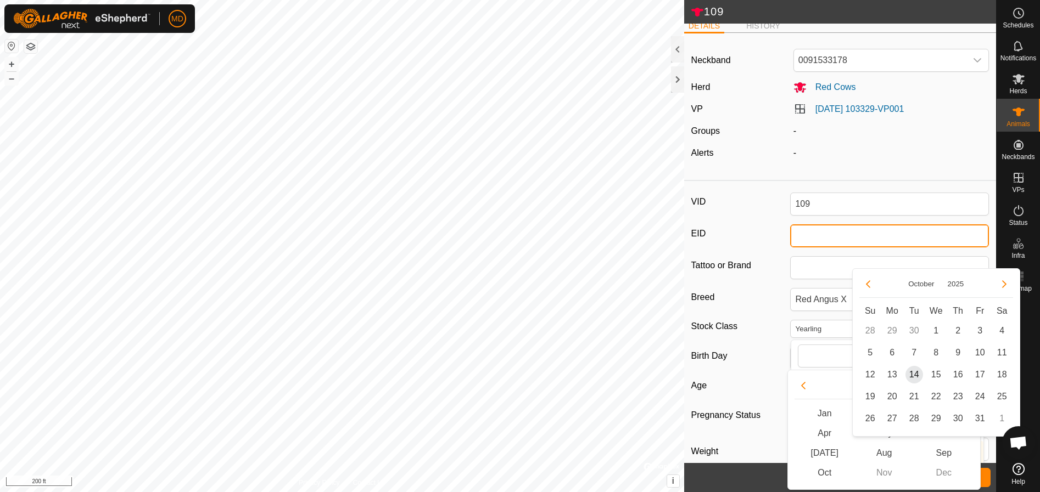
click at [890, 233] on input "EID" at bounding box center [889, 236] width 199 height 23
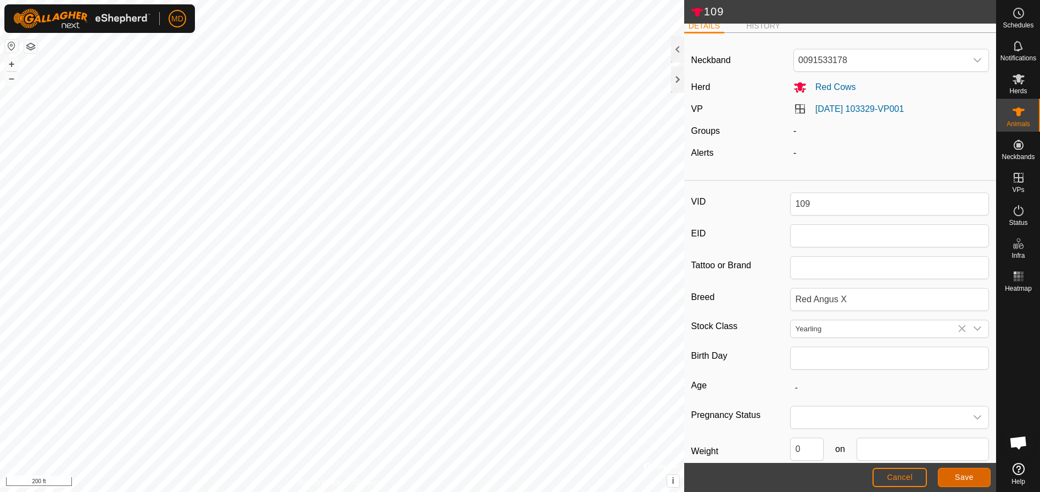
click at [963, 478] on span "Save" at bounding box center [964, 477] width 19 height 9
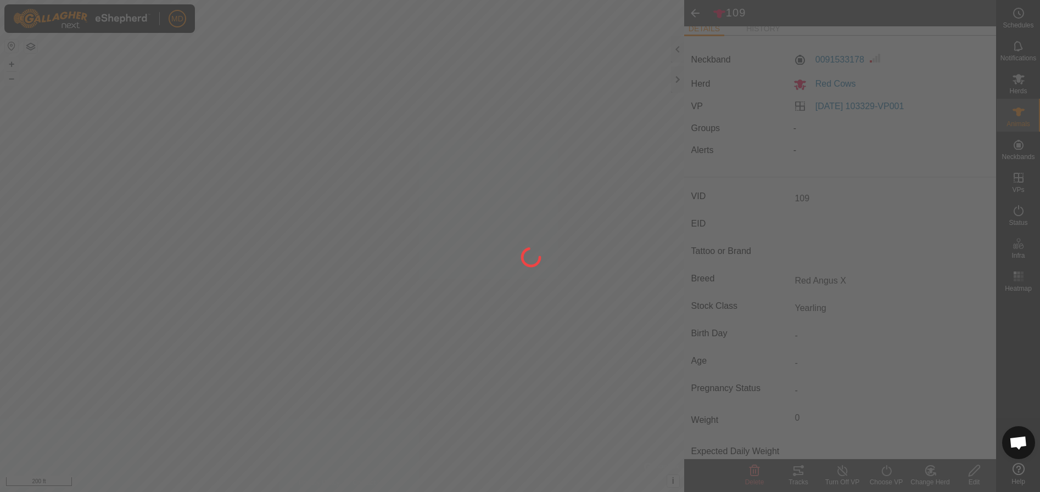
type input "-"
type input "0 kg"
type input "-"
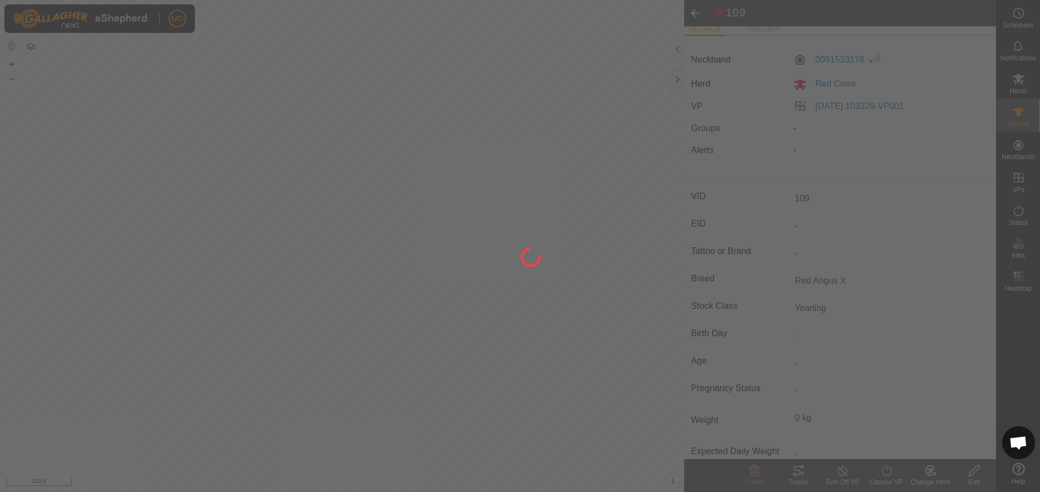
type input "-"
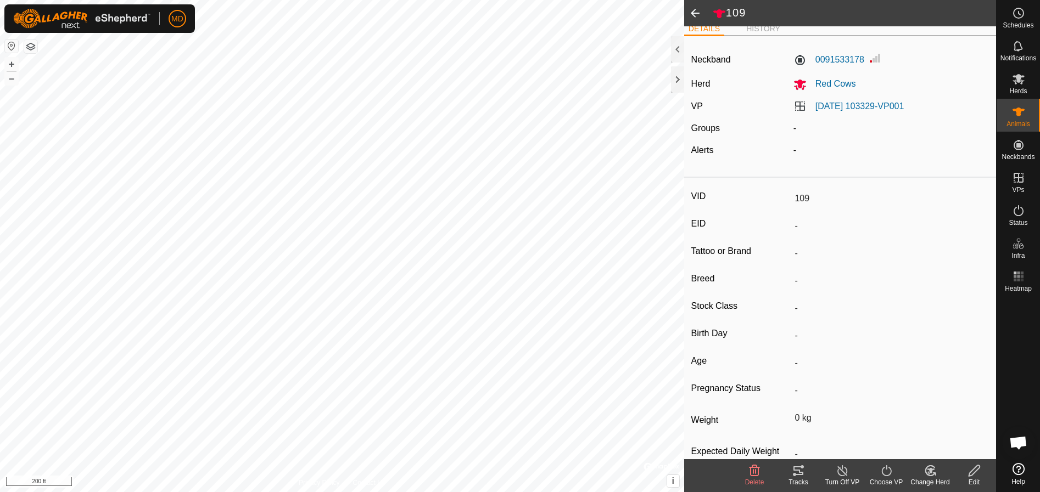
click at [692, 11] on span at bounding box center [695, 13] width 22 height 26
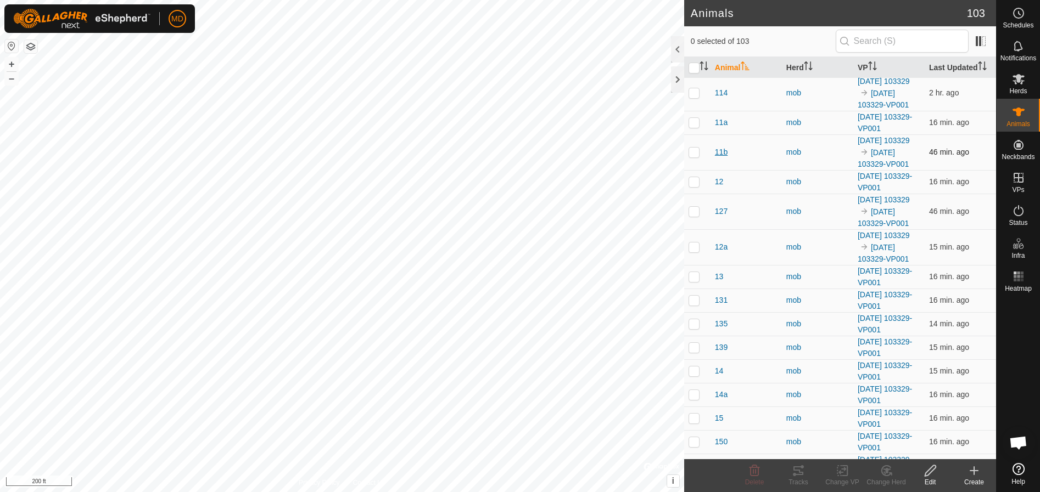
scroll to position [110, 0]
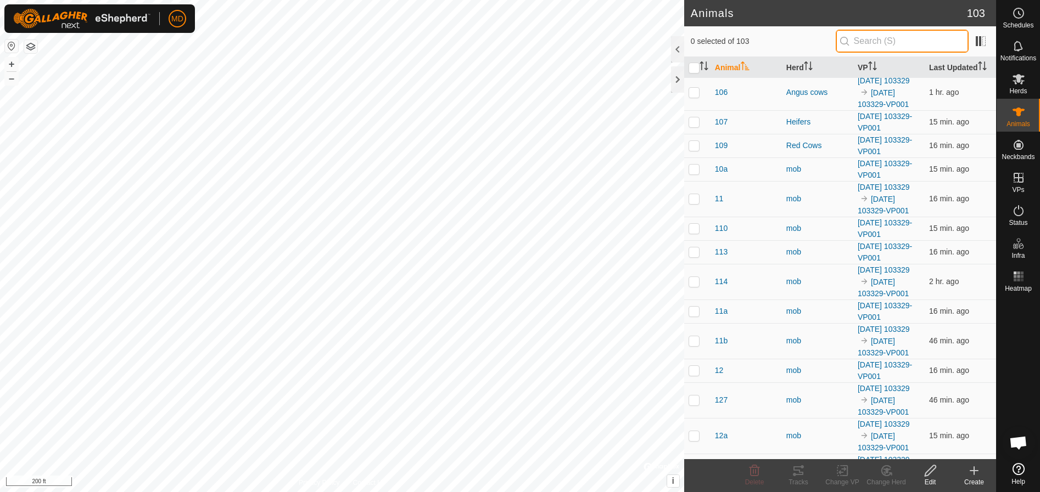
click at [862, 41] on input "text" at bounding box center [902, 41] width 133 height 23
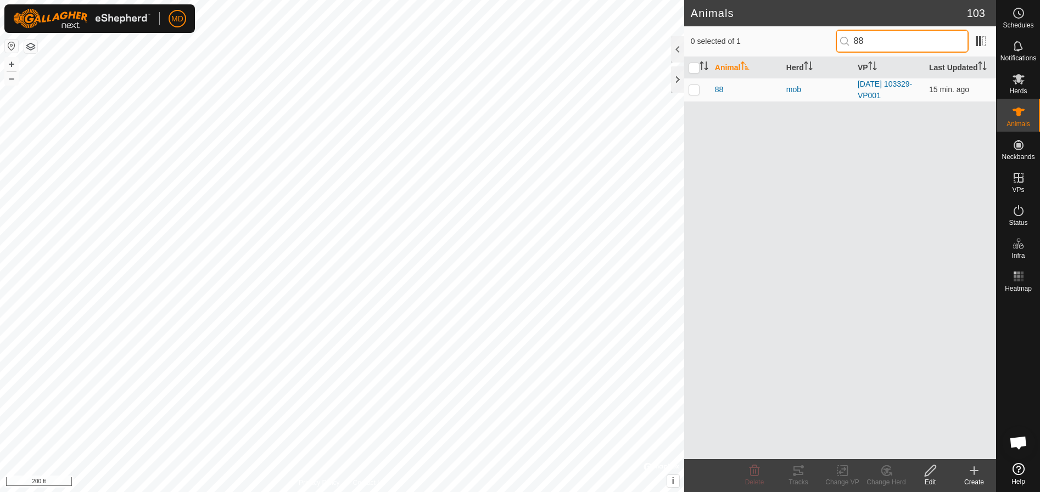
scroll to position [0, 0]
type input "88"
click at [693, 87] on p-checkbox at bounding box center [693, 89] width 11 height 9
checkbox input "true"
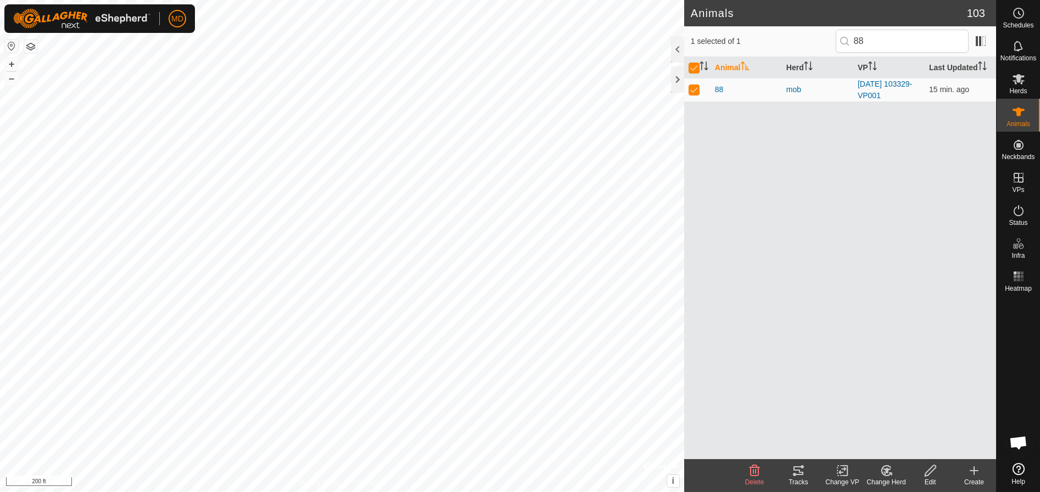
click at [933, 478] on div "Edit" at bounding box center [930, 483] width 44 height 10
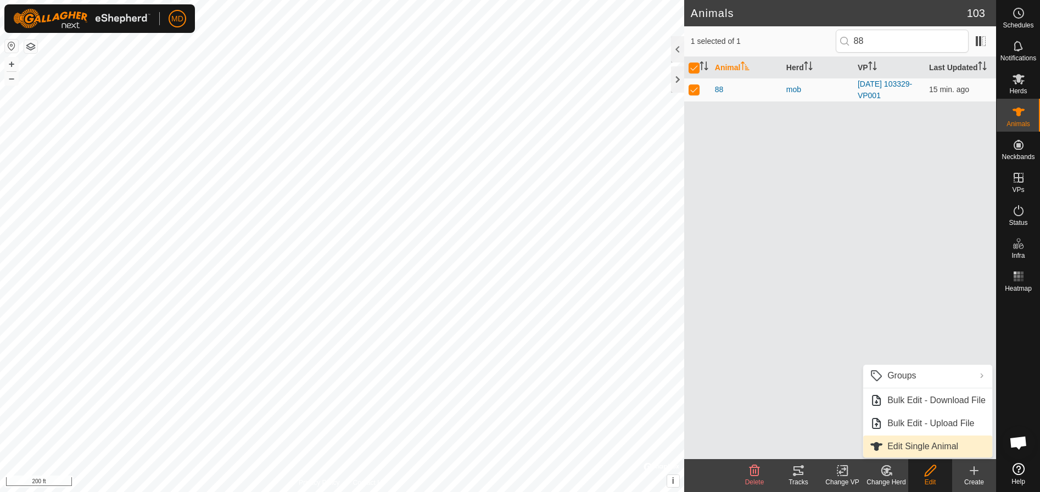
click at [914, 444] on link "Edit Single Animal" at bounding box center [927, 447] width 129 height 22
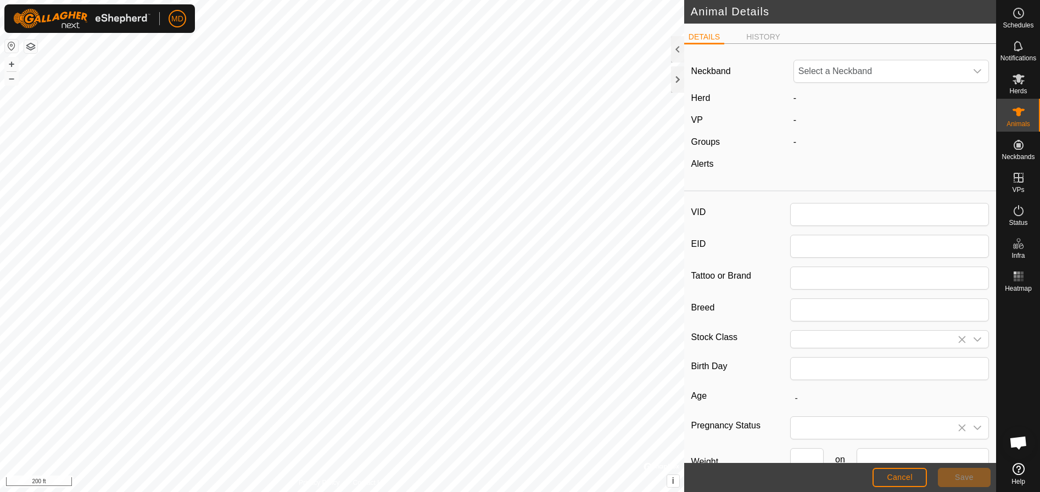
type input "88"
click at [973, 338] on icon "dropdown trigger" at bounding box center [977, 339] width 9 height 9
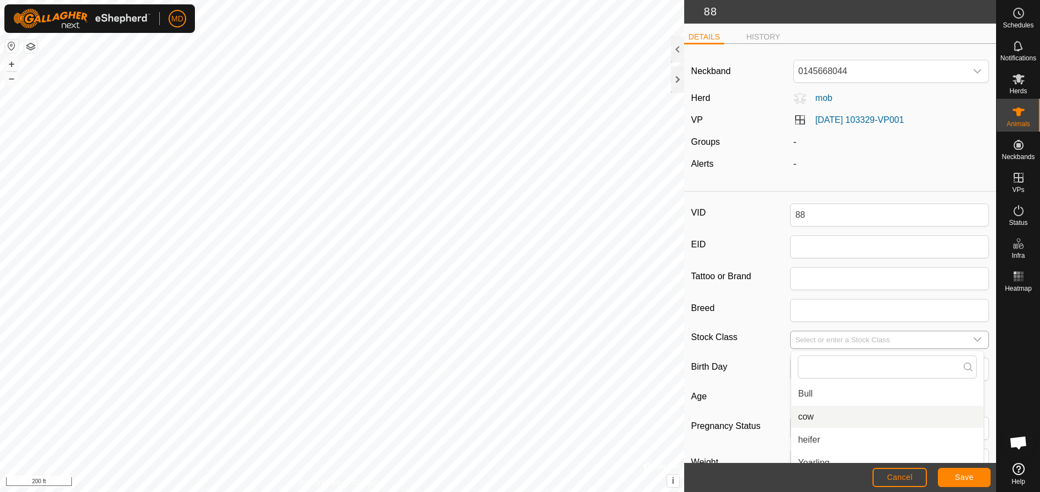
click at [802, 418] on li "cow" at bounding box center [887, 417] width 192 height 22
type input "cow"
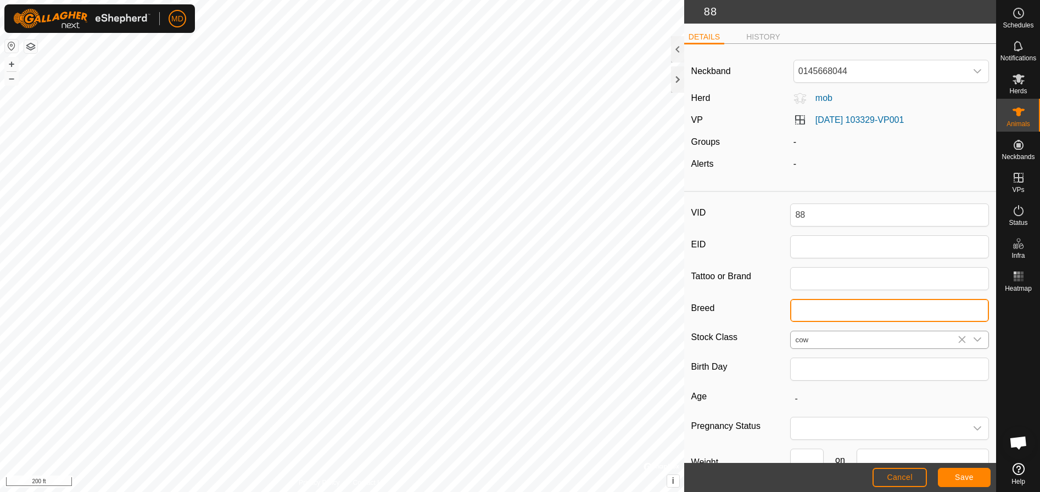
click at [796, 306] on input "Breed" at bounding box center [889, 310] width 199 height 23
type input "Red Angus X"
type input "0"
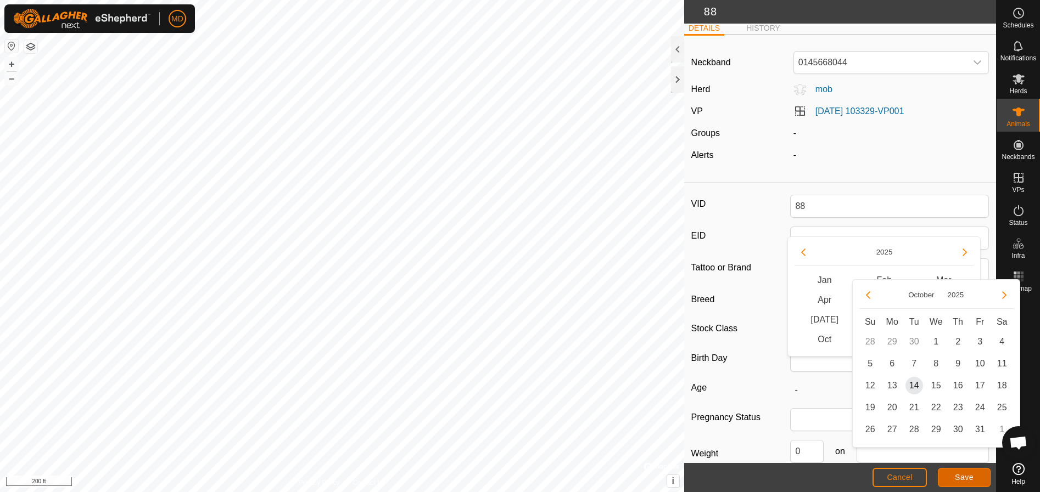
click at [966, 475] on span "Save" at bounding box center [964, 477] width 19 height 9
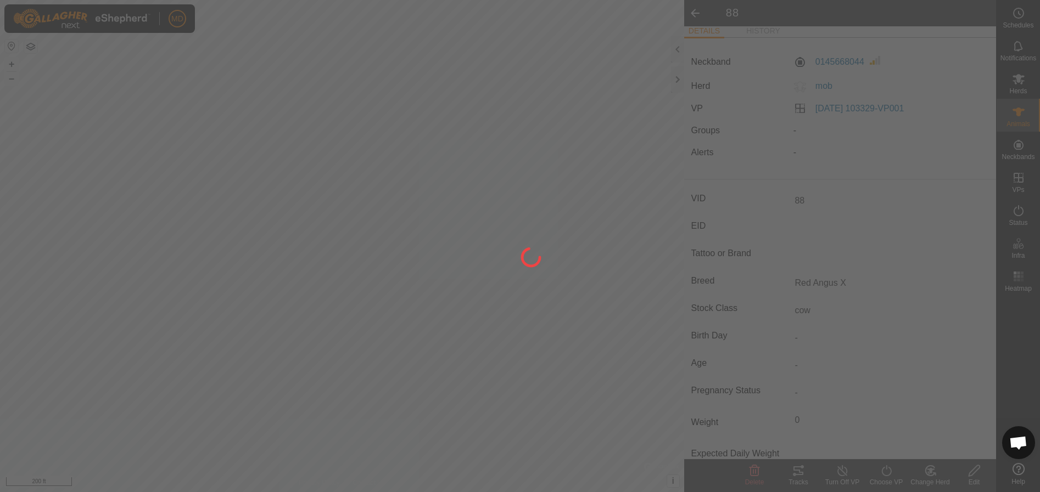
type input "-"
type input "0 kg"
type input "-"
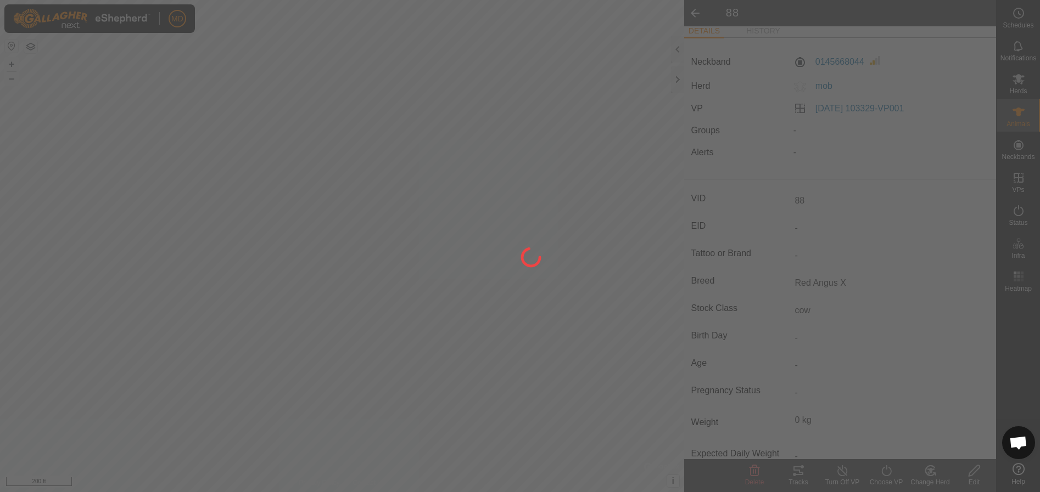
type input "-"
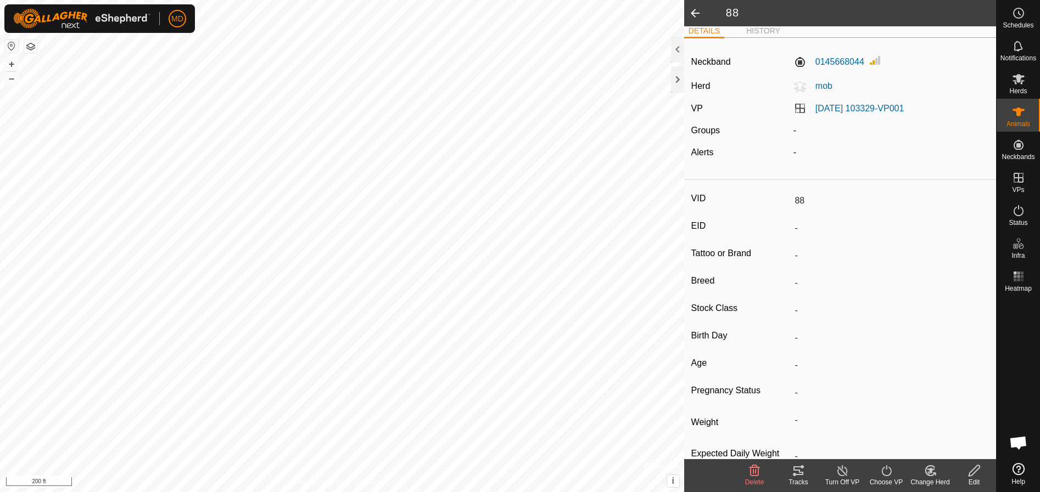
click at [974, 477] on icon at bounding box center [974, 470] width 14 height 13
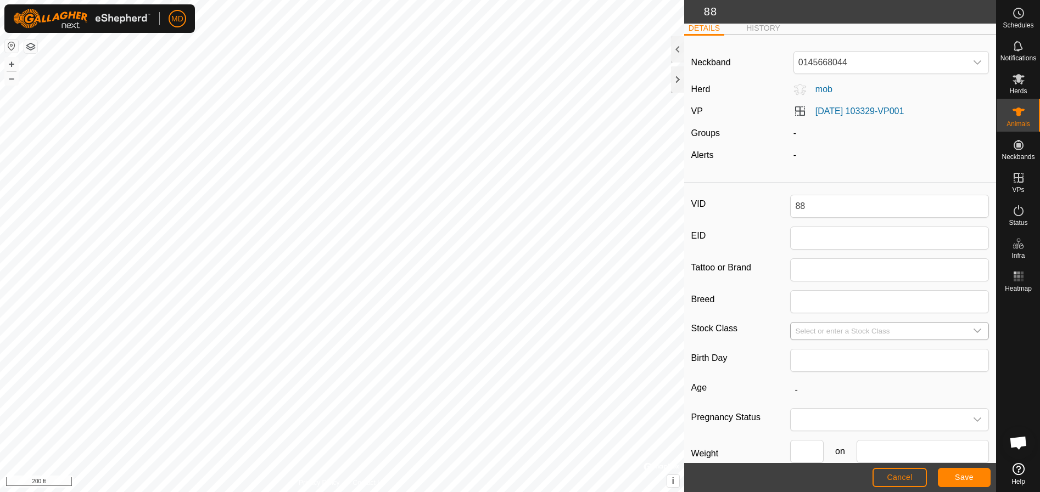
click at [973, 332] on icon "dropdown trigger" at bounding box center [977, 331] width 9 height 9
click at [801, 410] on li "cow" at bounding box center [887, 408] width 192 height 22
type input "cow"
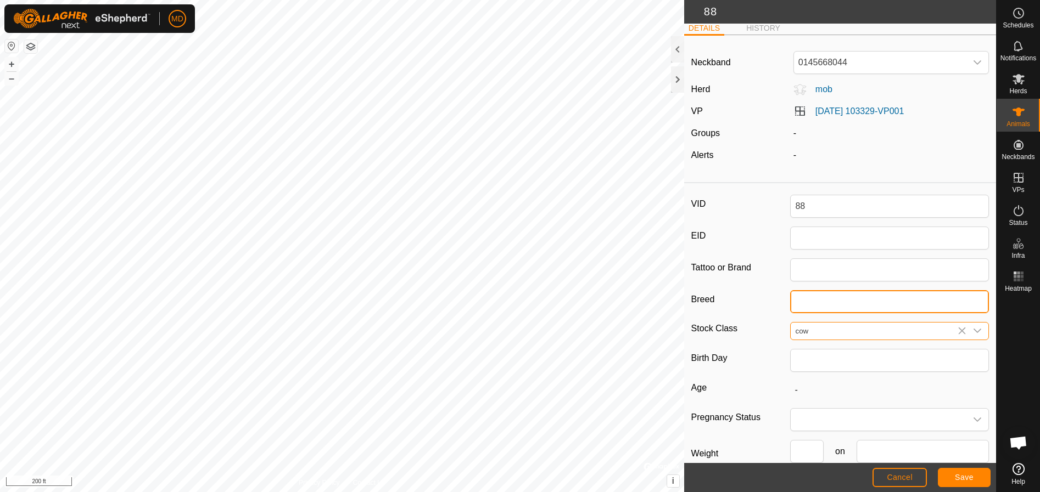
click at [796, 304] on input "Breed" at bounding box center [889, 301] width 199 height 23
type input "Red Angus X"
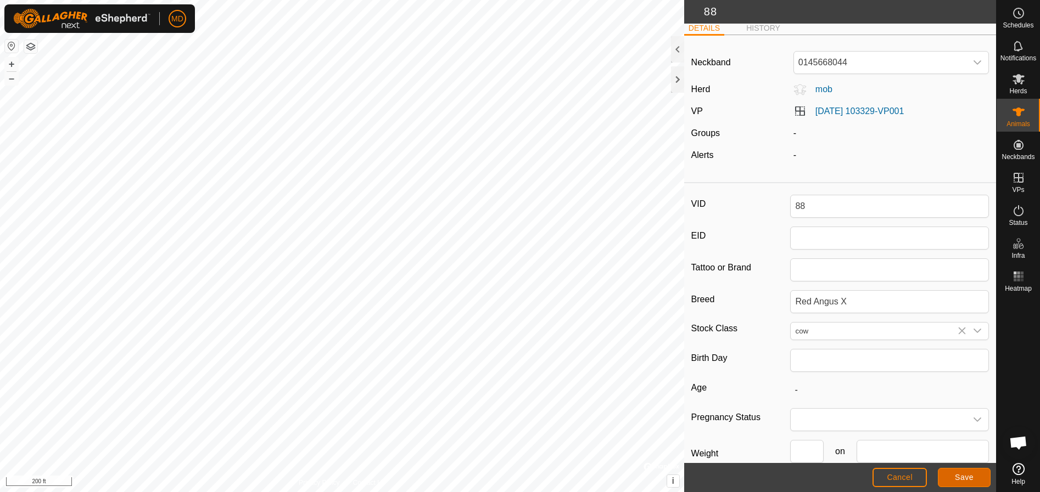
click at [964, 477] on span "Save" at bounding box center [964, 477] width 19 height 9
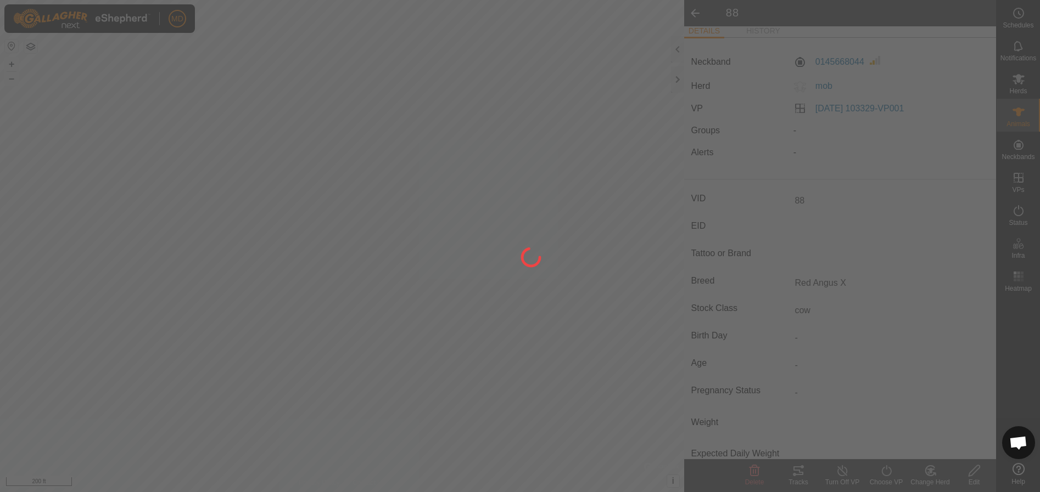
type input "-"
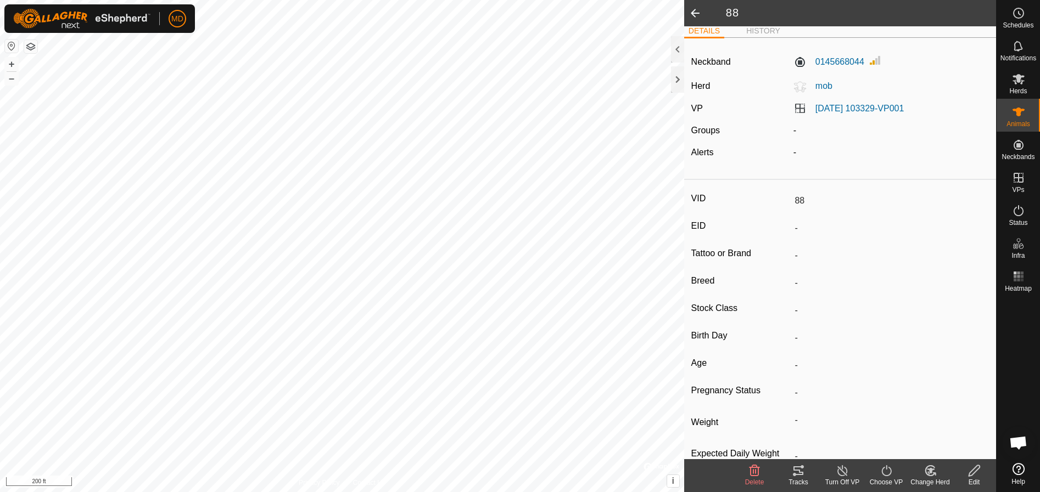
click at [693, 12] on span at bounding box center [695, 13] width 22 height 26
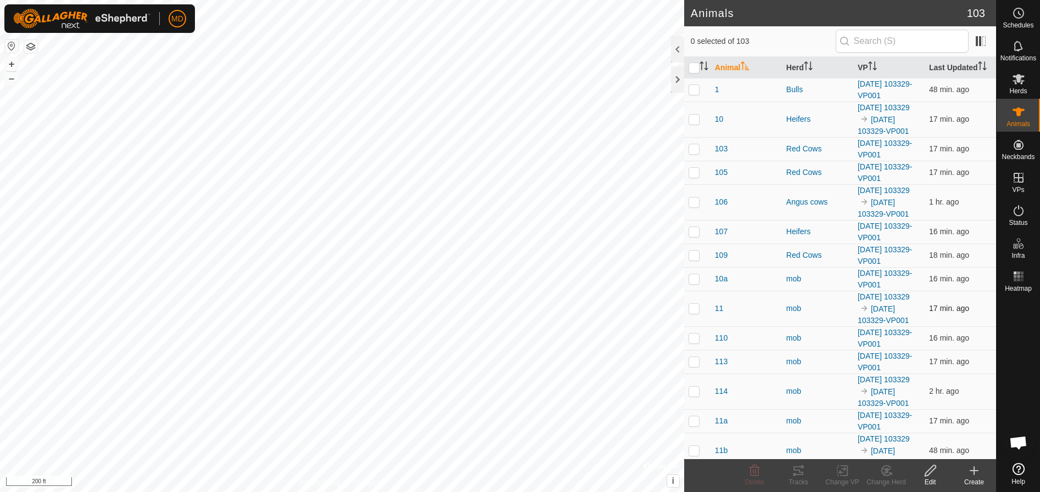
click at [689, 313] on p-checkbox at bounding box center [693, 308] width 11 height 9
click at [932, 474] on icon at bounding box center [930, 470] width 14 height 13
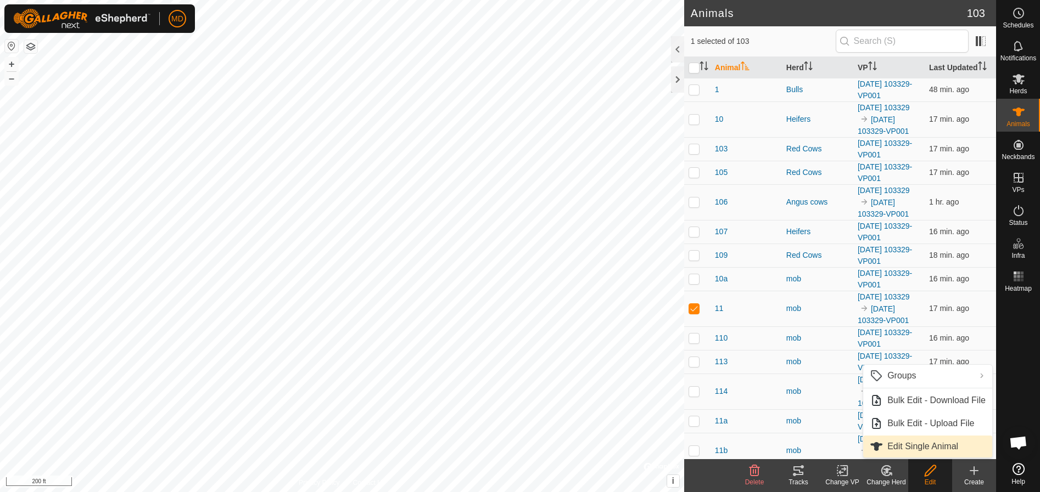
click at [916, 444] on link "Edit Single Animal" at bounding box center [927, 447] width 129 height 22
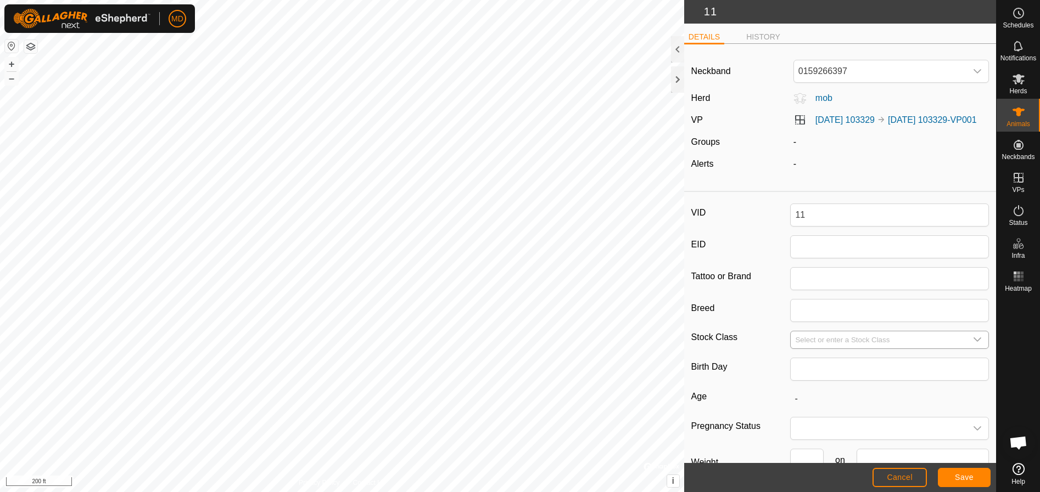
click at [973, 344] on icon "dropdown trigger" at bounding box center [977, 339] width 9 height 9
click at [809, 299] on li "heifer" at bounding box center [887, 288] width 192 height 22
click at [795, 322] on input "Breed" at bounding box center [889, 310] width 199 height 23
click at [960, 478] on span "Save" at bounding box center [964, 477] width 19 height 9
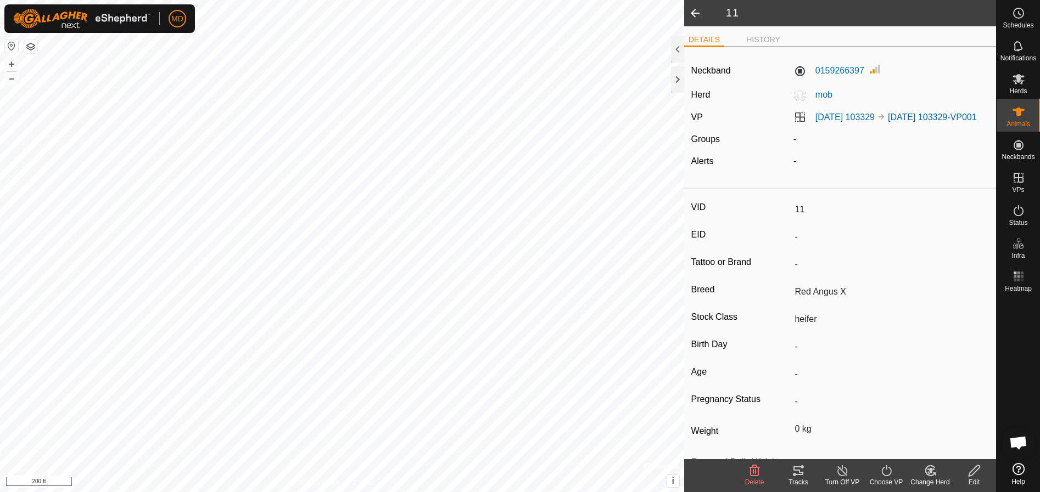
click at [796, 247] on input "-" at bounding box center [889, 237] width 199 height 19
click at [776, 242] on label "EID" at bounding box center [740, 235] width 99 height 14
click at [790, 247] on input "-" at bounding box center [889, 237] width 199 height 19
click at [972, 469] on icon at bounding box center [974, 470] width 14 height 13
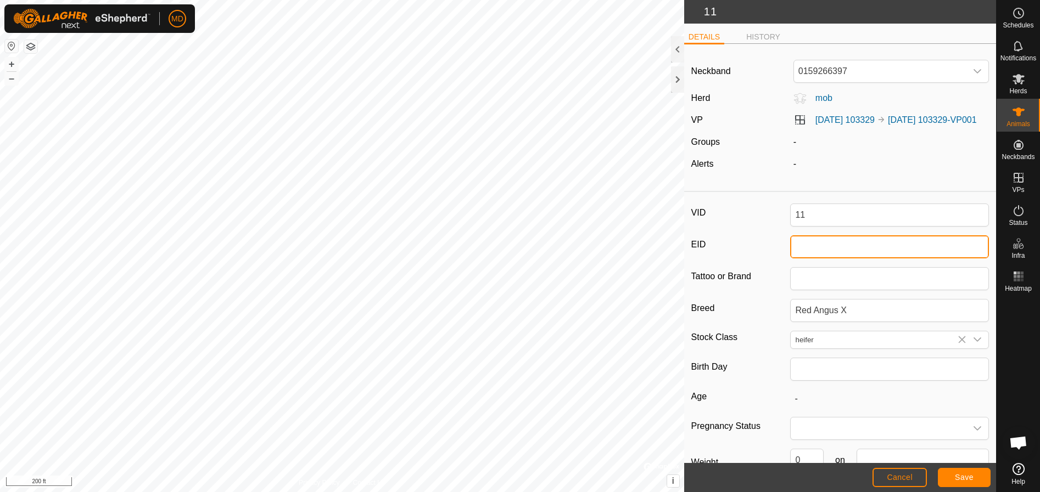
click at [796, 259] on input "EID" at bounding box center [889, 247] width 199 height 23
click at [963, 480] on span "Save" at bounding box center [964, 477] width 19 height 9
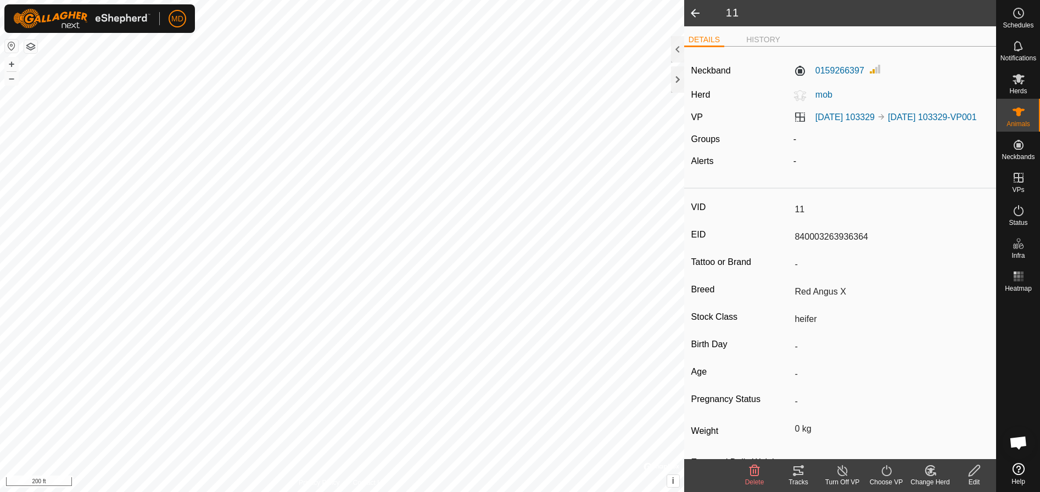
click at [697, 14] on span at bounding box center [695, 13] width 22 height 26
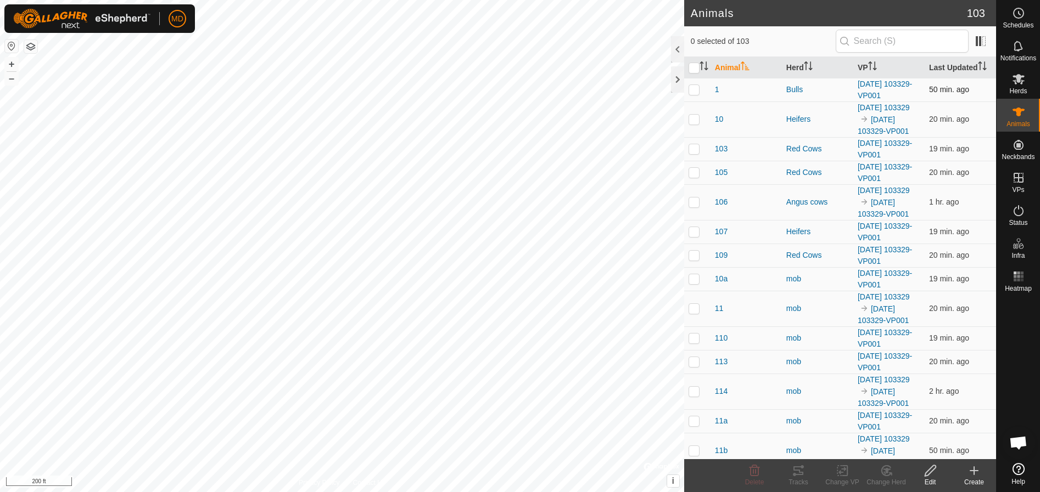
click at [691, 89] on p-checkbox at bounding box center [693, 89] width 11 height 9
click at [932, 477] on icon at bounding box center [930, 470] width 14 height 13
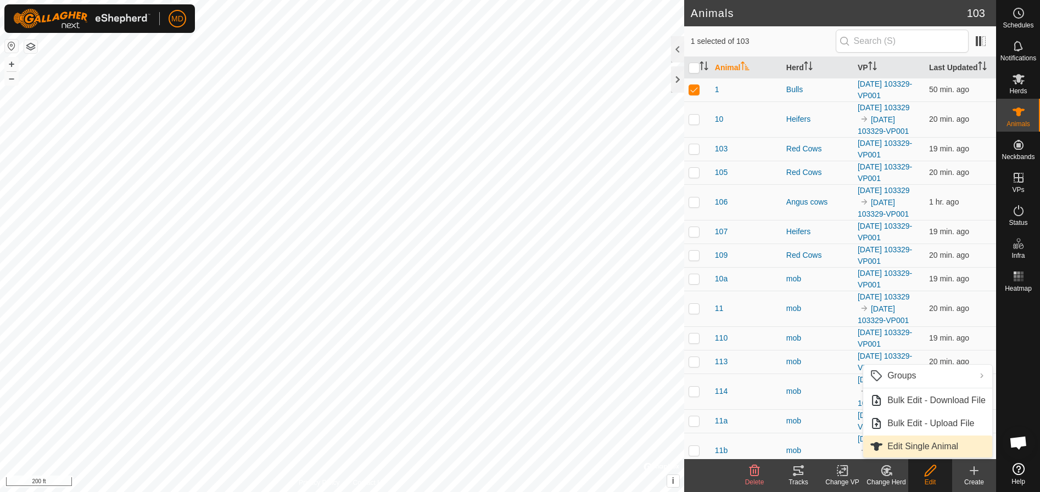
click at [902, 443] on link "Edit Single Animal" at bounding box center [927, 447] width 129 height 22
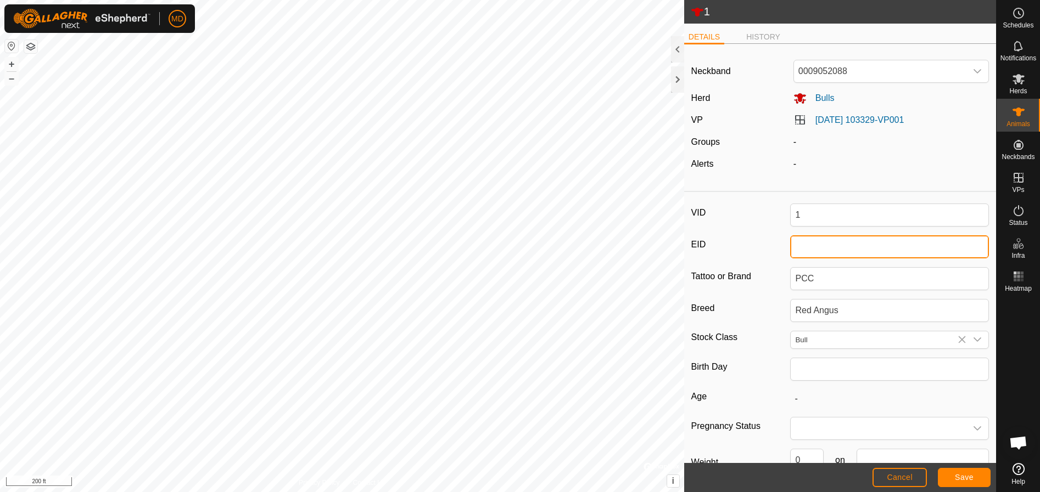
click at [794, 248] on input "EID" at bounding box center [889, 247] width 199 height 23
click at [959, 479] on span "Save" at bounding box center [964, 477] width 19 height 9
click at [813, 246] on input "84003263936349" at bounding box center [889, 247] width 199 height 23
click at [961, 477] on span "Save" at bounding box center [964, 477] width 19 height 9
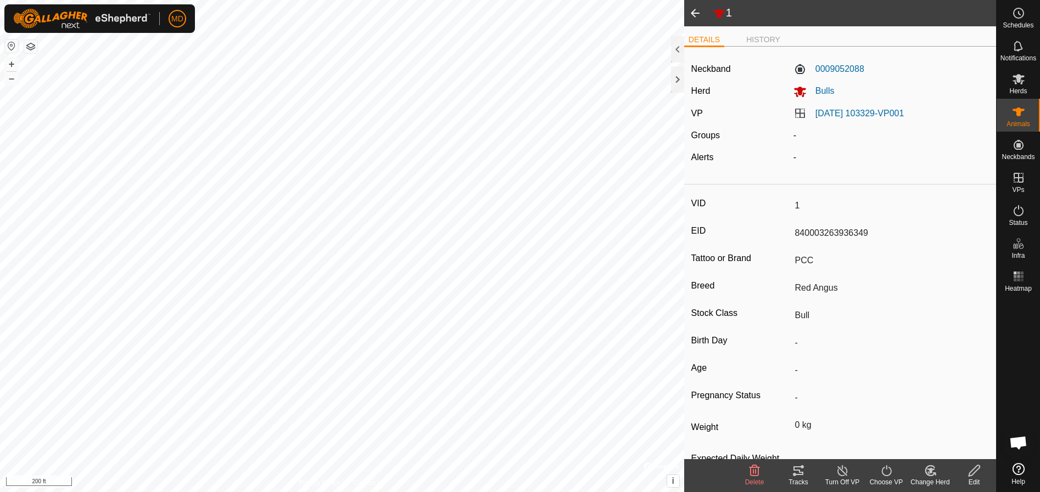
click at [697, 9] on span at bounding box center [695, 13] width 22 height 26
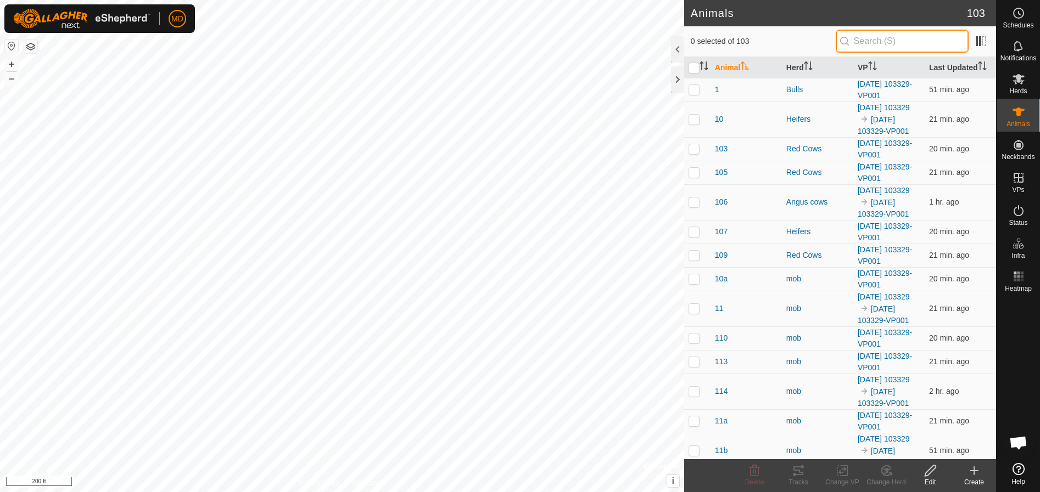
click at [865, 41] on input "text" at bounding box center [902, 41] width 133 height 23
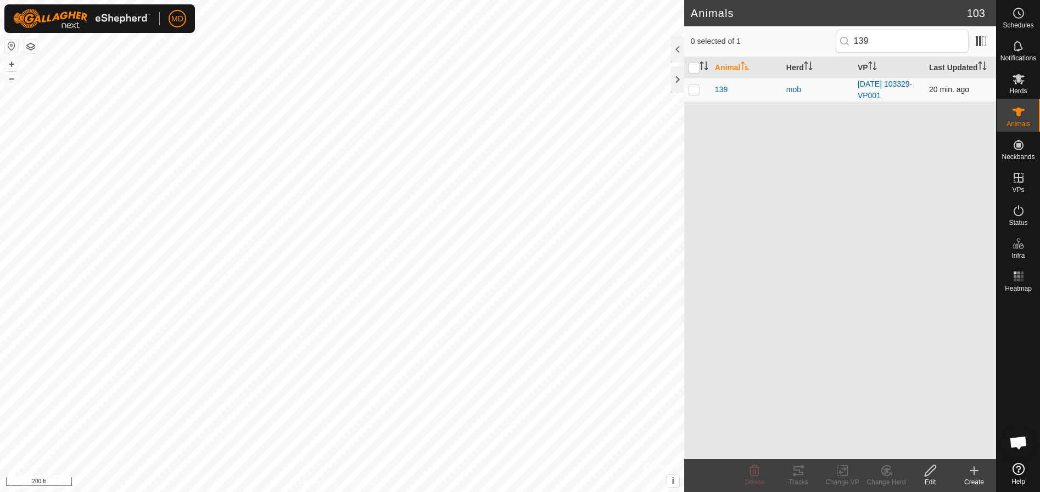
click at [696, 87] on p-checkbox at bounding box center [693, 89] width 11 height 9
click at [932, 474] on icon at bounding box center [930, 470] width 14 height 13
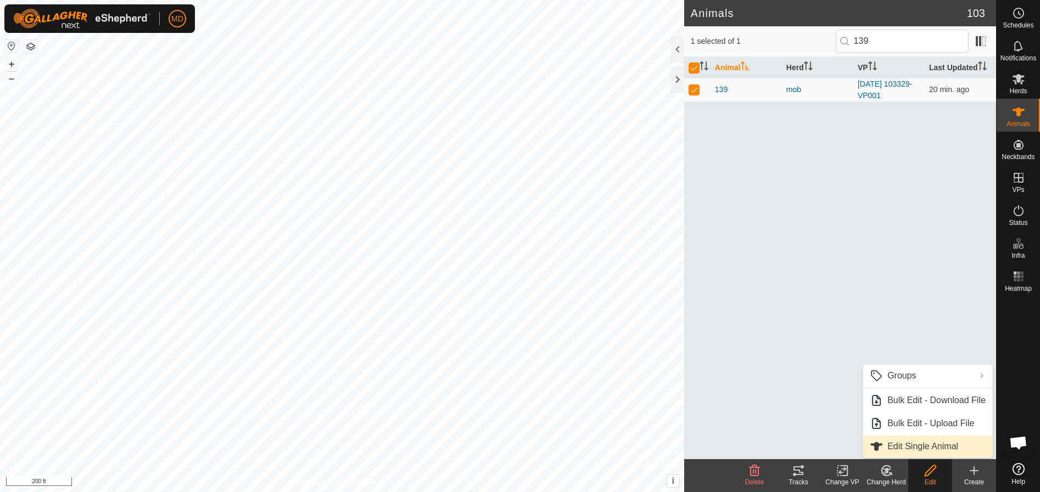
click at [921, 443] on link "Edit Single Animal" at bounding box center [927, 447] width 129 height 22
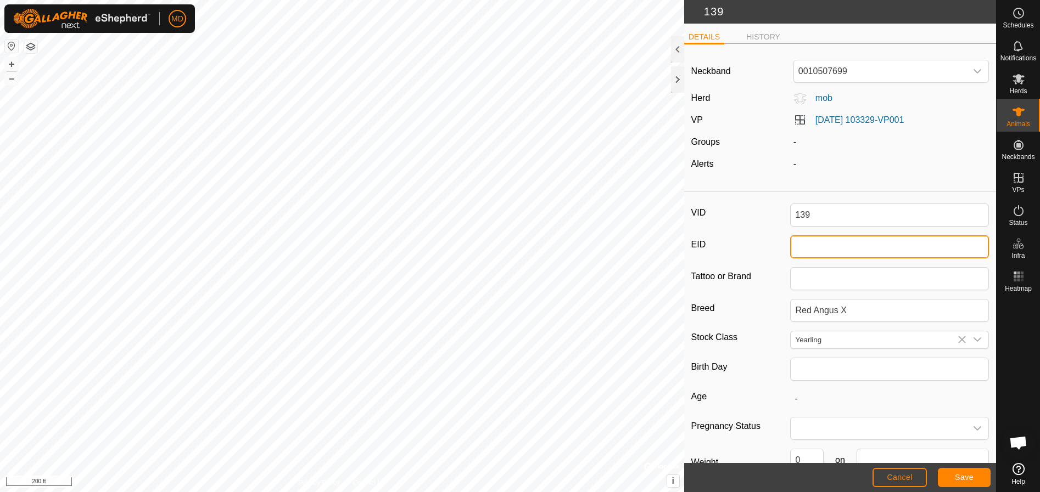
click at [795, 250] on input "EID" at bounding box center [889, 247] width 199 height 23
click at [961, 477] on span "Save" at bounding box center [964, 477] width 19 height 9
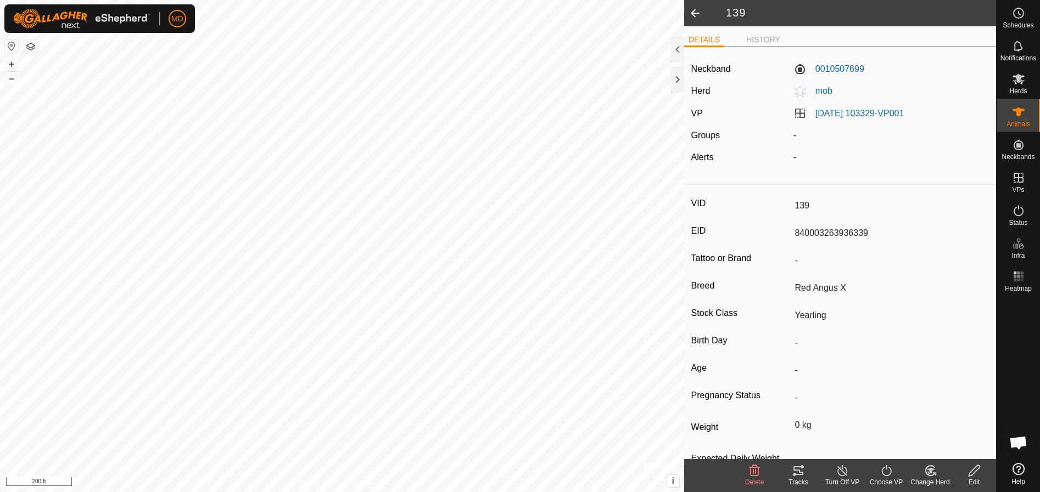
click at [694, 12] on span at bounding box center [695, 13] width 22 height 26
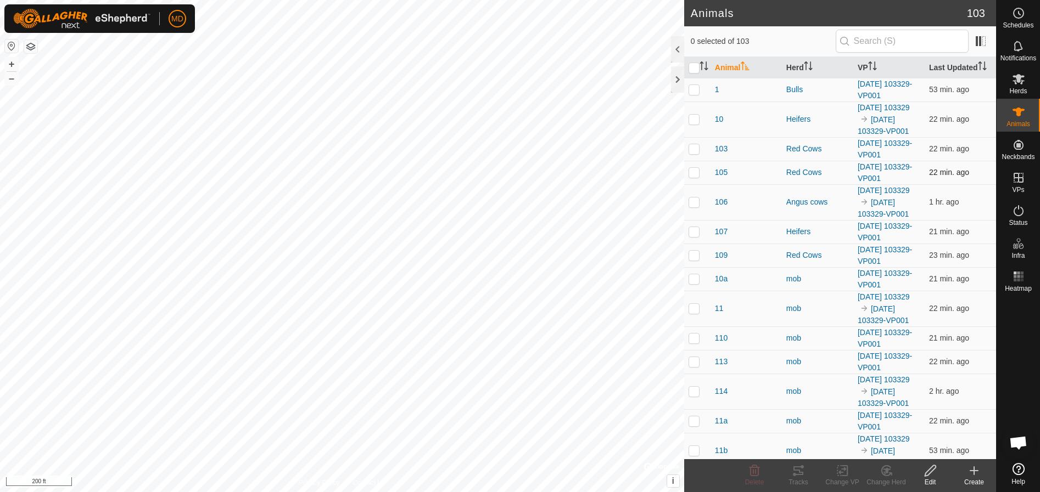
click at [694, 177] on p-checkbox at bounding box center [693, 172] width 11 height 9
click at [976, 474] on icon at bounding box center [973, 470] width 13 height 13
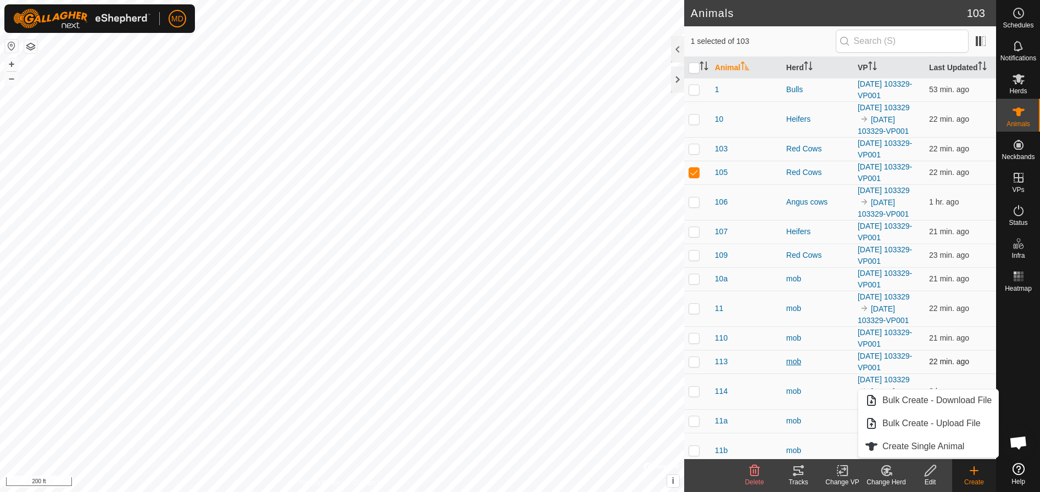
click at [827, 368] on div "mob" at bounding box center [817, 362] width 63 height 12
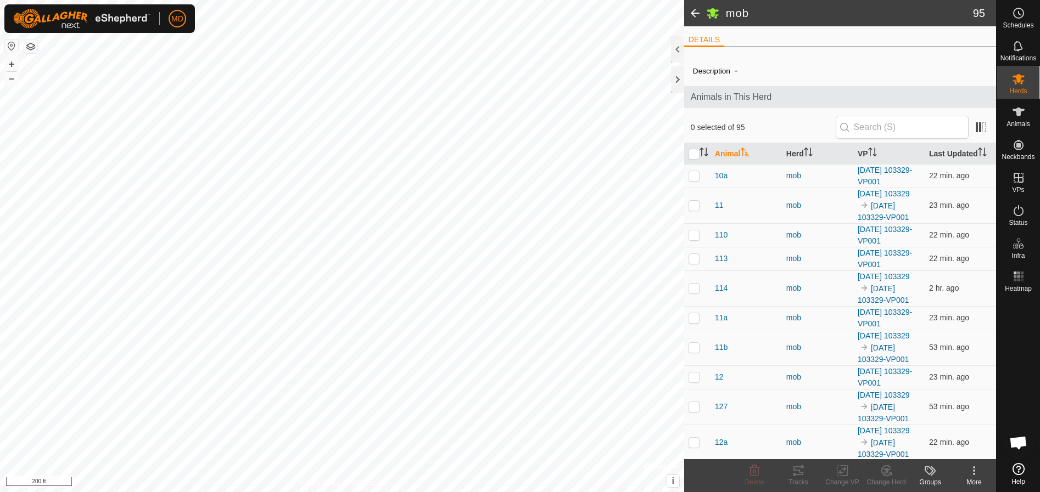
click at [693, 9] on span at bounding box center [695, 13] width 22 height 26
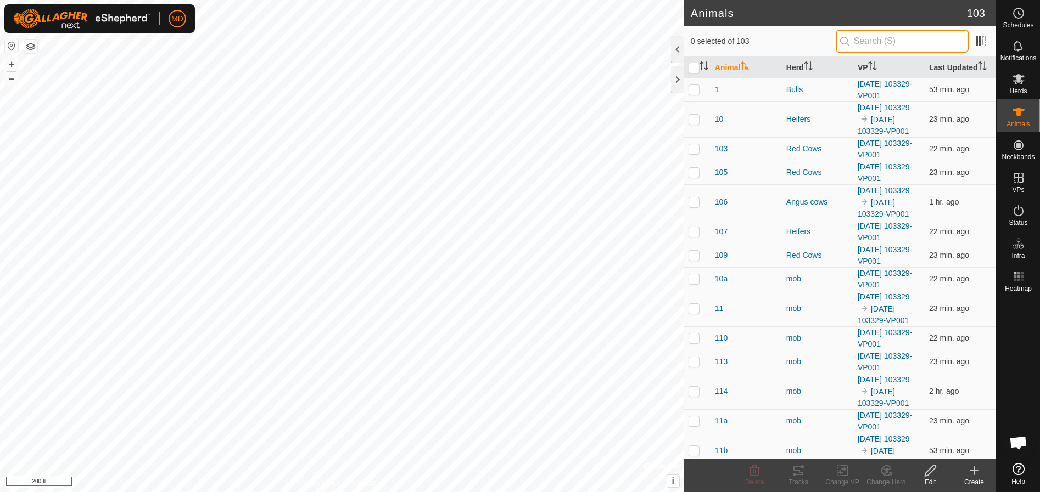
click at [861, 41] on input "text" at bounding box center [902, 41] width 133 height 23
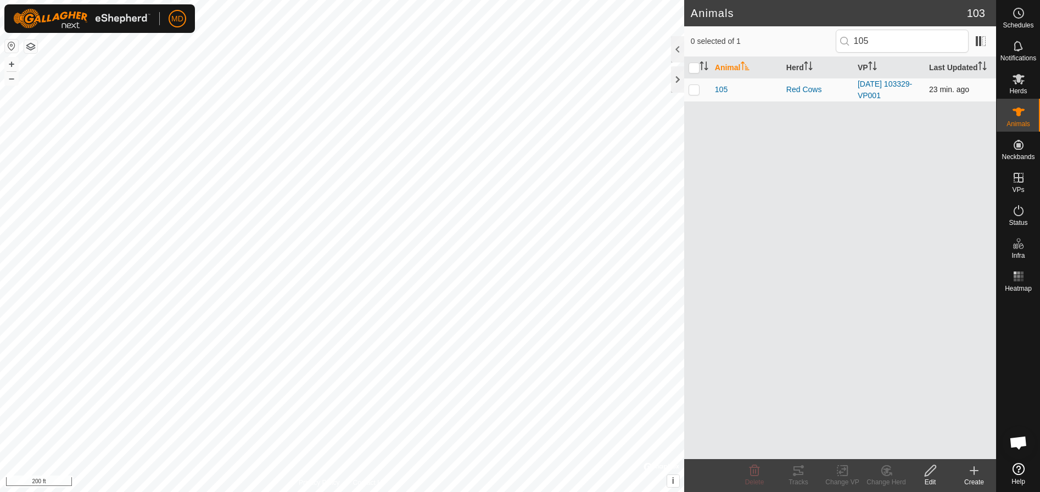
click at [695, 86] on p-checkbox at bounding box center [693, 89] width 11 height 9
click at [932, 473] on icon at bounding box center [930, 470] width 14 height 13
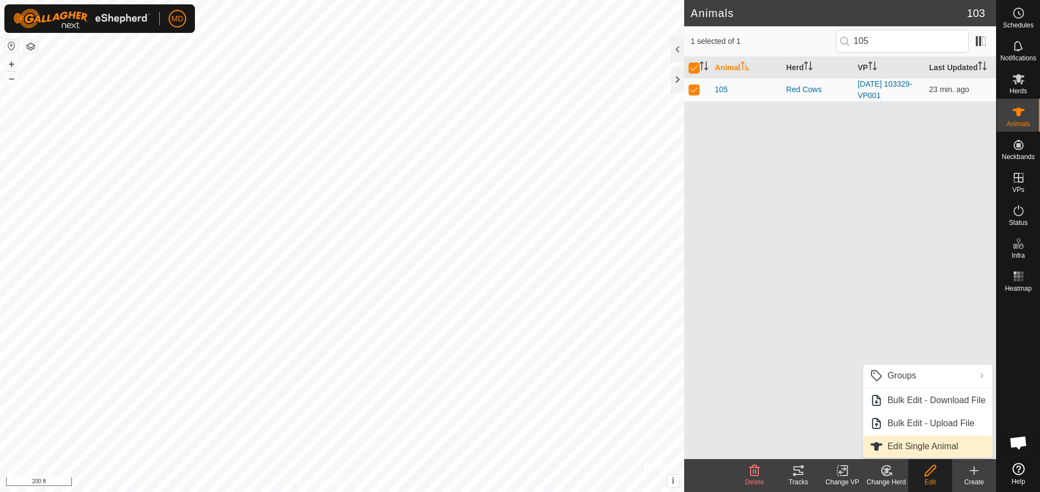
click at [907, 445] on link "Edit Single Animal" at bounding box center [927, 447] width 129 height 22
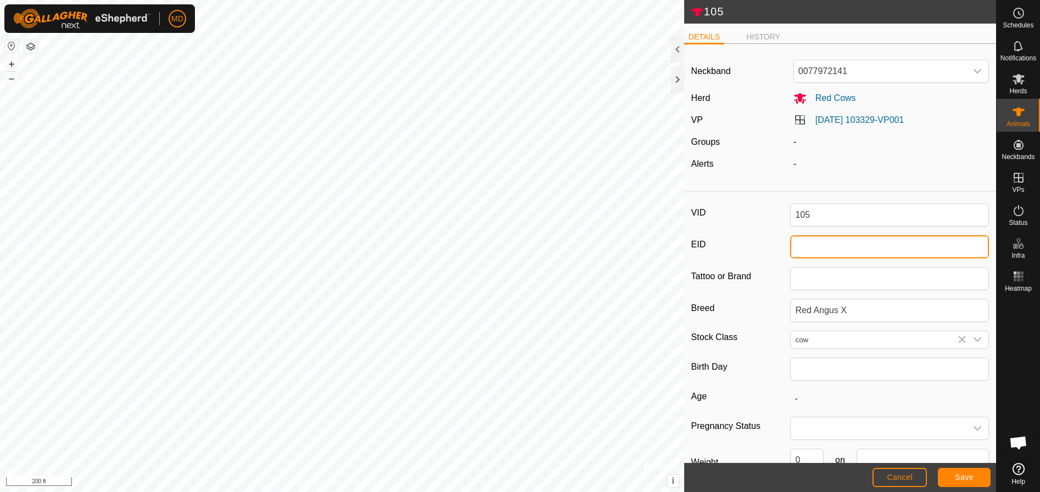
click at [797, 245] on input "EID" at bounding box center [889, 247] width 199 height 23
click at [963, 474] on span "Save" at bounding box center [964, 477] width 19 height 9
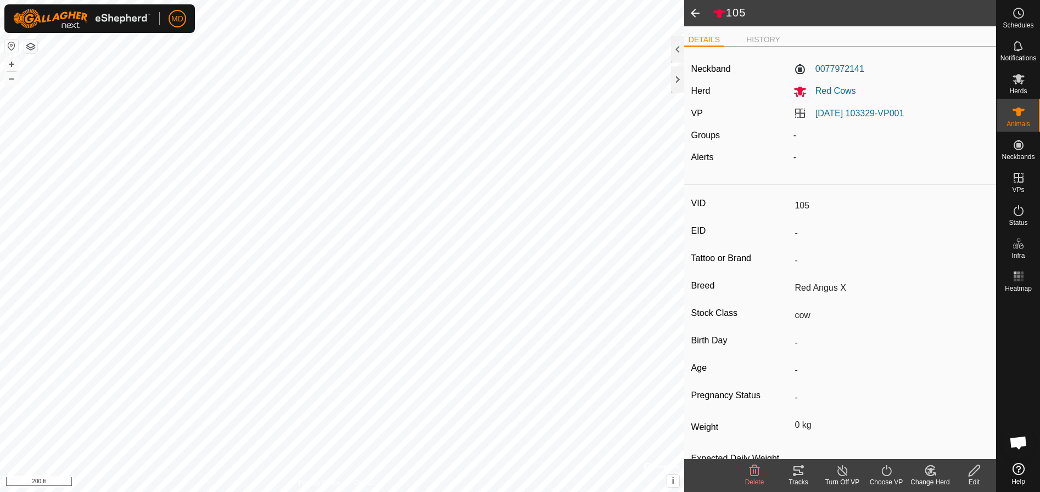
click at [693, 12] on span at bounding box center [695, 13] width 22 height 26
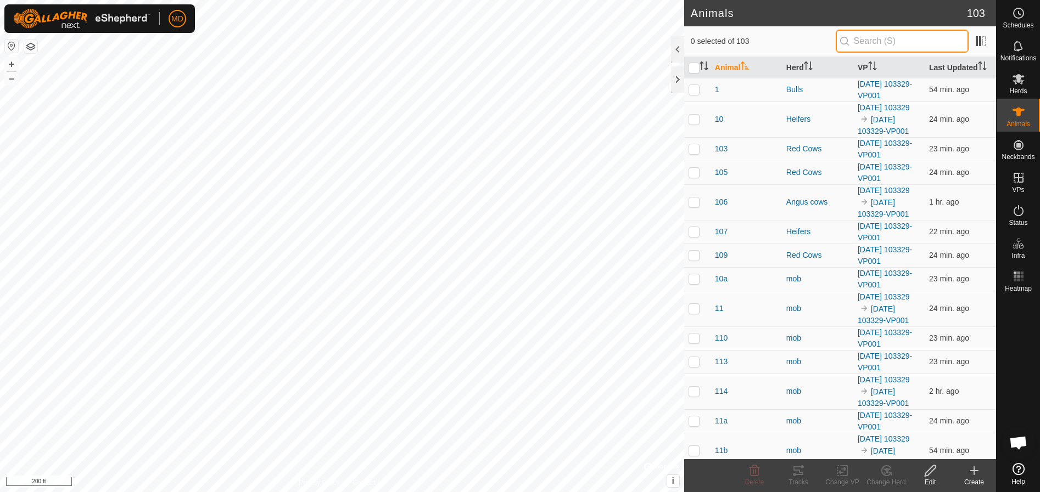
click at [878, 37] on input "text" at bounding box center [902, 41] width 133 height 23
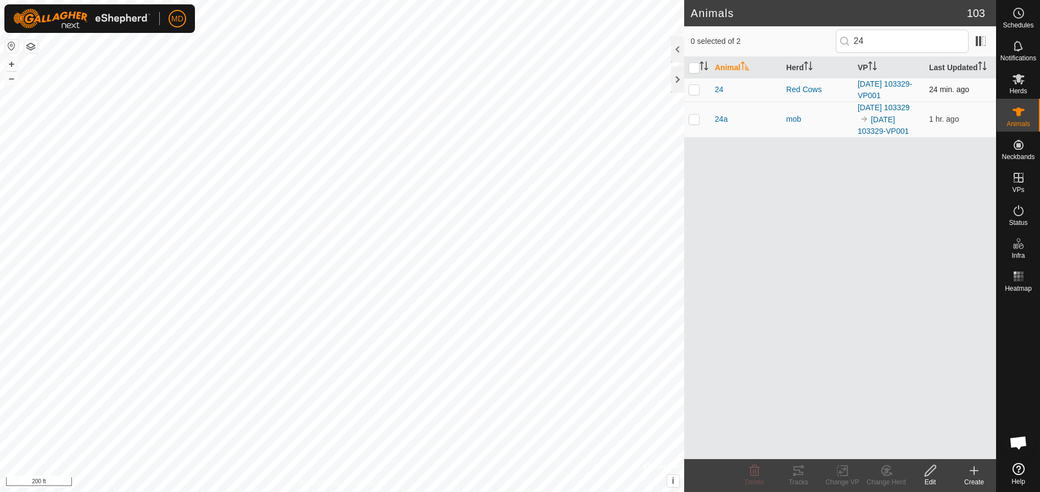
click at [693, 91] on p-checkbox at bounding box center [693, 89] width 11 height 9
click at [929, 473] on icon at bounding box center [930, 471] width 11 height 11
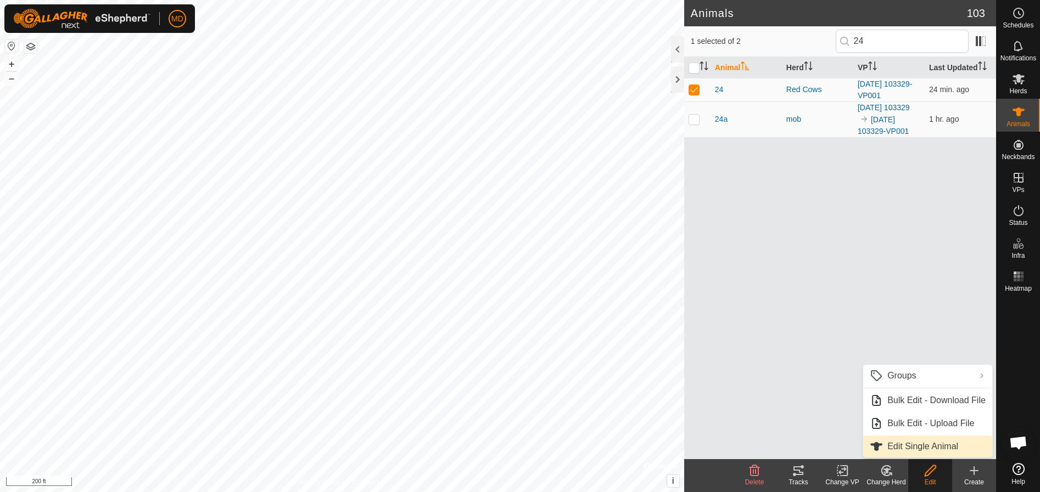
click at [887, 445] on link "Edit Single Animal" at bounding box center [927, 447] width 129 height 22
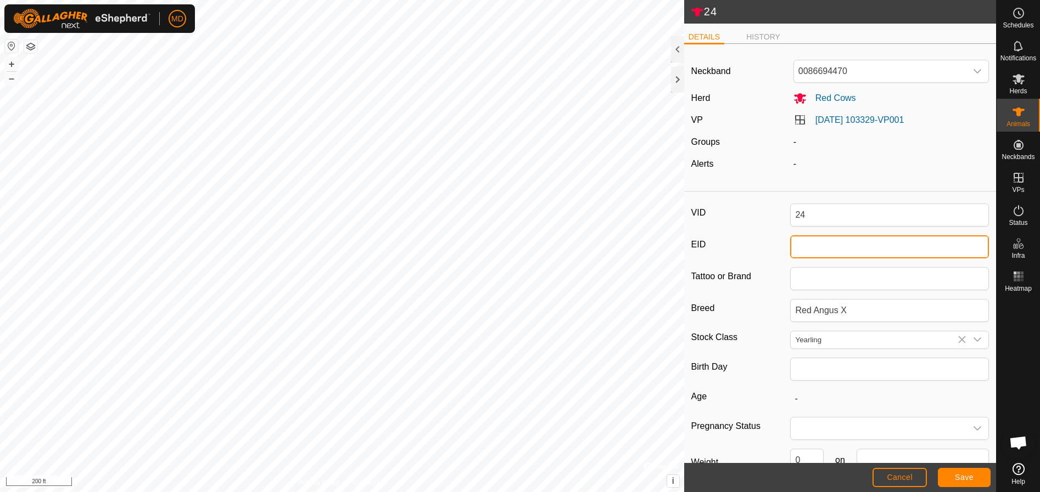
click at [791, 251] on input "EID" at bounding box center [889, 247] width 199 height 23
click at [970, 475] on span "Save" at bounding box center [964, 477] width 19 height 9
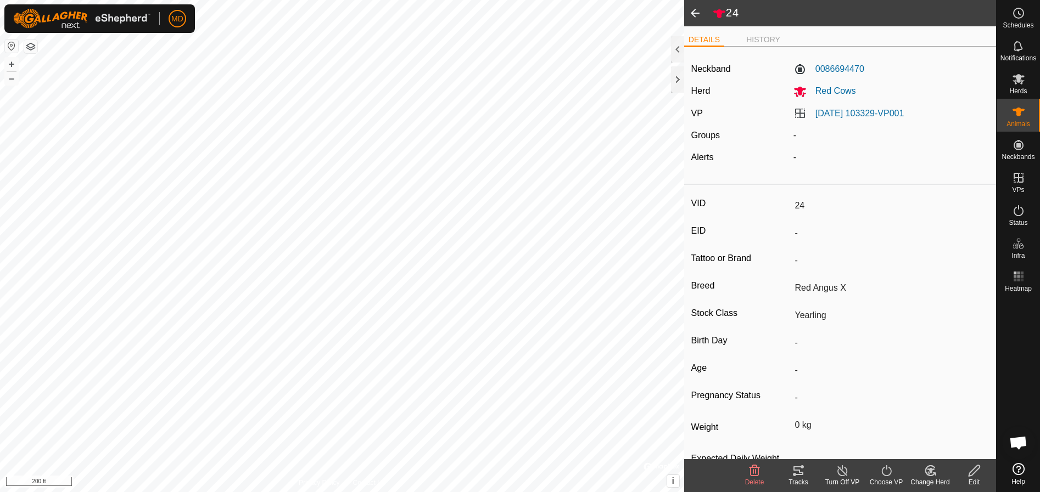
click at [692, 9] on span at bounding box center [695, 13] width 22 height 26
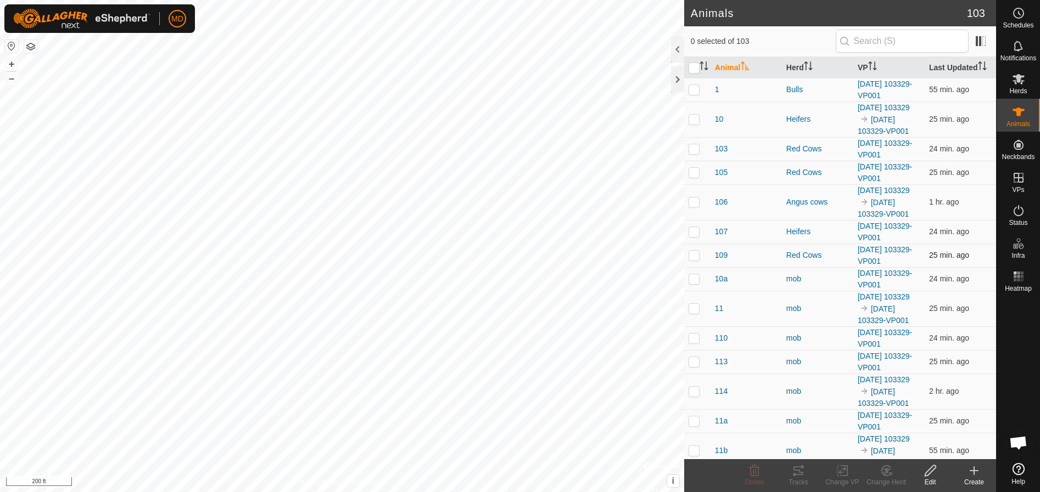
click at [694, 260] on p-checkbox at bounding box center [693, 255] width 11 height 9
click at [932, 473] on icon at bounding box center [930, 470] width 14 height 13
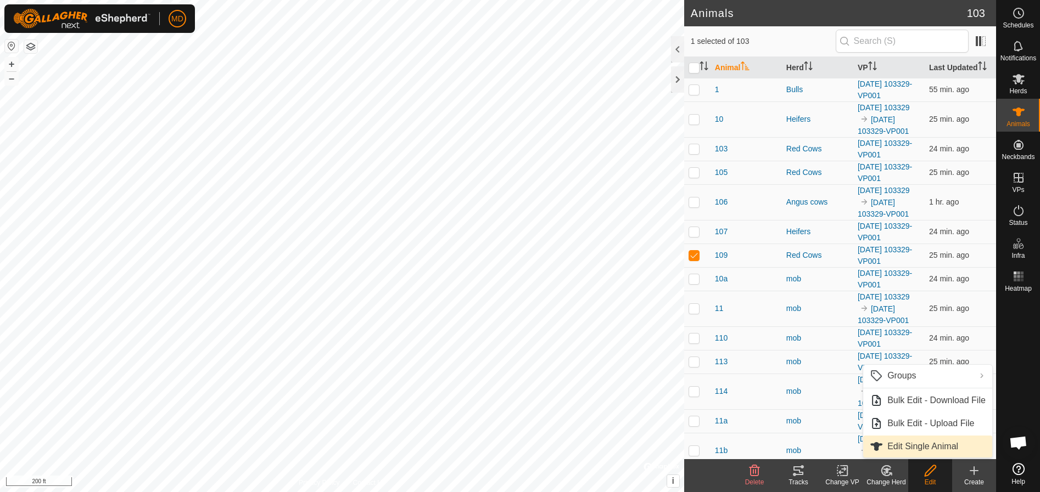
click at [904, 445] on link "Edit Single Animal" at bounding box center [927, 447] width 129 height 22
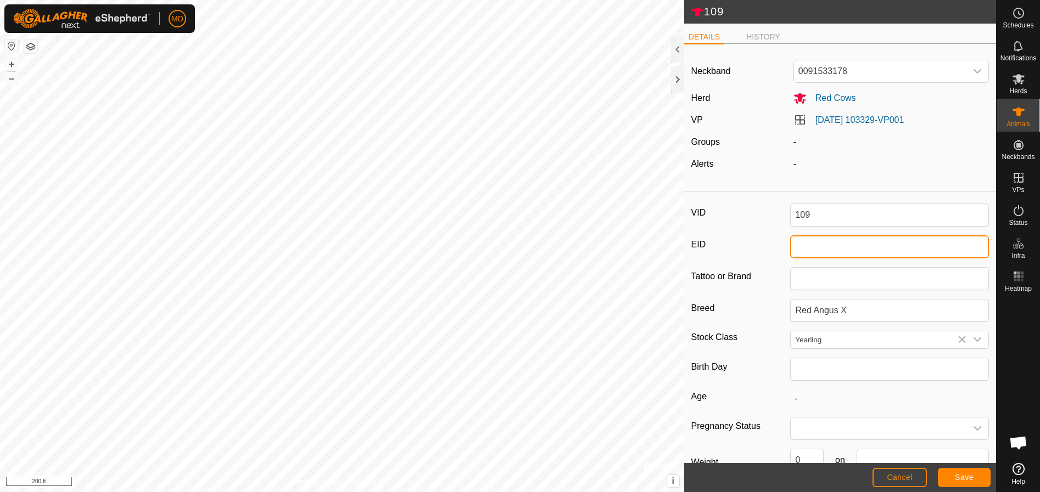
click at [798, 248] on input "EID" at bounding box center [889, 247] width 199 height 23
click at [973, 337] on icon "dropdown trigger" at bounding box center [977, 339] width 9 height 9
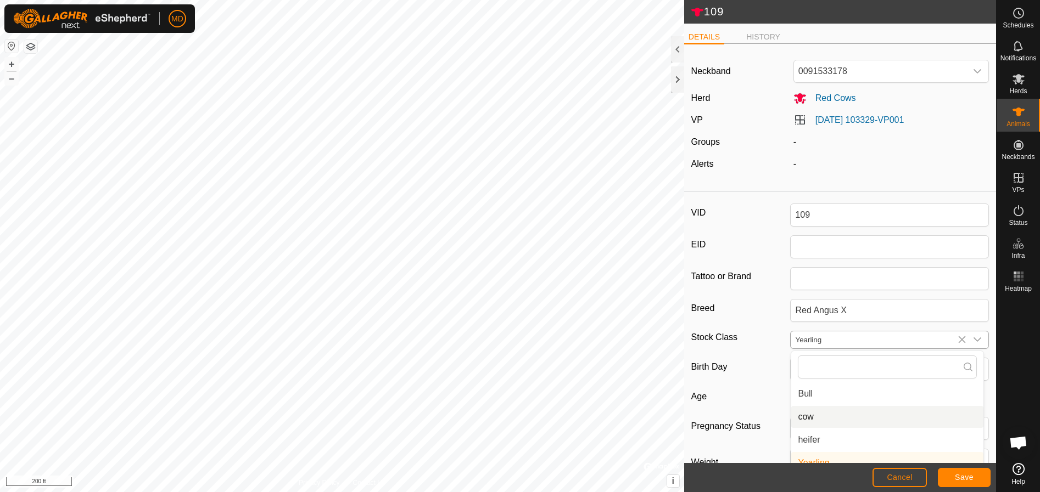
click at [806, 414] on li "cow" at bounding box center [887, 417] width 192 height 22
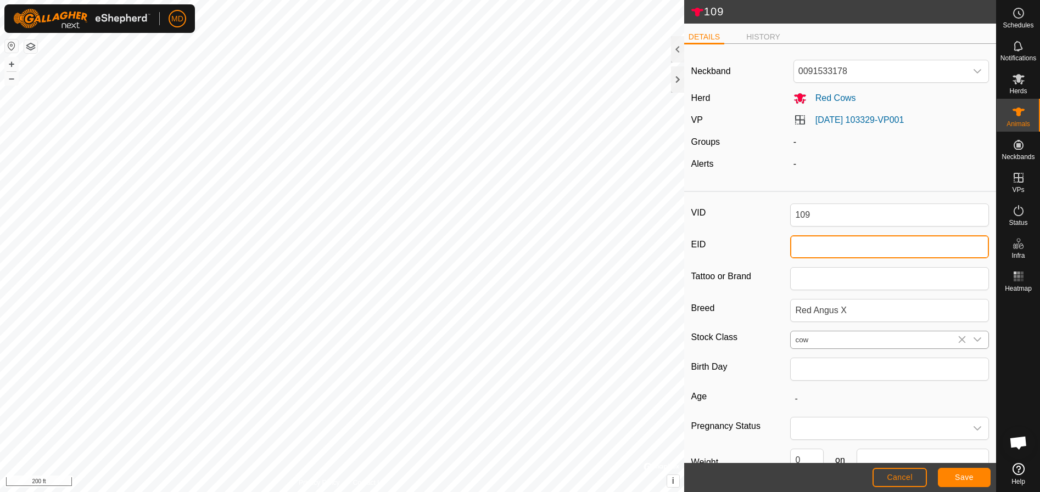
click at [792, 247] on input "EID" at bounding box center [889, 247] width 199 height 23
click at [959, 475] on span "Save" at bounding box center [964, 477] width 19 height 9
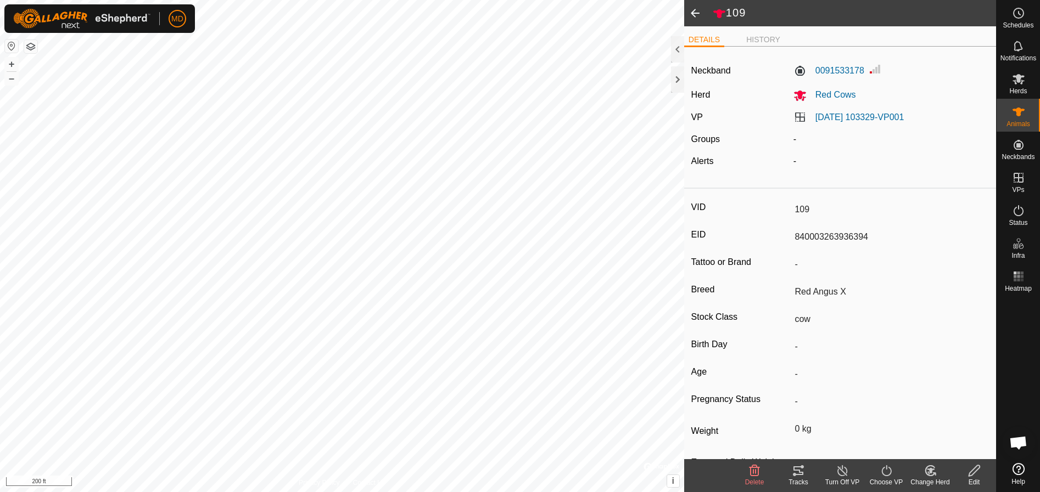
click at [802, 295] on input "Red Angus X" at bounding box center [889, 292] width 199 height 19
click at [972, 476] on icon at bounding box center [973, 471] width 11 height 11
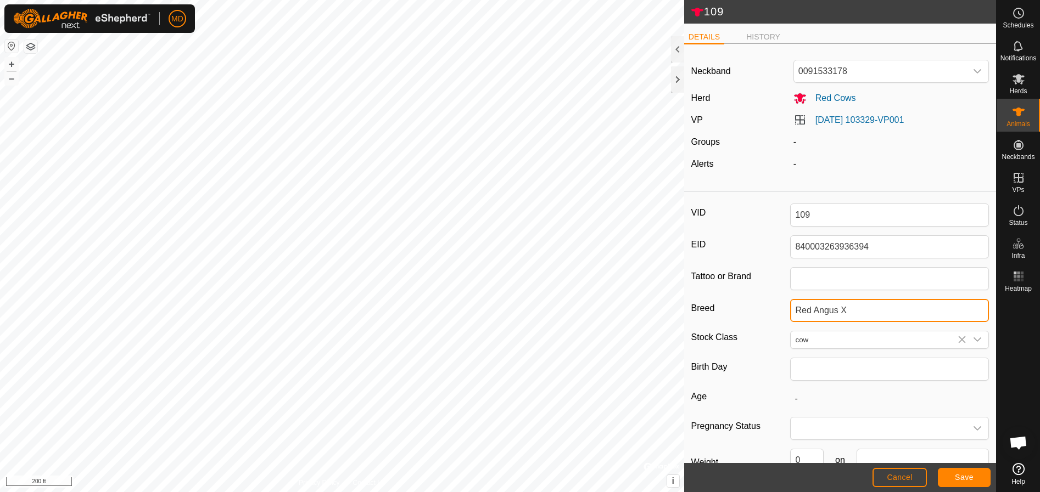
click at [845, 309] on input "Red Angus X" at bounding box center [889, 310] width 199 height 23
click at [962, 477] on span "Save" at bounding box center [964, 477] width 19 height 9
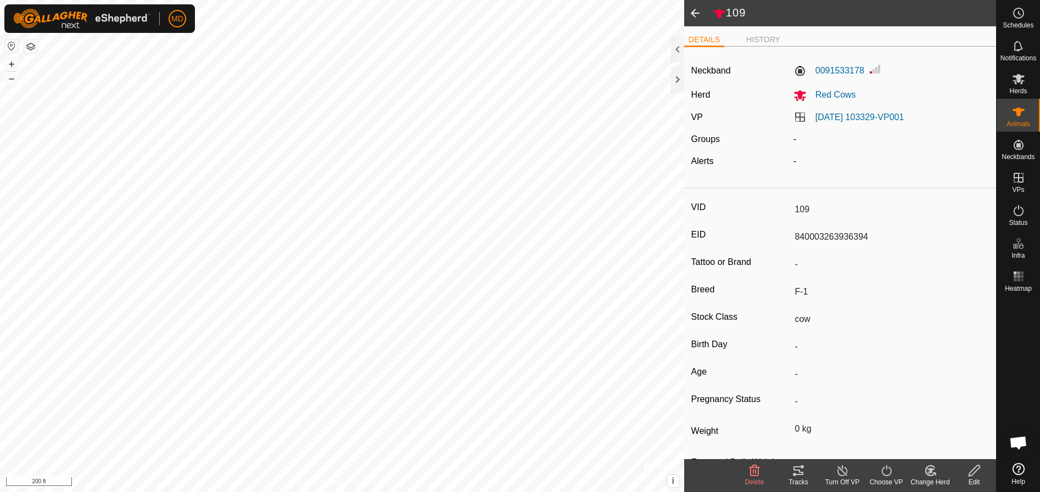
click at [698, 13] on span at bounding box center [695, 13] width 22 height 26
